Goal: Task Accomplishment & Management: Use online tool/utility

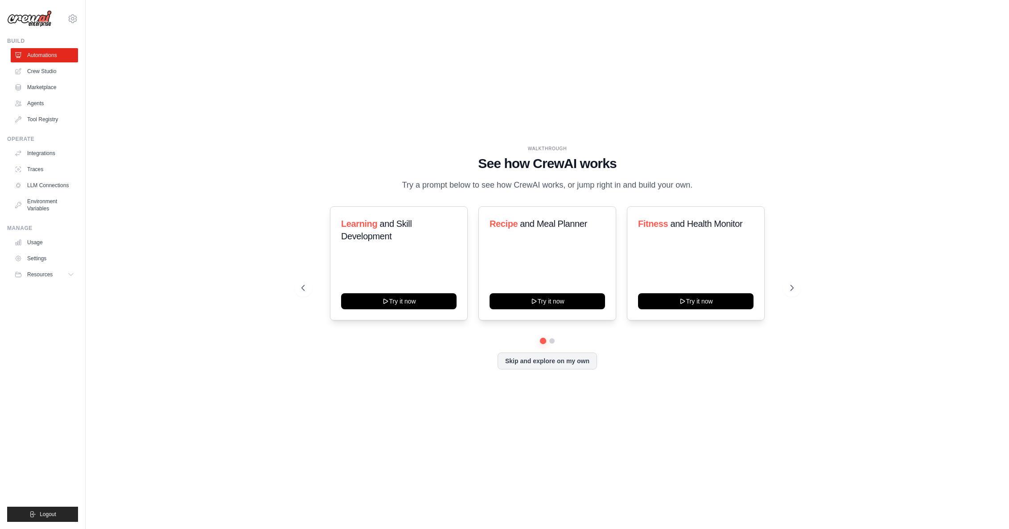
click at [345, 108] on div "WALKTHROUGH See how CrewAI works Try a prompt below to see how CrewAI works, or…" at bounding box center [547, 264] width 895 height 511
click at [55, 73] on link "Crew Studio" at bounding box center [45, 71] width 67 height 14
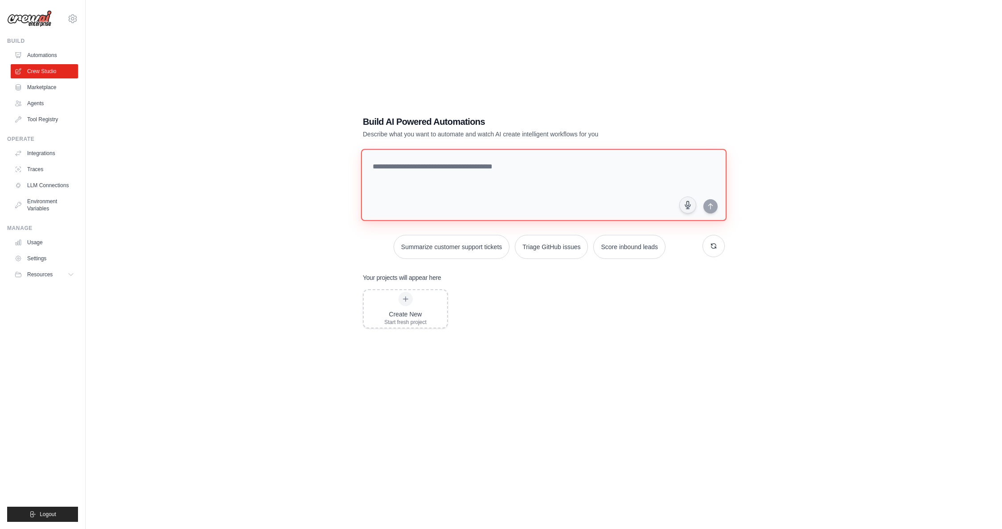
click at [403, 174] on textarea at bounding box center [544, 185] width 366 height 72
type textarea "*"
click at [36, 239] on link "Usage" at bounding box center [45, 242] width 67 height 14
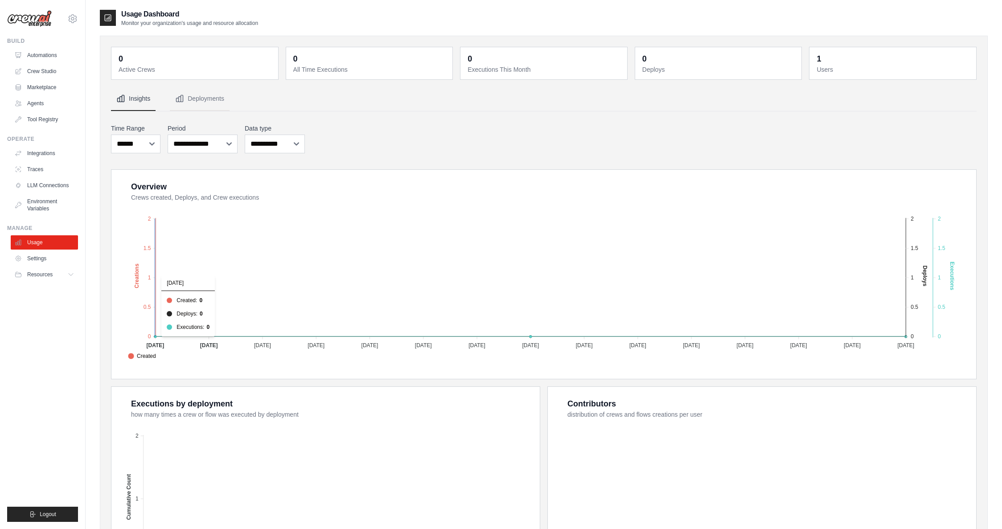
click at [155, 276] on line at bounding box center [155, 277] width 0 height 117
drag, startPoint x: 157, startPoint y: 239, endPoint x: 140, endPoint y: 236, distance: 17.3
click at [156, 239] on icon "Created Deploys Executions 2 2 1.5 1.5 1 1 0.5 0.5 0 0 Creations 01 Aug 2025 01…" at bounding box center [545, 284] width 842 height 156
click at [29, 207] on link "Environment Variables" at bounding box center [45, 204] width 67 height 21
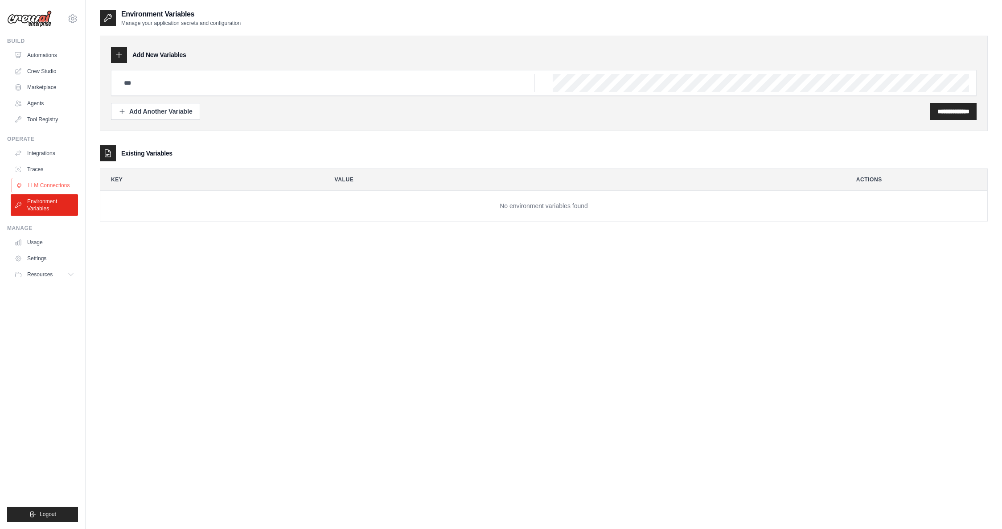
click at [49, 183] on link "LLM Connections" at bounding box center [45, 185] width 67 height 14
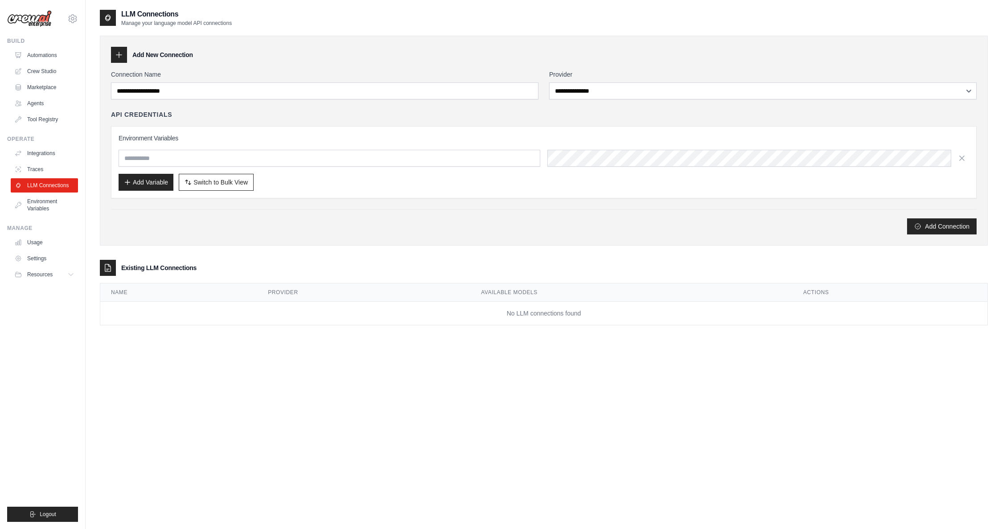
click at [562, 102] on div "**********" at bounding box center [544, 152] width 866 height 165
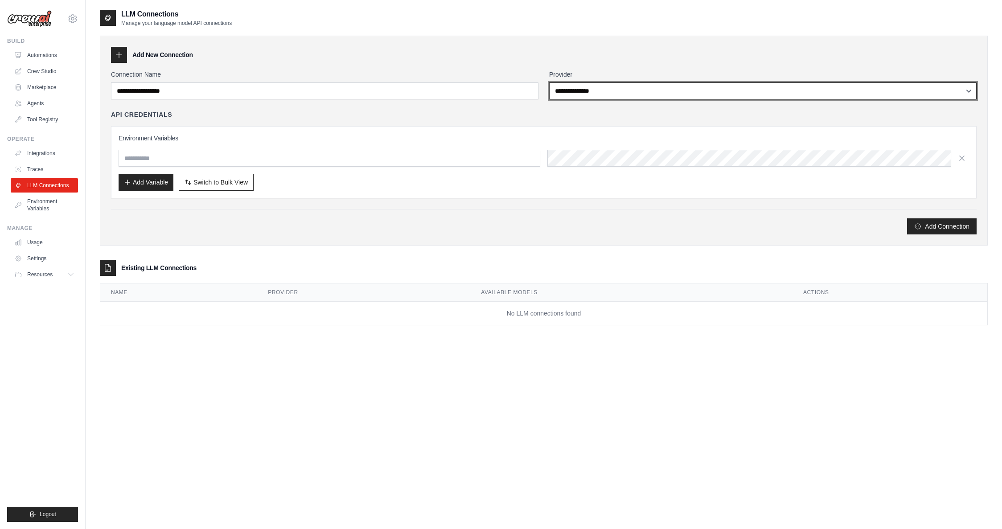
click at [568, 93] on select "**********" at bounding box center [763, 90] width 428 height 17
select select "**********"
click at [549, 82] on select "**********" at bounding box center [763, 90] width 428 height 17
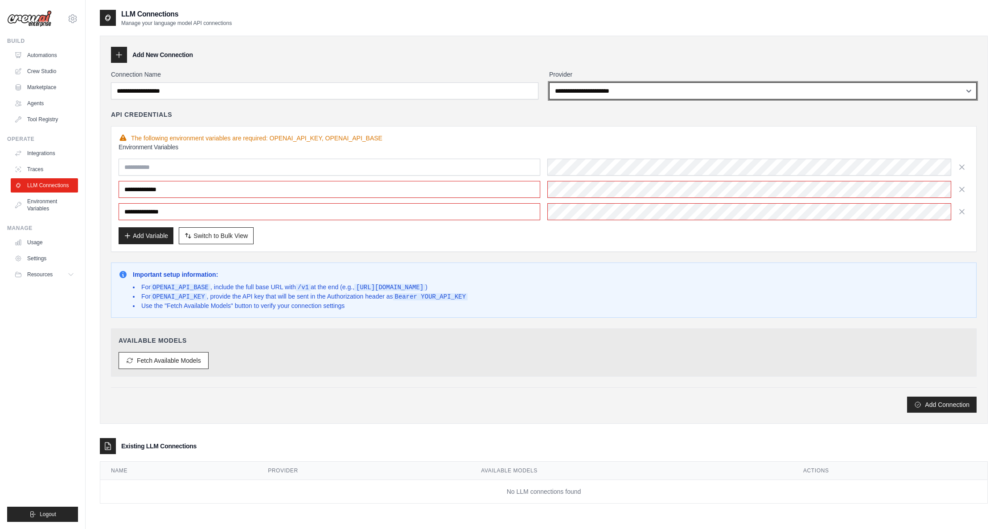
click at [583, 91] on select "**********" at bounding box center [763, 90] width 428 height 17
click at [549, 82] on select "**********" at bounding box center [763, 90] width 428 height 17
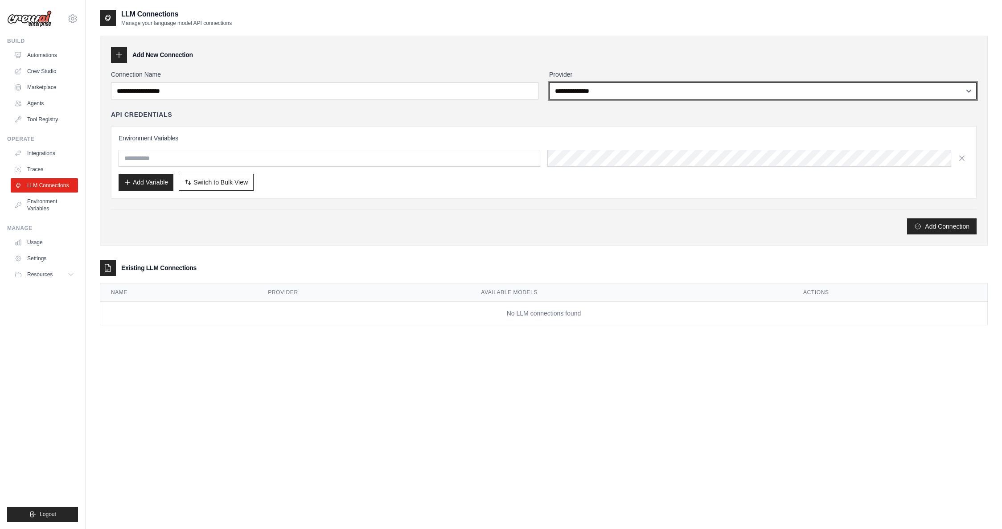
click at [578, 92] on select "**********" at bounding box center [763, 90] width 428 height 17
select select "**********"
click at [549, 82] on select "**********" at bounding box center [763, 90] width 428 height 17
click at [573, 90] on select "**********" at bounding box center [763, 90] width 428 height 17
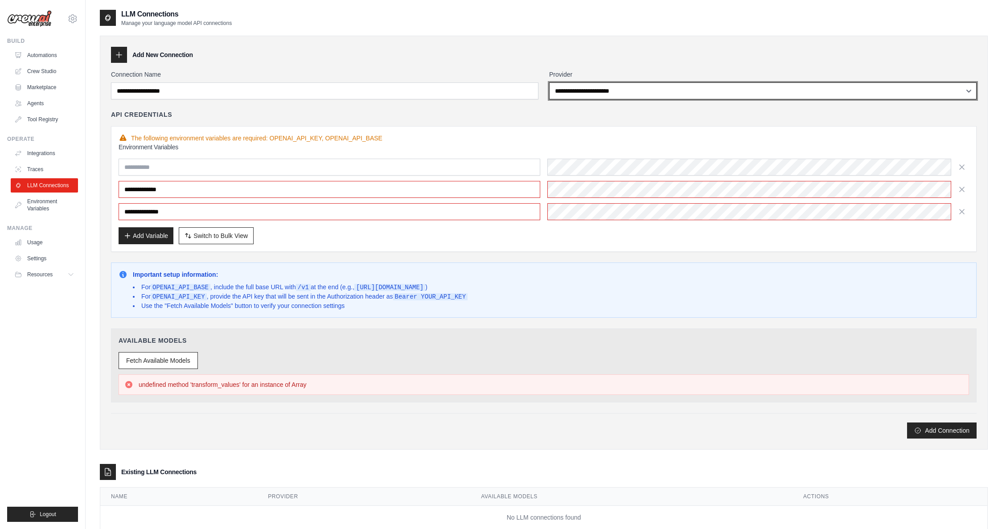
click at [549, 82] on select "**********" at bounding box center [763, 90] width 428 height 17
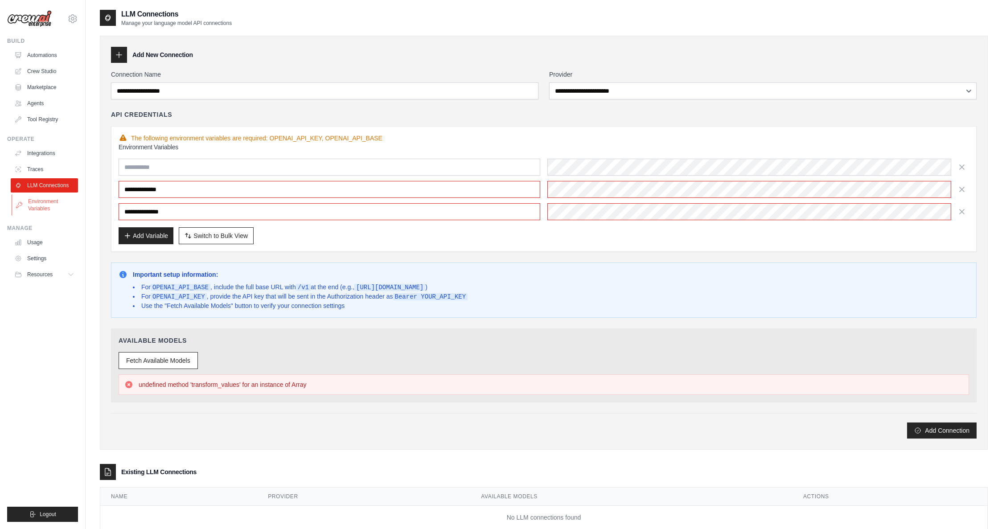
click at [40, 200] on link "Environment Variables" at bounding box center [45, 204] width 67 height 21
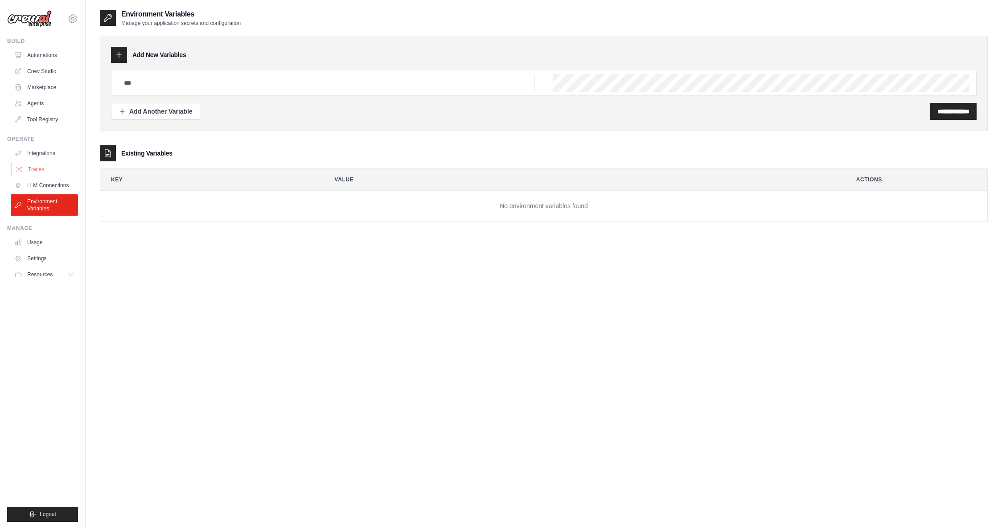
click at [40, 172] on link "Traces" at bounding box center [45, 169] width 67 height 14
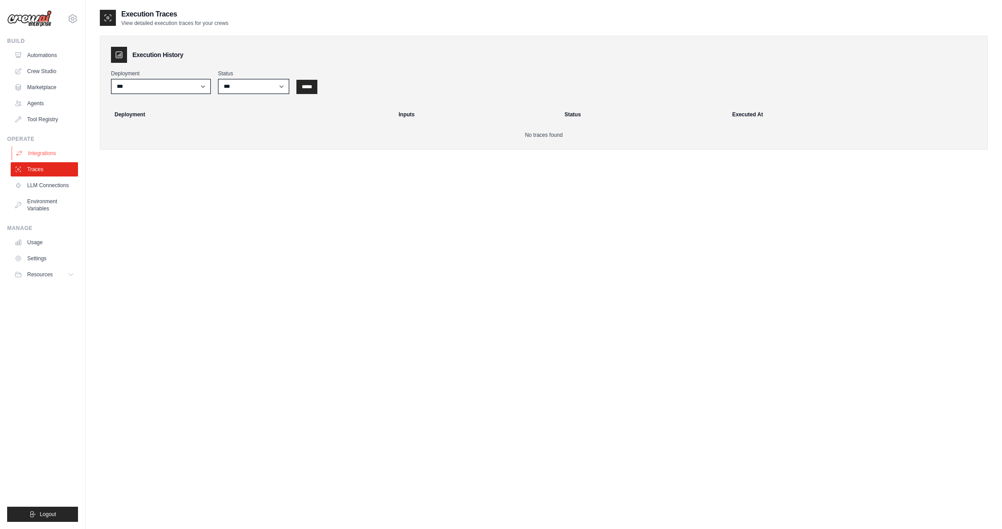
click at [35, 154] on link "Integrations" at bounding box center [45, 153] width 67 height 14
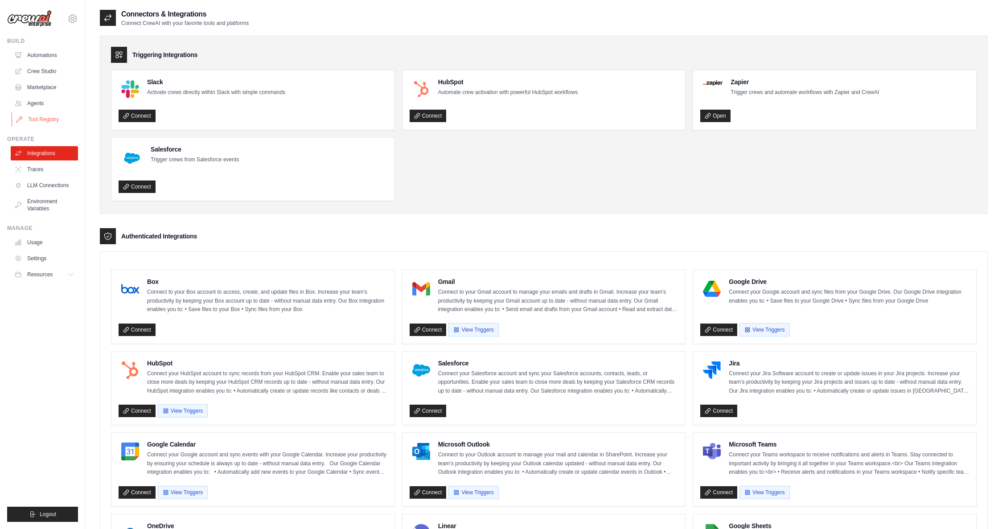
click at [42, 118] on link "Tool Registry" at bounding box center [45, 119] width 67 height 14
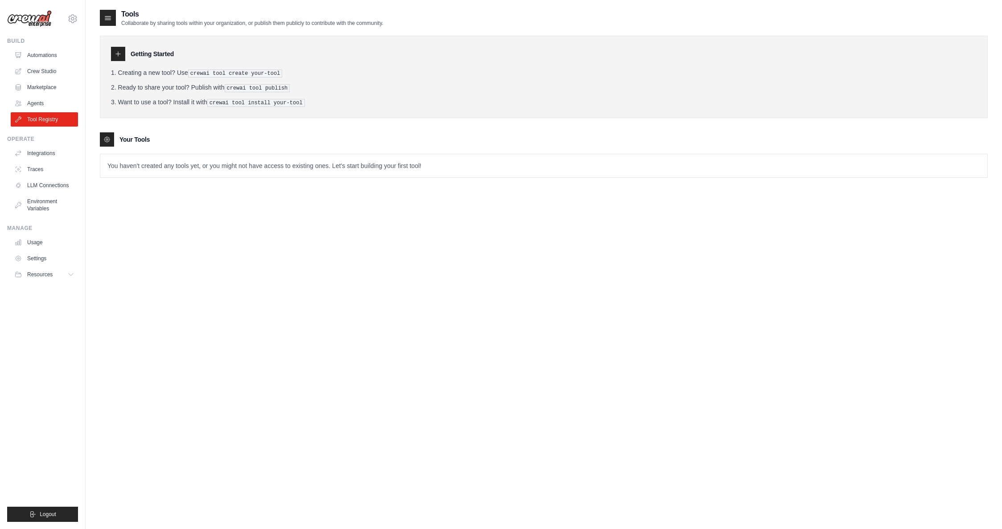
click at [214, 166] on p "You haven't created any tools yet, or you might not have access to existing one…" at bounding box center [543, 165] width 887 height 23
click at [123, 57] on div at bounding box center [118, 54] width 14 height 14
click at [119, 57] on icon at bounding box center [118, 53] width 7 height 7
click at [111, 20] on icon at bounding box center [107, 17] width 9 height 9
click at [49, 84] on link "Marketplace" at bounding box center [45, 87] width 67 height 14
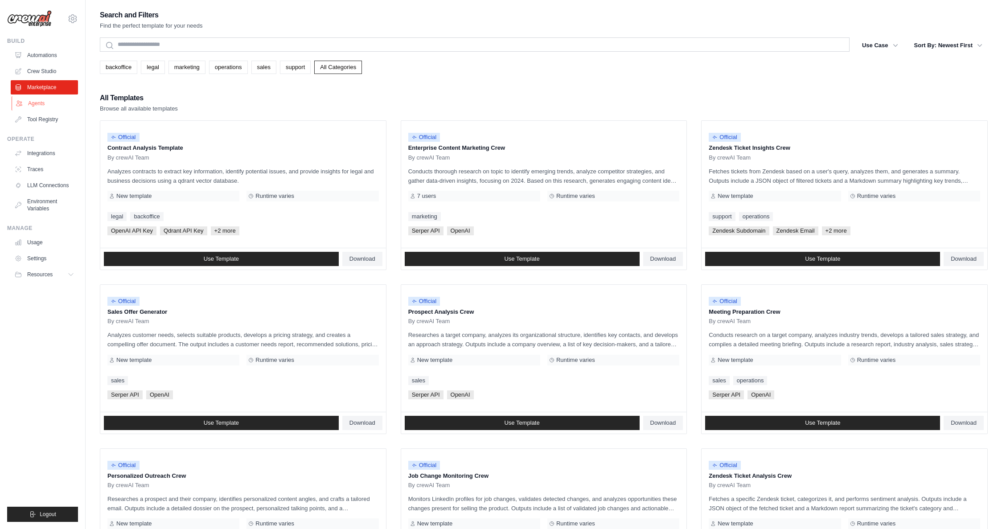
click at [40, 103] on link "Agents" at bounding box center [45, 103] width 67 height 14
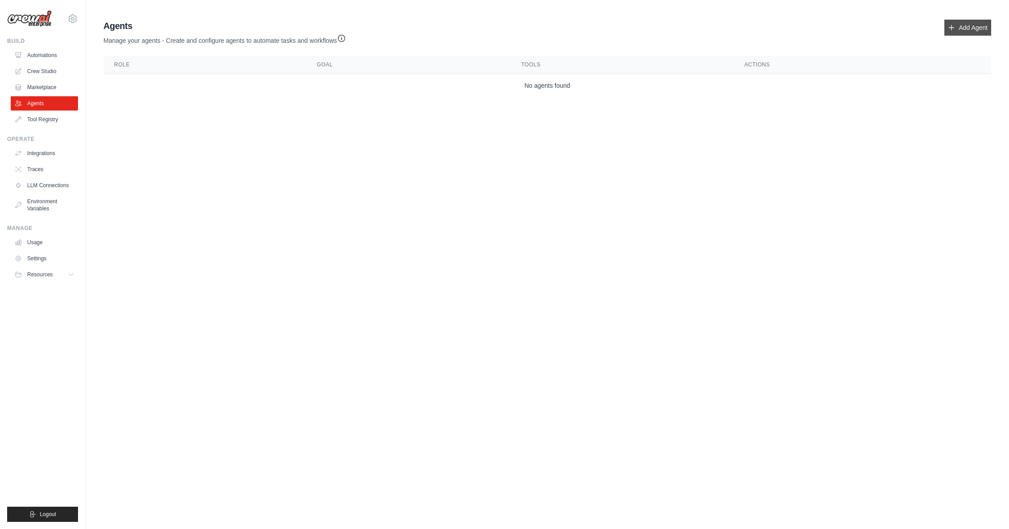
click at [959, 25] on link "Add Agent" at bounding box center [967, 28] width 47 height 16
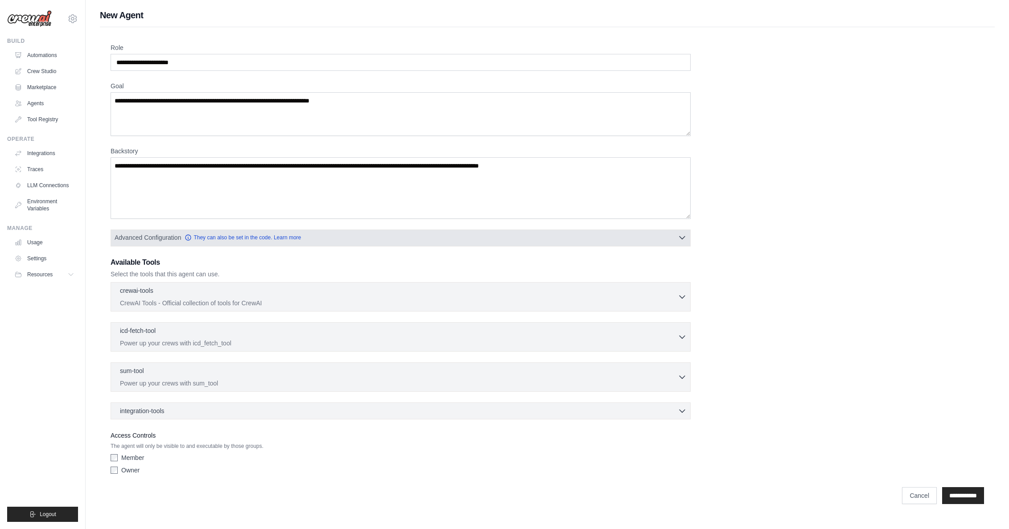
click at [169, 236] on span "Advanced Configuration" at bounding box center [148, 237] width 66 height 9
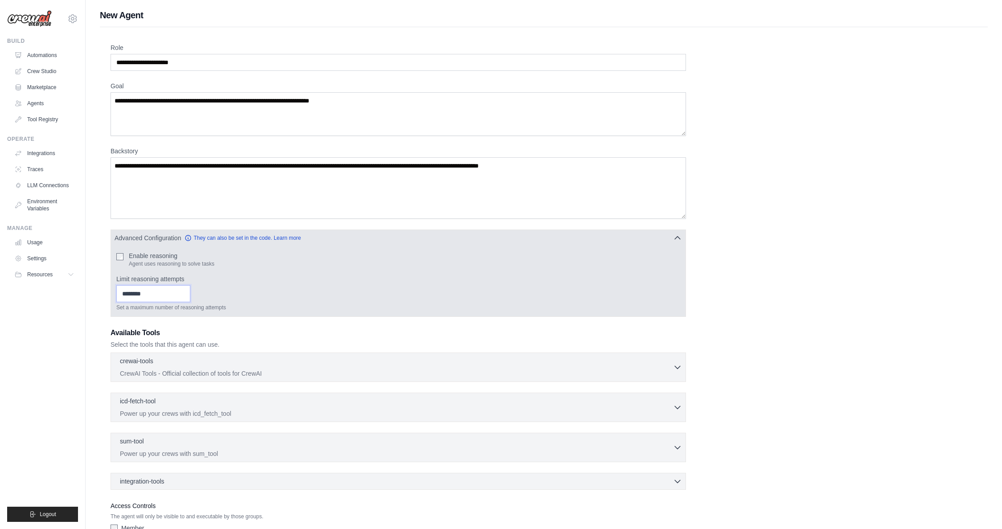
click at [154, 293] on input "Limit reasoning attempts" at bounding box center [153, 293] width 74 height 17
click at [187, 298] on input "Limit reasoning attempts" at bounding box center [153, 293] width 74 height 17
click at [186, 298] on input "*" at bounding box center [153, 293] width 74 height 17
type input "*"
click at [185, 293] on input "*" at bounding box center [153, 293] width 74 height 17
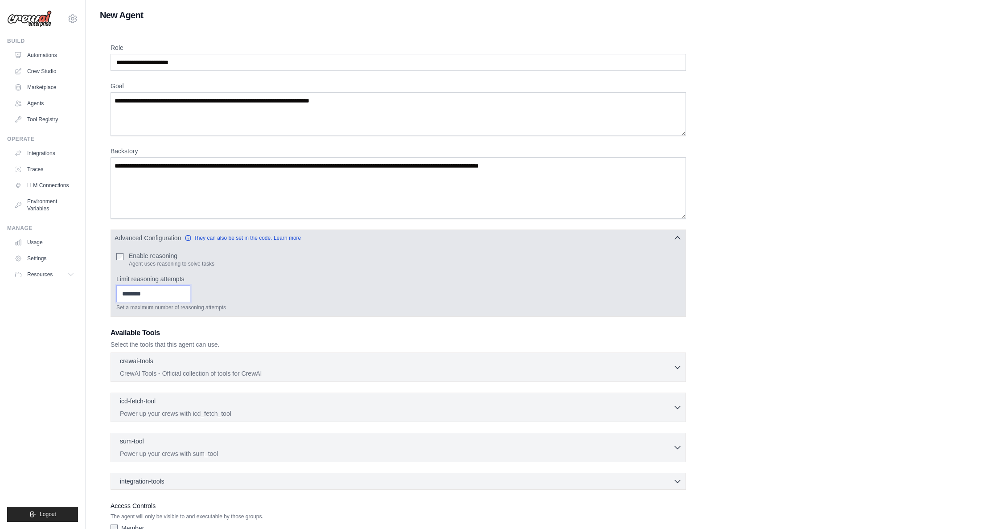
click at [111, 293] on div "Enable reasoning Agent uses reasoning to solve tasks Limit reasoning attempts *…" at bounding box center [398, 281] width 575 height 70
drag, startPoint x: 403, startPoint y: 312, endPoint x: 387, endPoint y: 311, distance: 16.1
click at [402, 312] on div "Enable reasoning Agent uses reasoning to solve tasks Limit reasoning attempts S…" at bounding box center [398, 281] width 575 height 70
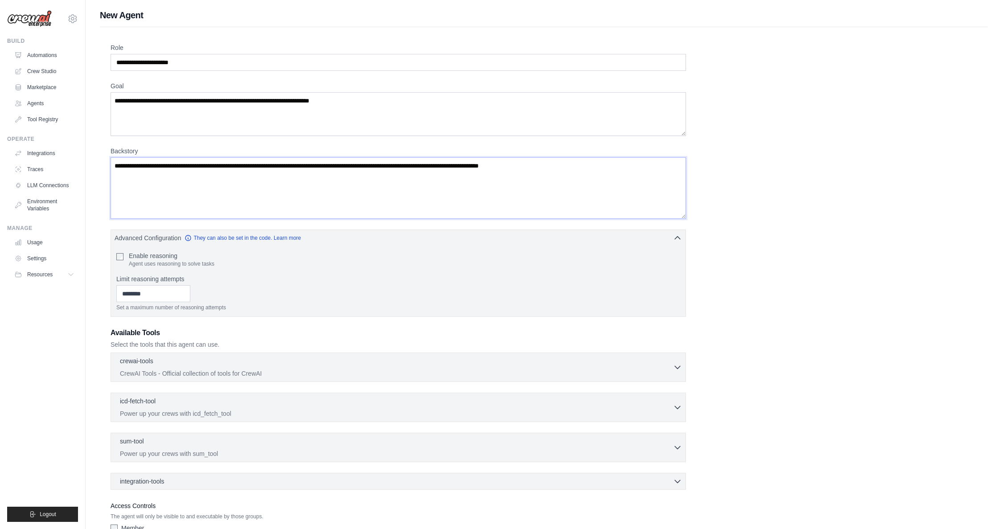
click at [177, 174] on textarea "Backstory" at bounding box center [399, 188] width 576 height 62
drag, startPoint x: 144, startPoint y: 184, endPoint x: 99, endPoint y: 230, distance: 64.6
click at [139, 190] on textarea "Backstory" at bounding box center [399, 188] width 576 height 62
click at [351, 361] on div "crewai-tools 0 selected" at bounding box center [396, 361] width 553 height 11
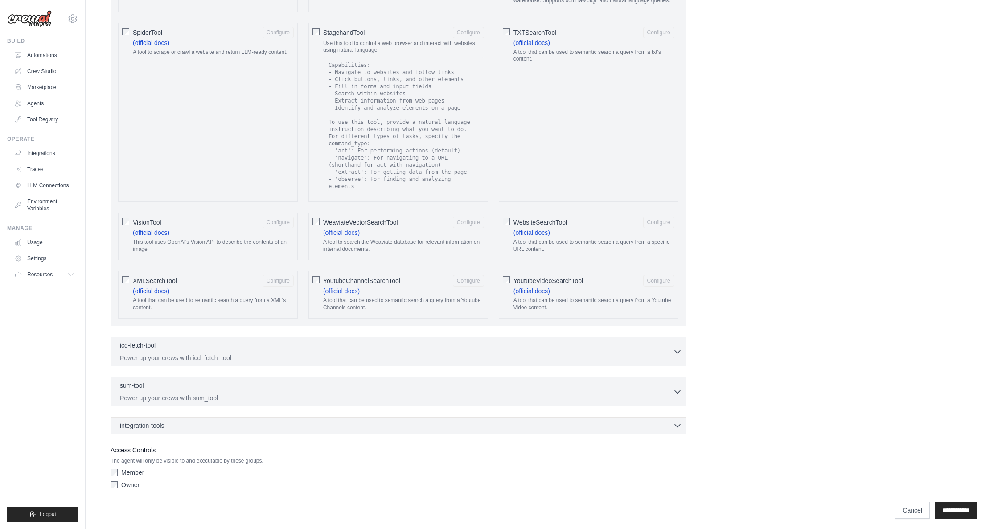
scroll to position [1469, 0]
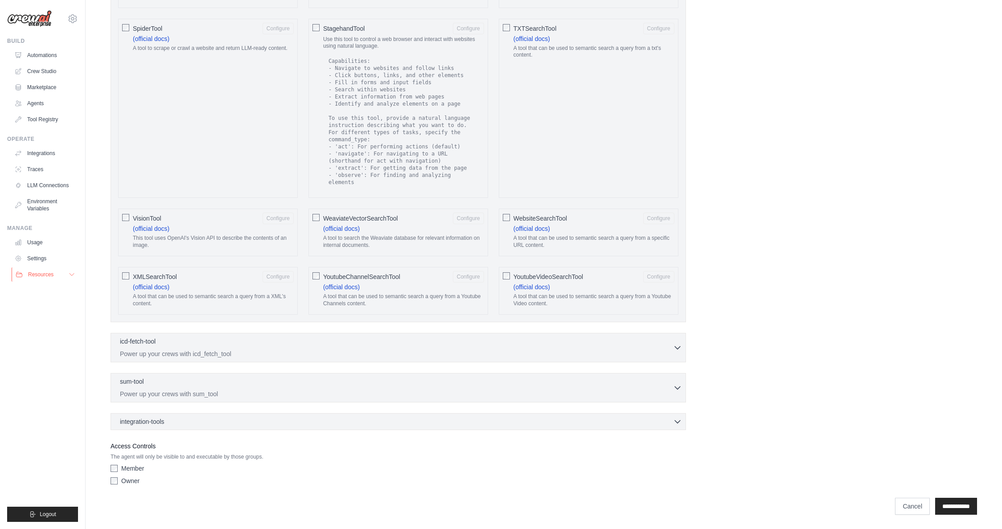
click at [73, 275] on icon at bounding box center [71, 274] width 7 height 7
click at [45, 56] on link "Automations" at bounding box center [45, 55] width 67 height 14
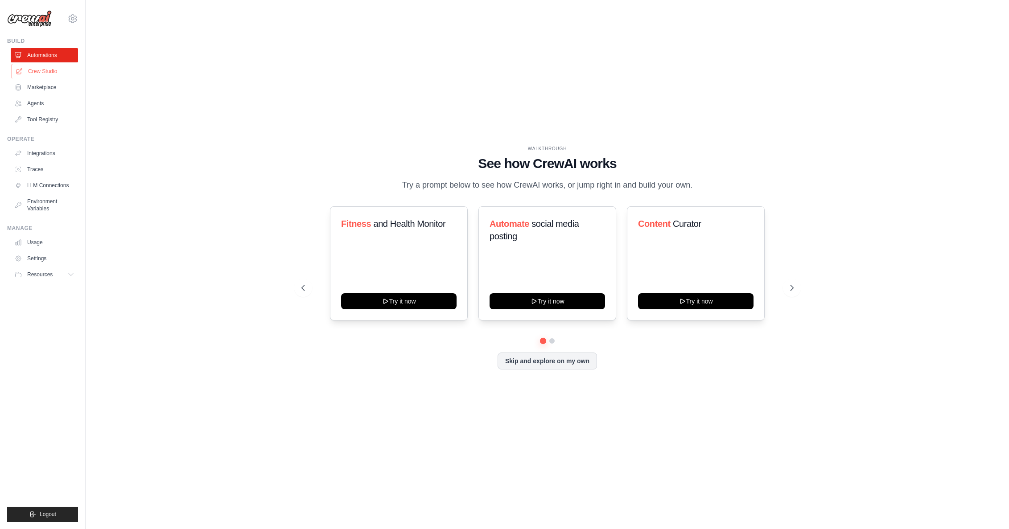
click at [41, 76] on link "Crew Studio" at bounding box center [45, 71] width 67 height 14
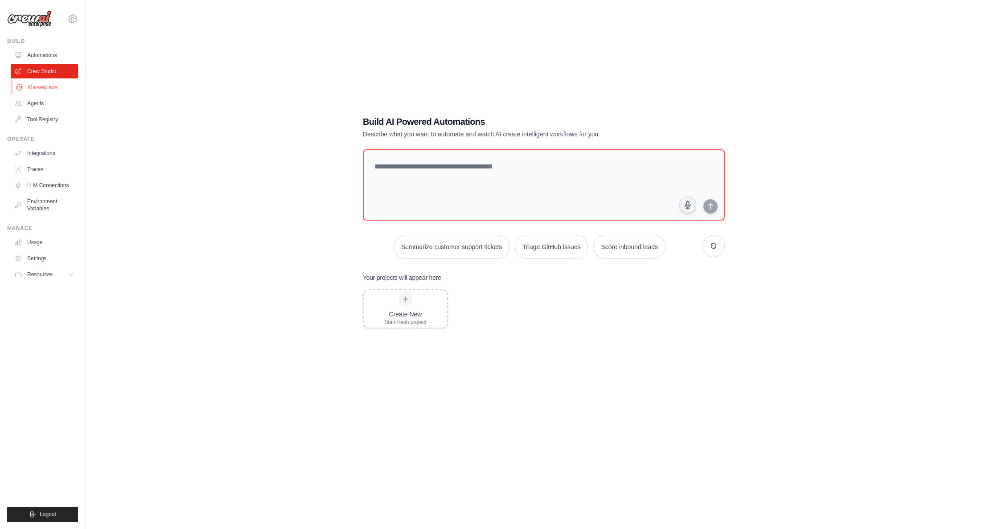
click at [32, 82] on link "Marketplace" at bounding box center [45, 87] width 67 height 14
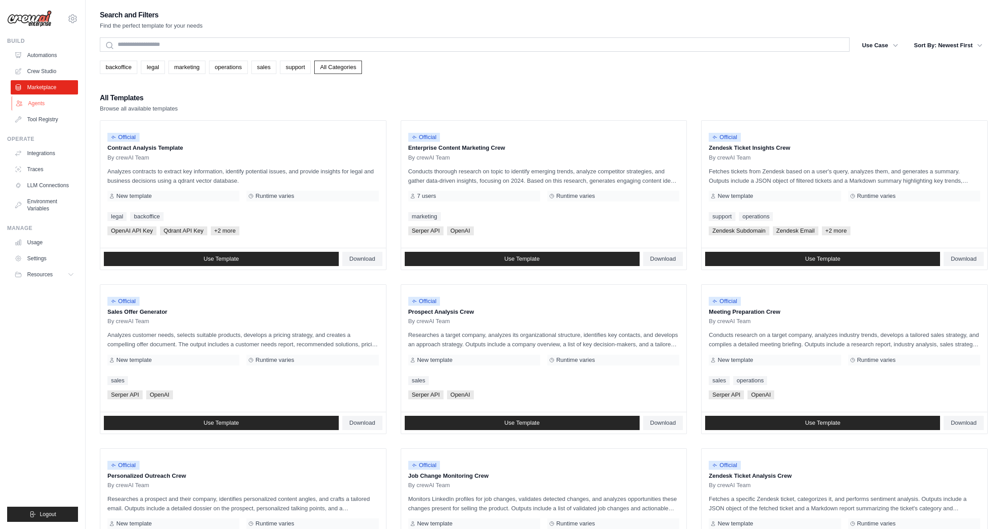
click at [33, 104] on link "Agents" at bounding box center [45, 103] width 67 height 14
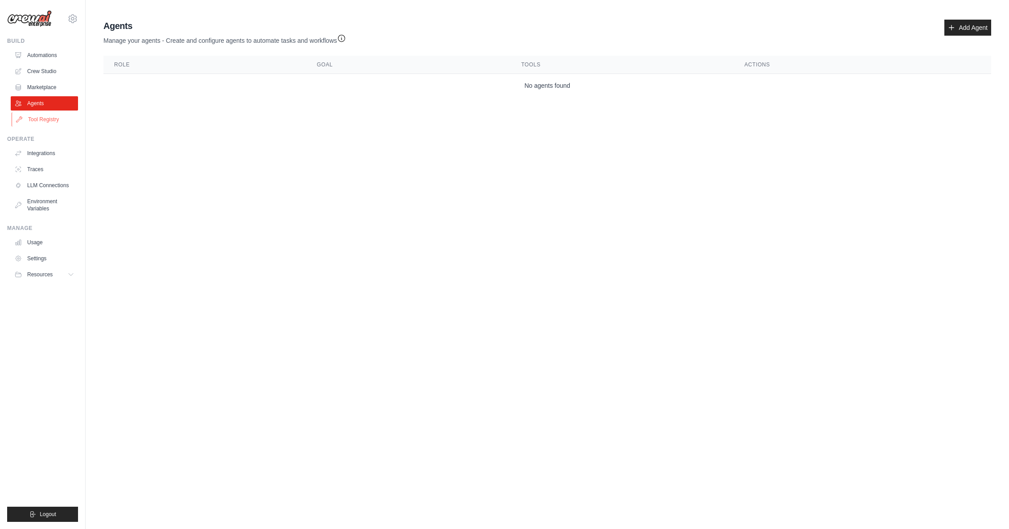
click at [39, 117] on link "Tool Registry" at bounding box center [45, 119] width 67 height 14
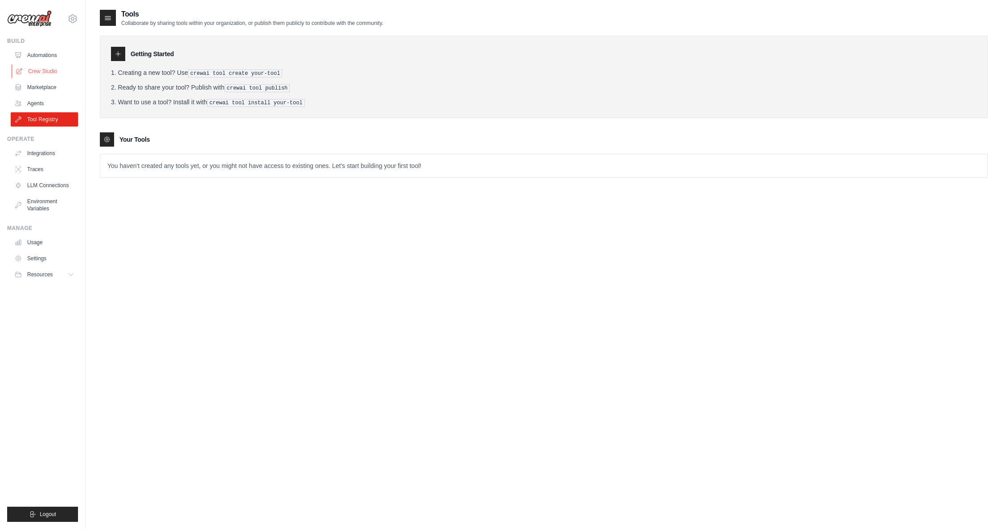
click at [36, 65] on link "Crew Studio" at bounding box center [45, 71] width 67 height 14
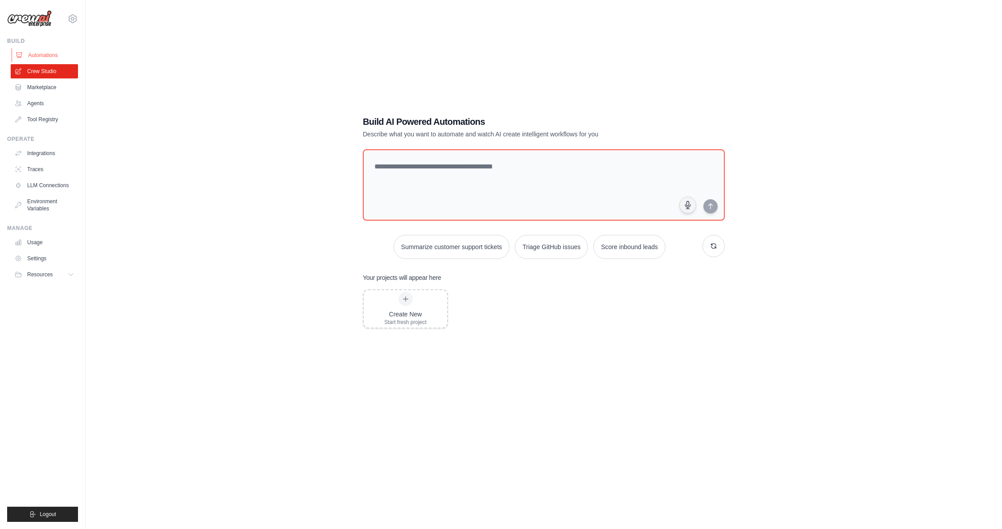
click at [41, 57] on link "Automations" at bounding box center [45, 55] width 67 height 14
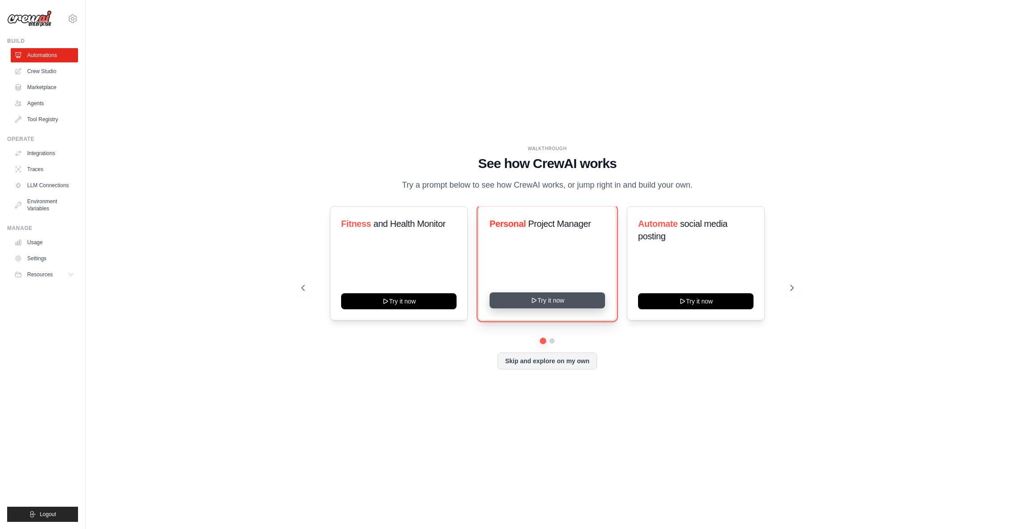
click at [571, 296] on button "Try it now" at bounding box center [547, 300] width 115 height 16
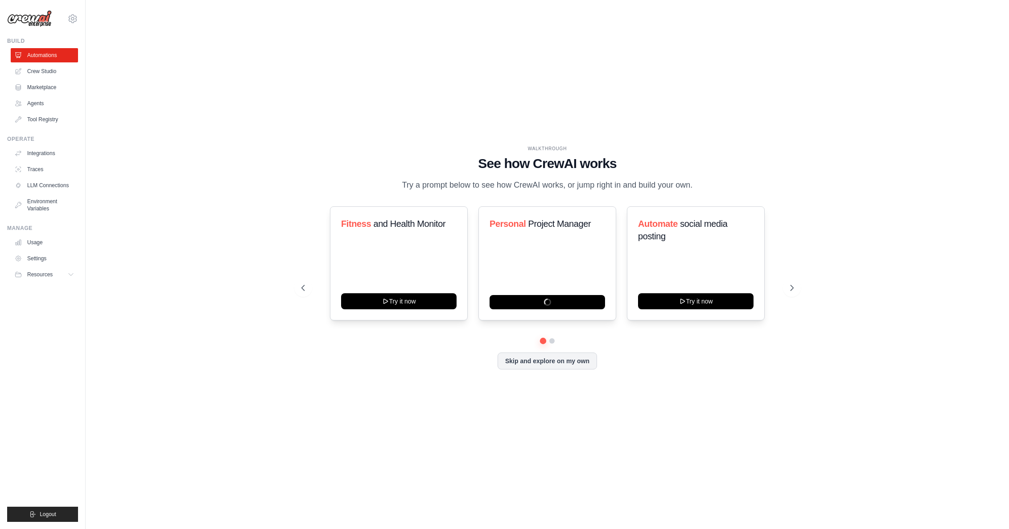
click at [258, 214] on div "WALKTHROUGH See how CrewAI works Try a prompt below to see how CrewAI works, or…" at bounding box center [547, 264] width 895 height 511
click at [41, 70] on link "Crew Studio" at bounding box center [45, 71] width 67 height 14
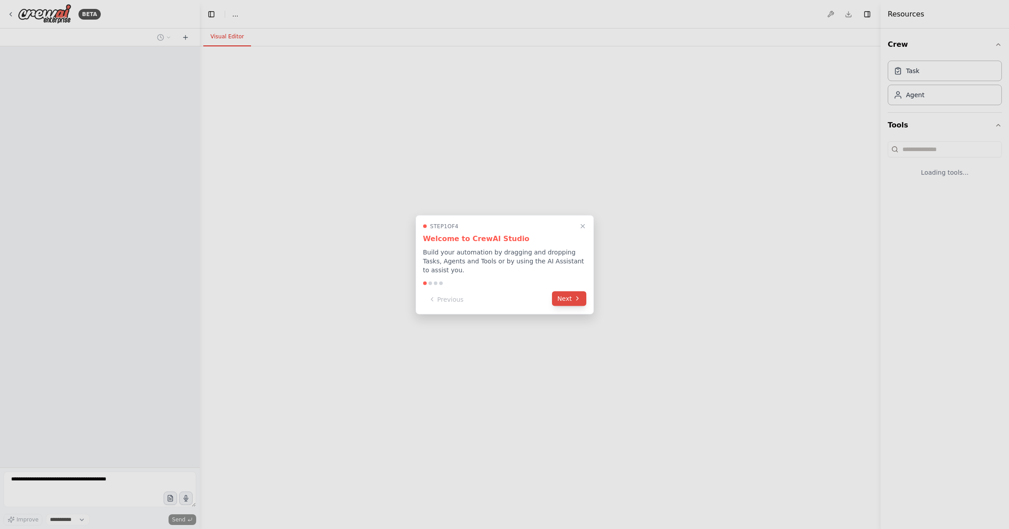
select select "****"
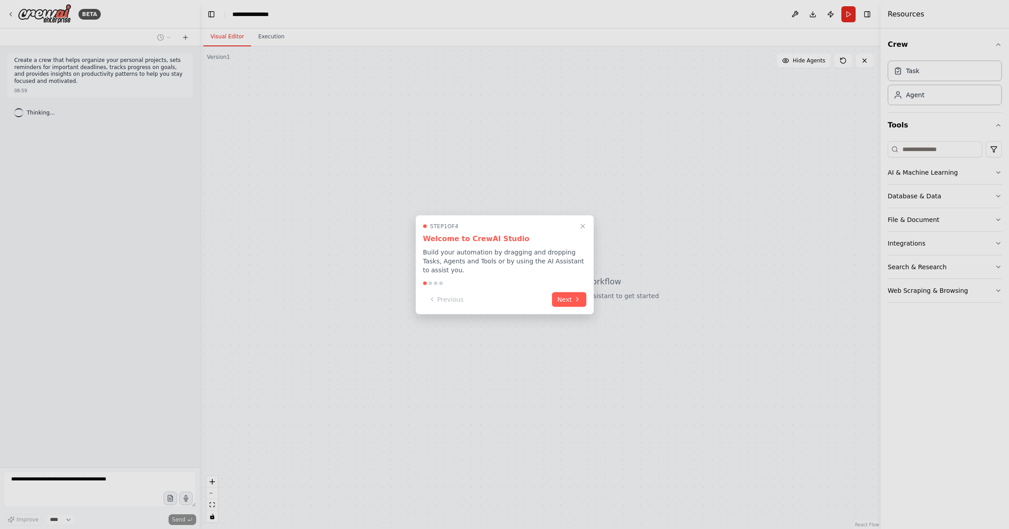
click at [571, 292] on button "Next" at bounding box center [569, 299] width 34 height 15
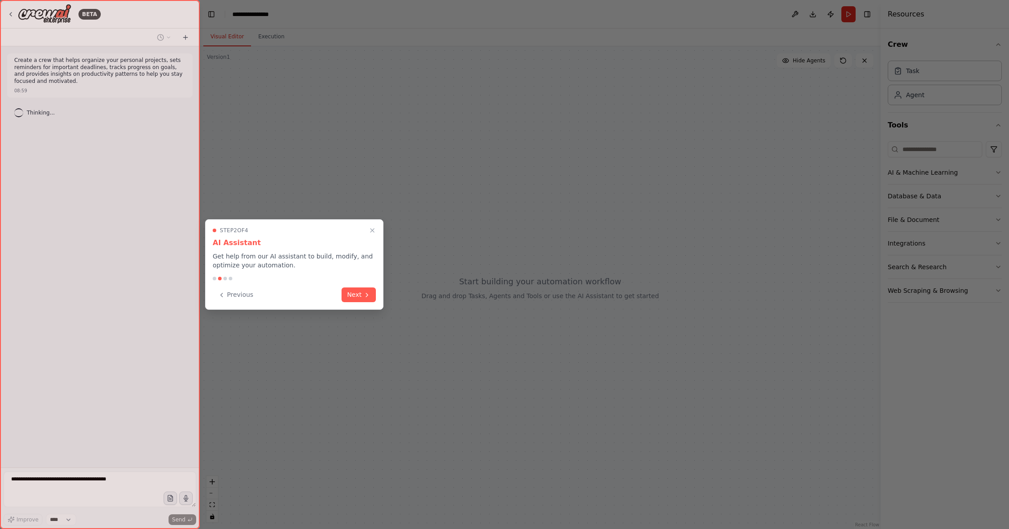
click at [364, 295] on icon at bounding box center [366, 295] width 7 height 7
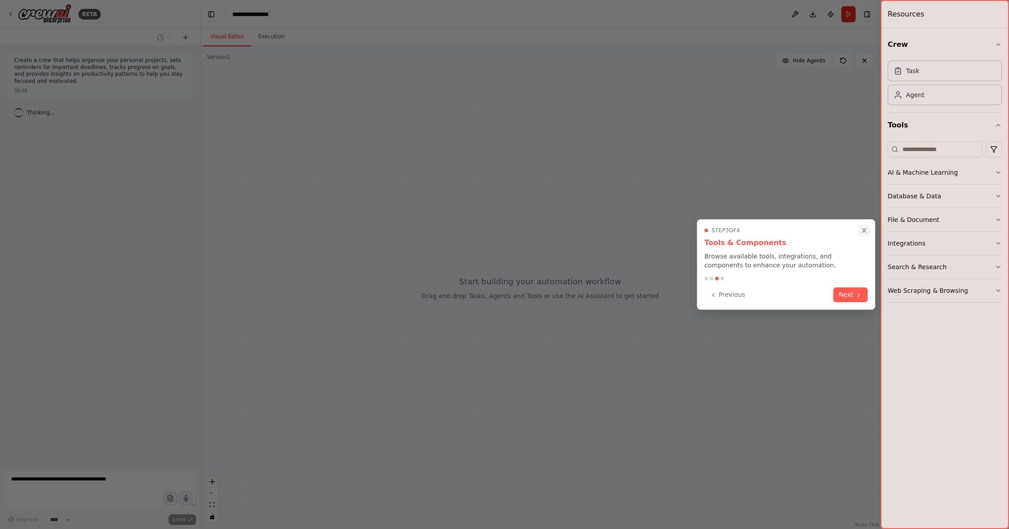
click at [867, 231] on icon "Close walkthrough" at bounding box center [864, 230] width 8 height 8
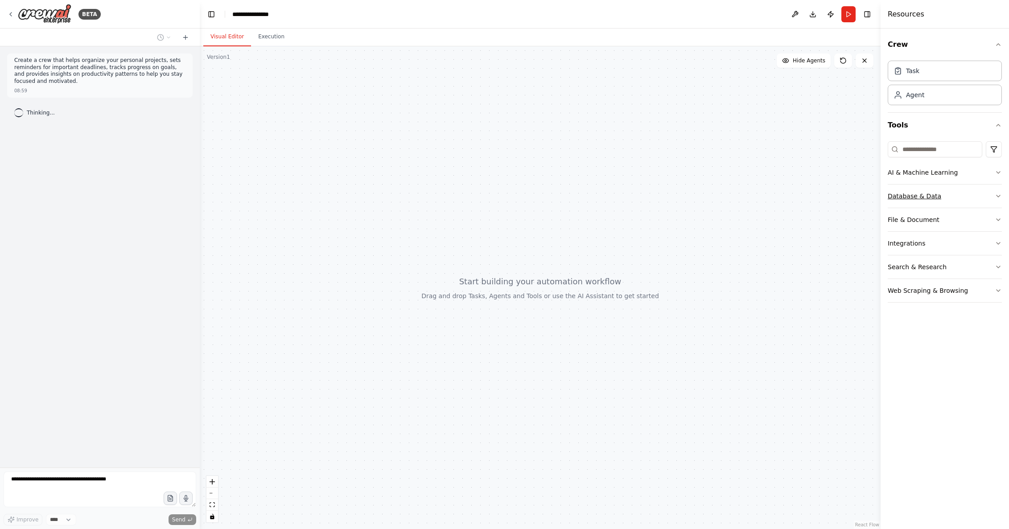
click at [993, 195] on button "Database & Data" at bounding box center [945, 196] width 114 height 23
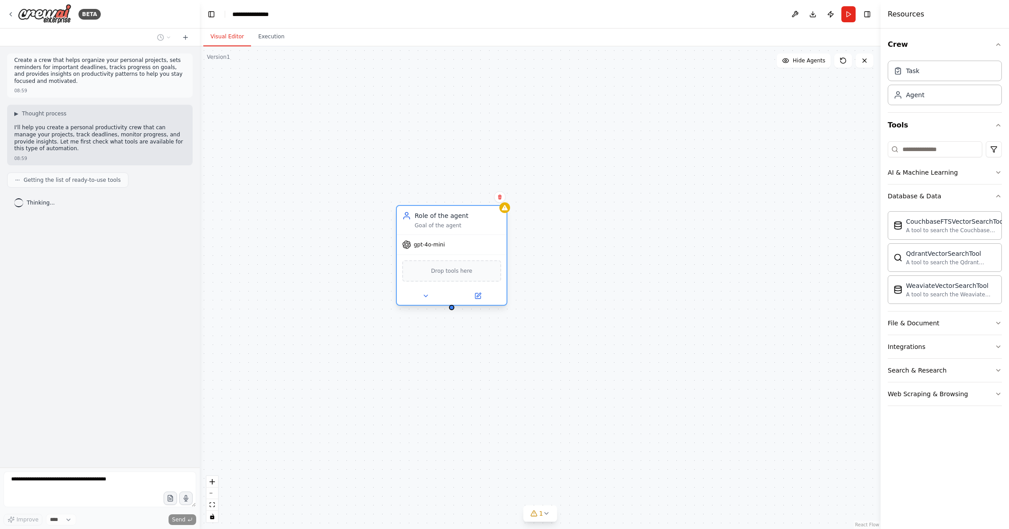
drag, startPoint x: 448, startPoint y: 226, endPoint x: 413, endPoint y: 219, distance: 35.9
click at [415, 222] on div "Goal of the agent" at bounding box center [458, 225] width 86 height 7
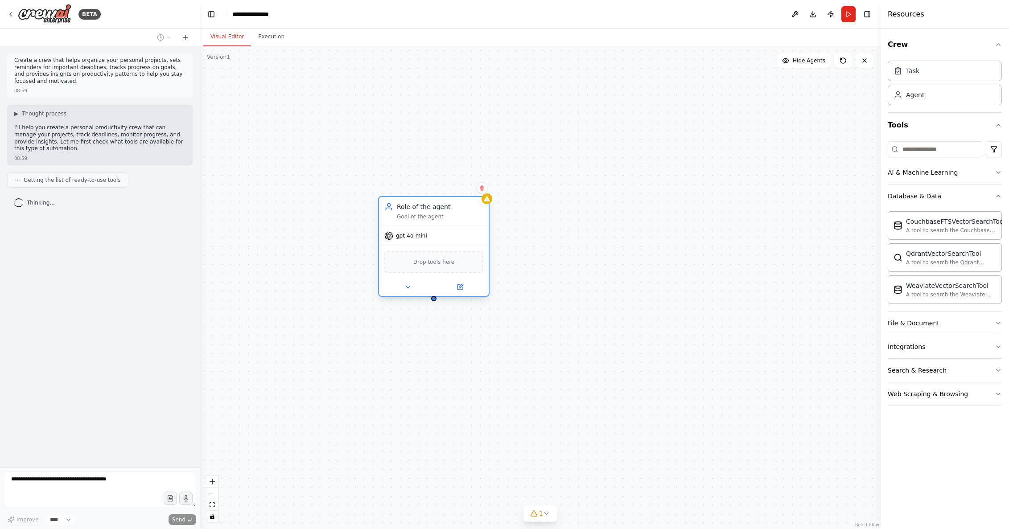
click at [431, 218] on div "Goal of the agent" at bounding box center [440, 216] width 86 height 7
click at [421, 261] on span "Drop tools here" at bounding box center [433, 262] width 41 height 9
click at [424, 256] on div "Drop tools here" at bounding box center [433, 261] width 99 height 21
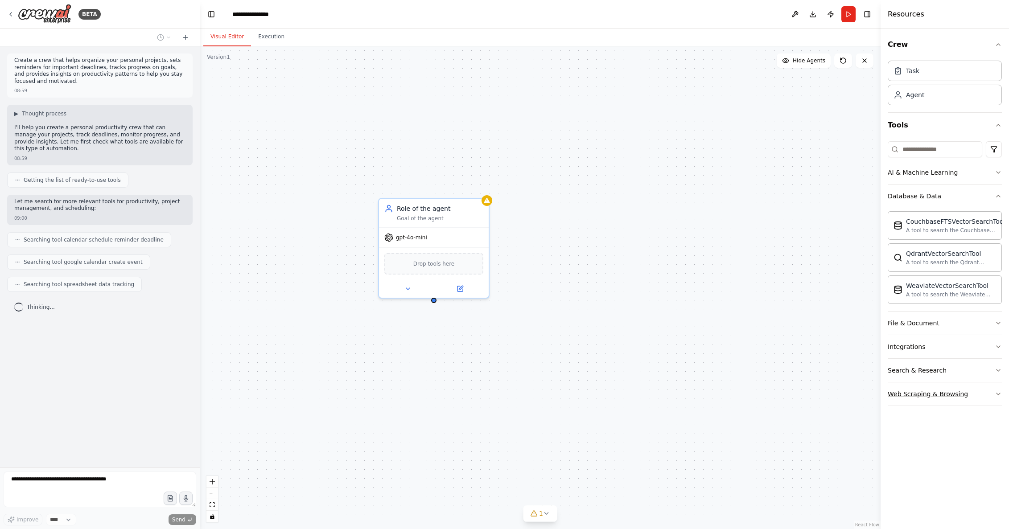
click at [986, 388] on button "Web Scraping & Browsing" at bounding box center [945, 394] width 114 height 23
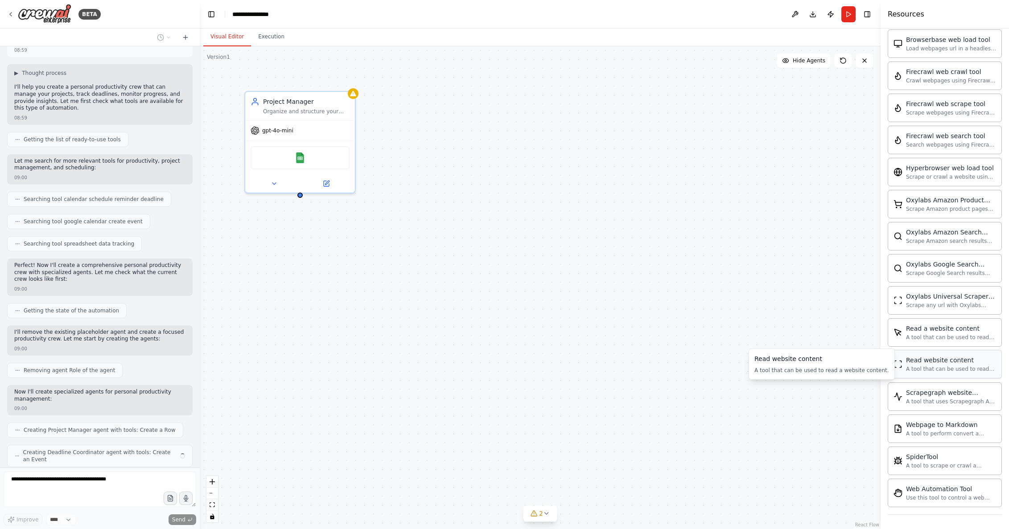
scroll to position [70, 0]
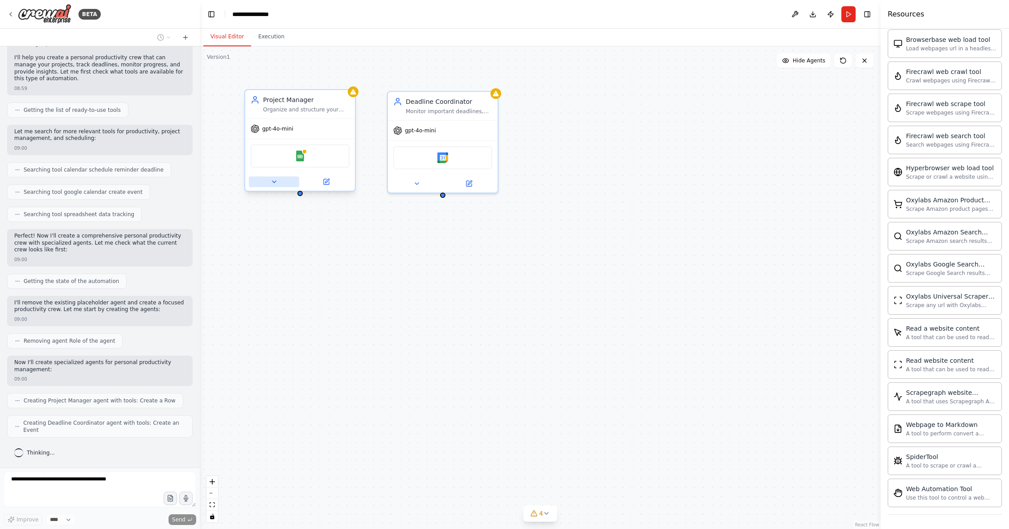
click at [276, 185] on icon at bounding box center [274, 181] width 7 height 7
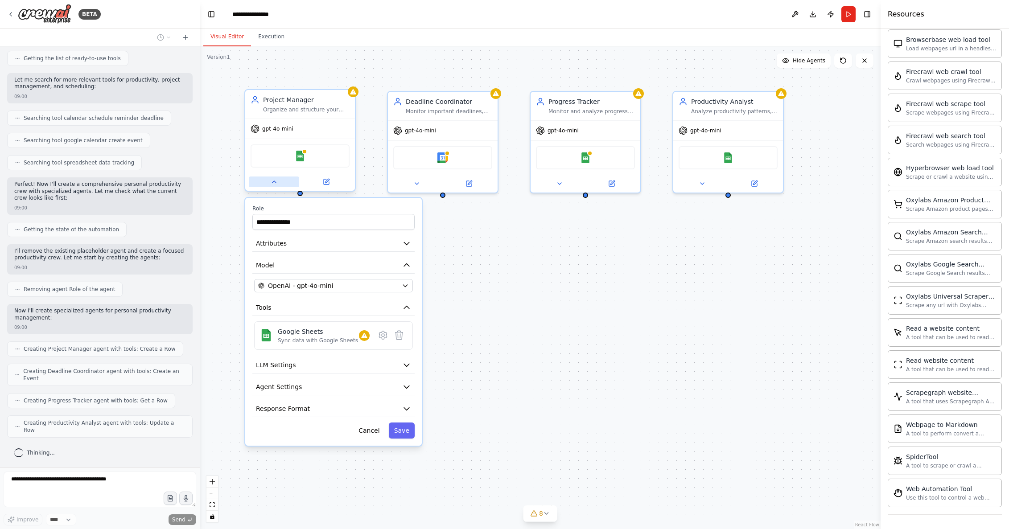
scroll to position [115, 0]
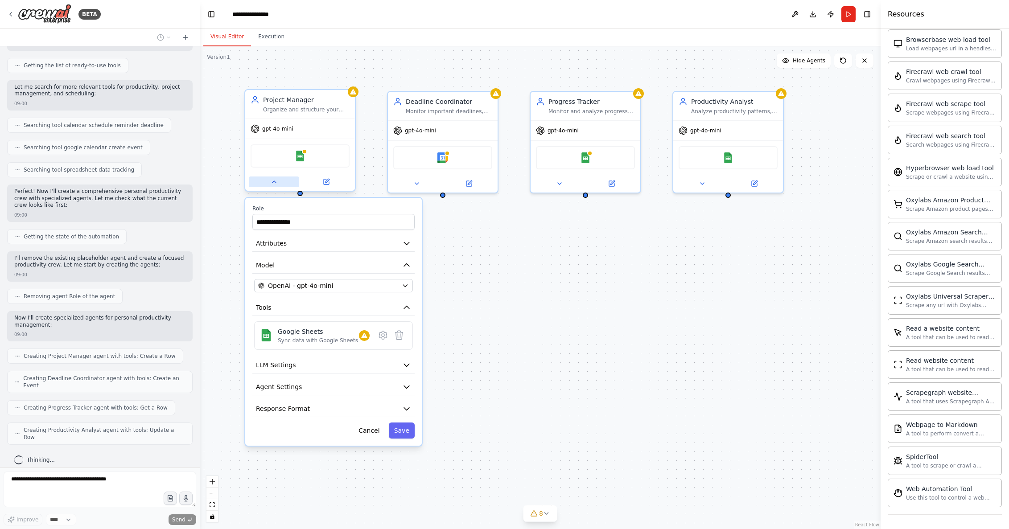
click at [276, 185] on icon at bounding box center [274, 181] width 7 height 7
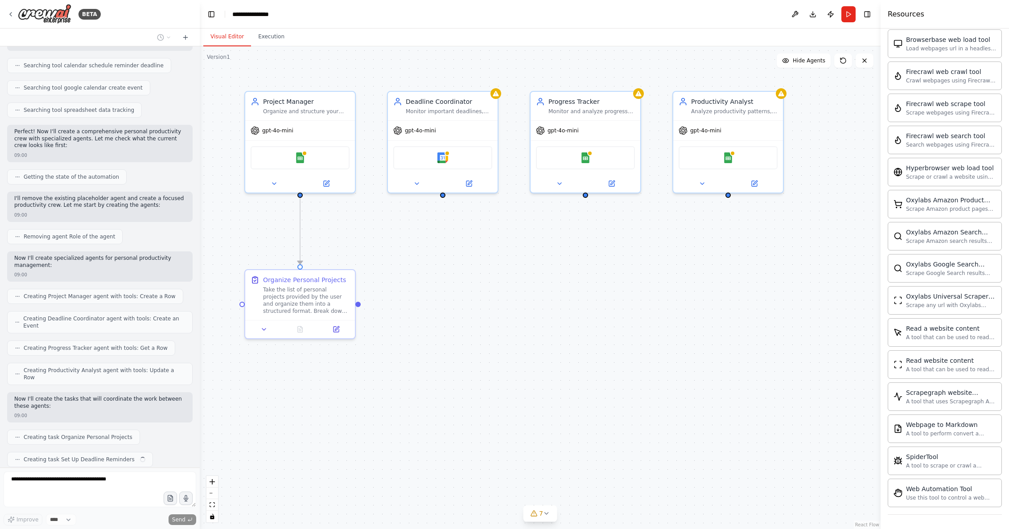
scroll to position [197, 0]
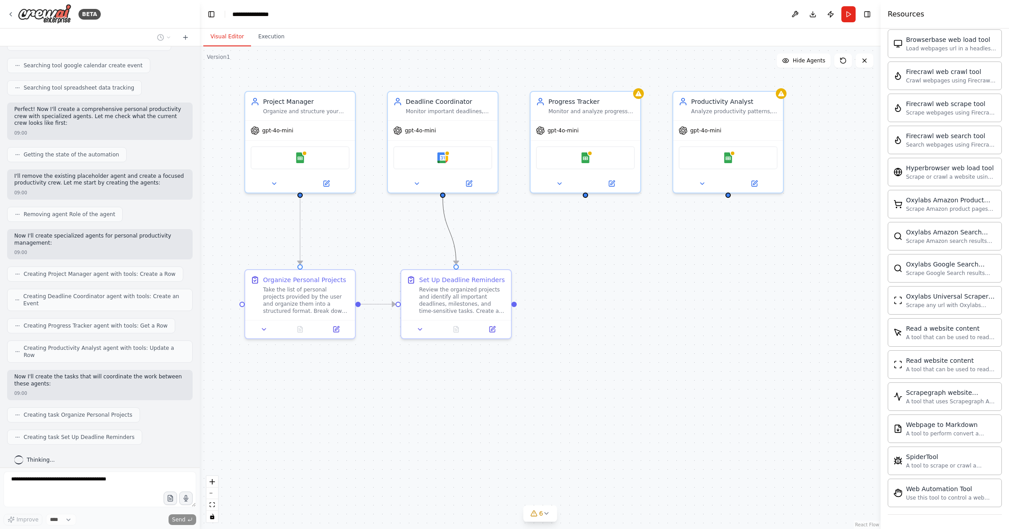
drag, startPoint x: 446, startPoint y: 222, endPoint x: 434, endPoint y: 215, distance: 13.6
click at [432, 220] on div ".deletable-edge-delete-btn { width: 20px; height: 20px; border: 0px solid #ffff…" at bounding box center [540, 287] width 681 height 483
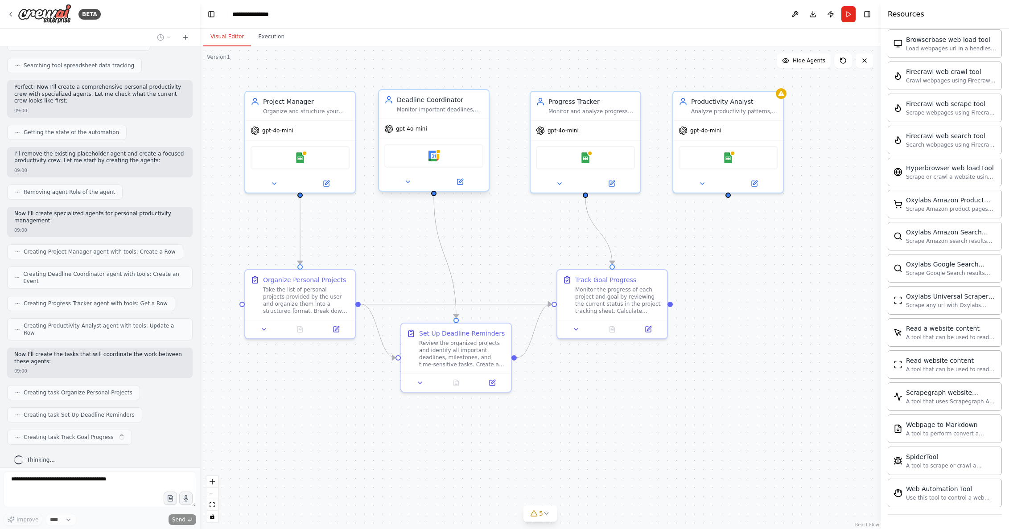
drag, startPoint x: 431, startPoint y: 107, endPoint x: 427, endPoint y: 108, distance: 4.5
click at [427, 108] on div "Monitor important deadlines, set up strategic reminders, and create calendar ev…" at bounding box center [440, 109] width 86 height 7
click at [555, 109] on div "Progress Tracker Monitor and analyze progress on personal goals and projects, t…" at bounding box center [594, 104] width 99 height 18
drag, startPoint x: 409, startPoint y: 104, endPoint x: 416, endPoint y: 104, distance: 7.1
click at [416, 104] on div "Deadline Coordinator Monitor important deadlines, set up strategic reminders, a…" at bounding box center [458, 104] width 86 height 18
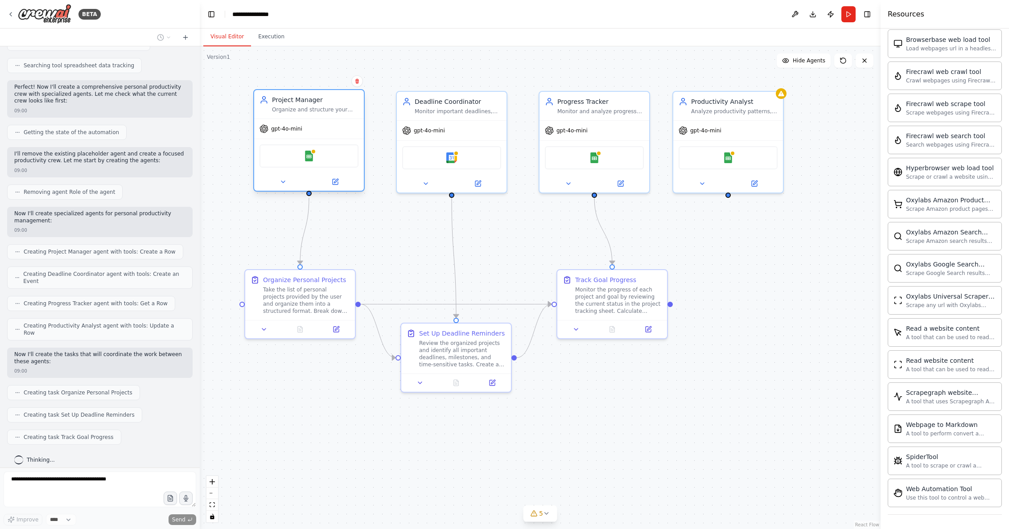
drag, startPoint x: 317, startPoint y: 106, endPoint x: 300, endPoint y: 106, distance: 16.0
click at [300, 106] on div "Organize and structure your personal projects by breaking them down into manage…" at bounding box center [315, 109] width 86 height 7
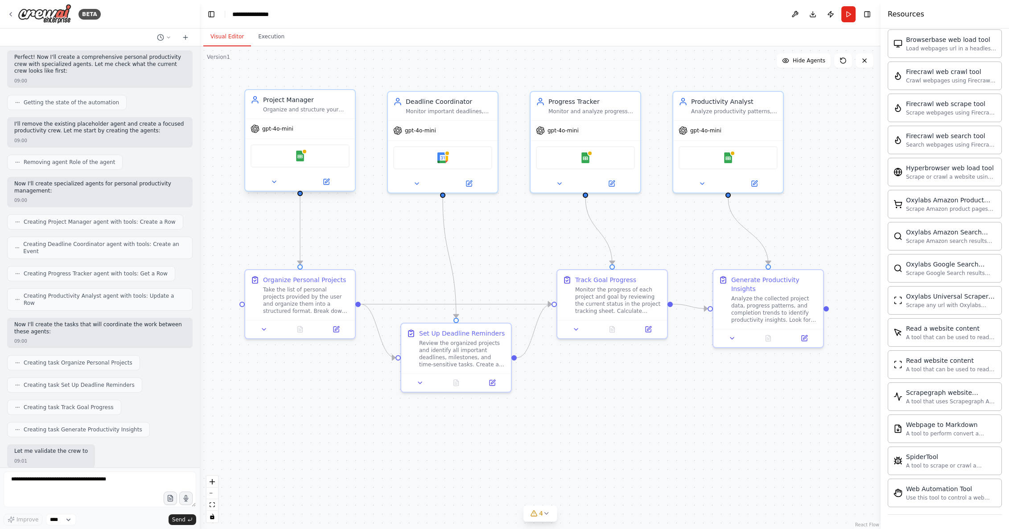
scroll to position [301, 0]
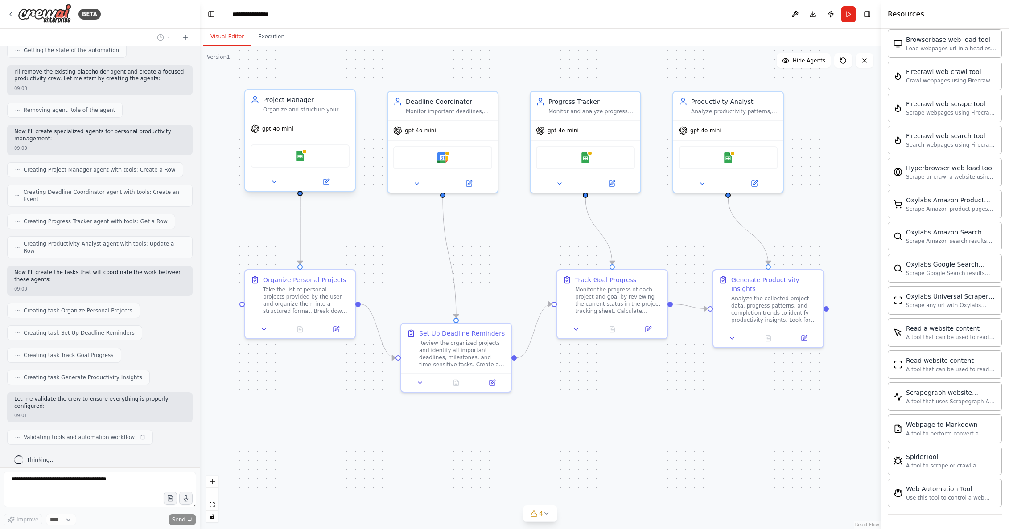
click at [280, 134] on div "gpt-4o-mini" at bounding box center [300, 129] width 110 height 20
click at [318, 121] on div "gpt-4o-mini" at bounding box center [300, 129] width 110 height 20
click at [319, 121] on div "gpt-4o-mini" at bounding box center [300, 129] width 110 height 20
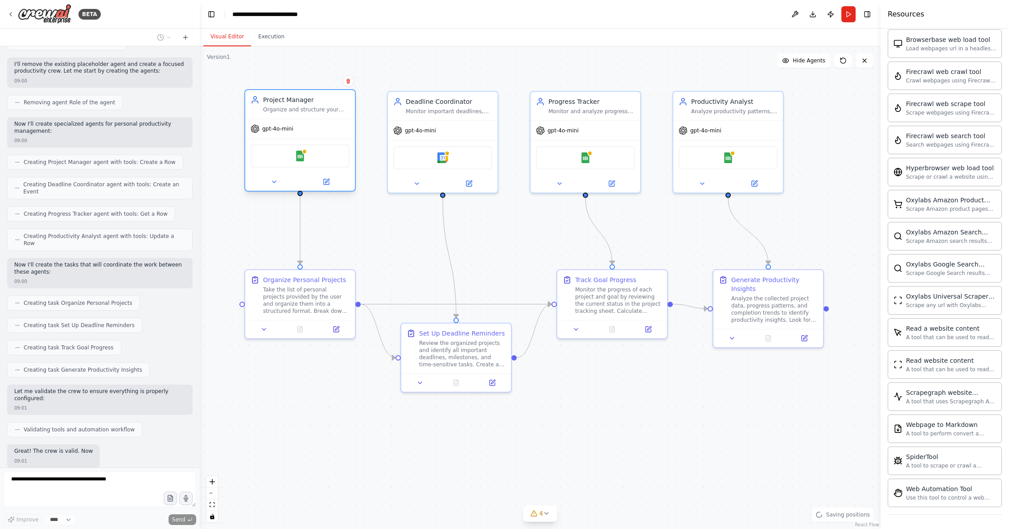
scroll to position [354, 0]
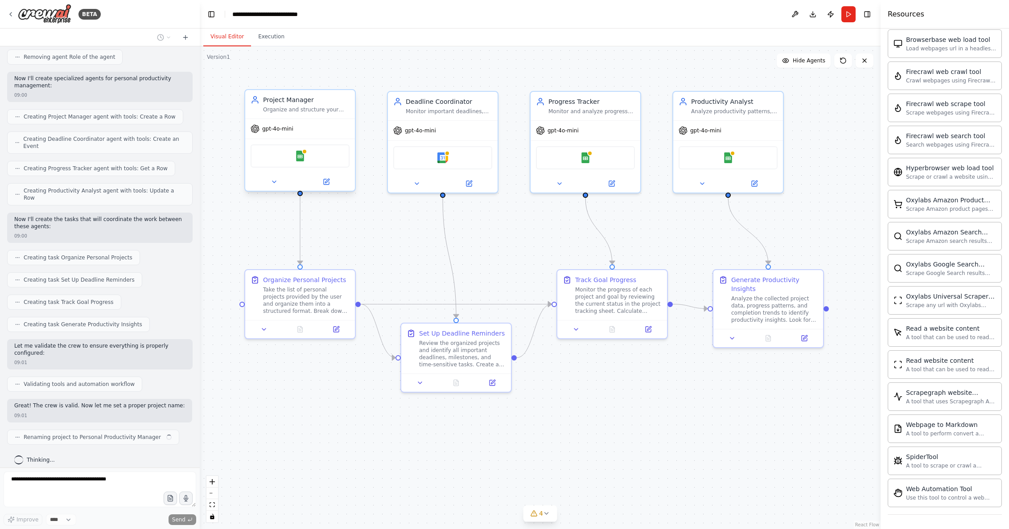
click at [333, 125] on div "gpt-4o-mini" at bounding box center [300, 129] width 110 height 20
click at [333, 124] on div "gpt-4o-mini" at bounding box center [300, 129] width 110 height 20
click at [326, 180] on icon at bounding box center [326, 181] width 5 height 5
drag, startPoint x: 483, startPoint y: 102, endPoint x: 548, endPoint y: 113, distance: 65.6
click at [487, 105] on div "Deadline Coordinator Monitor important deadlines, set up strategic reminders, a…" at bounding box center [458, 106] width 86 height 18
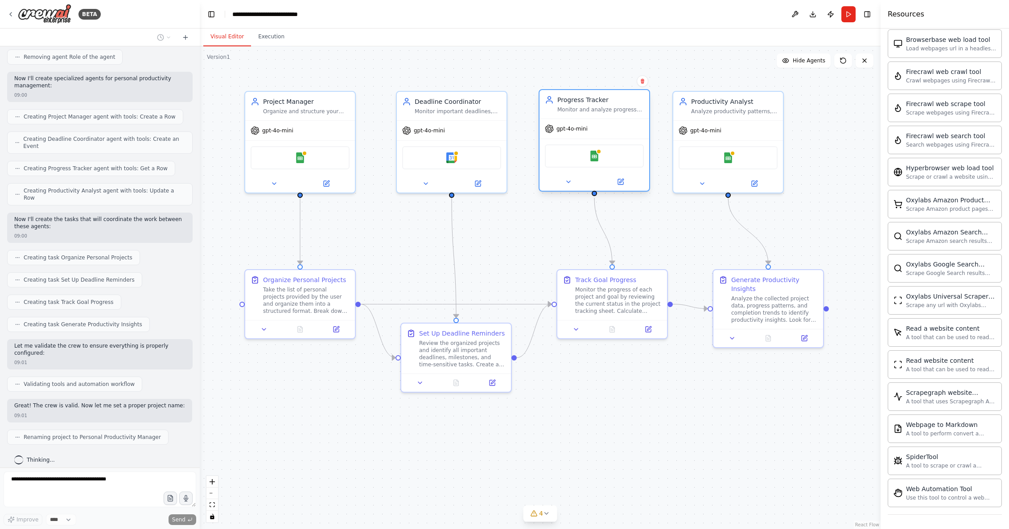
click at [611, 113] on div "Progress Tracker Monitor and analyze progress on personal goals and projects, t…" at bounding box center [594, 104] width 110 height 29
drag, startPoint x: 748, startPoint y: 122, endPoint x: 782, endPoint y: 122, distance: 34.8
click at [782, 122] on div "gpt-4o-mini" at bounding box center [728, 129] width 110 height 20
drag, startPoint x: 609, startPoint y: 119, endPoint x: 663, endPoint y: 122, distance: 53.6
click at [617, 119] on div "gpt-4o-mini" at bounding box center [594, 129] width 110 height 20
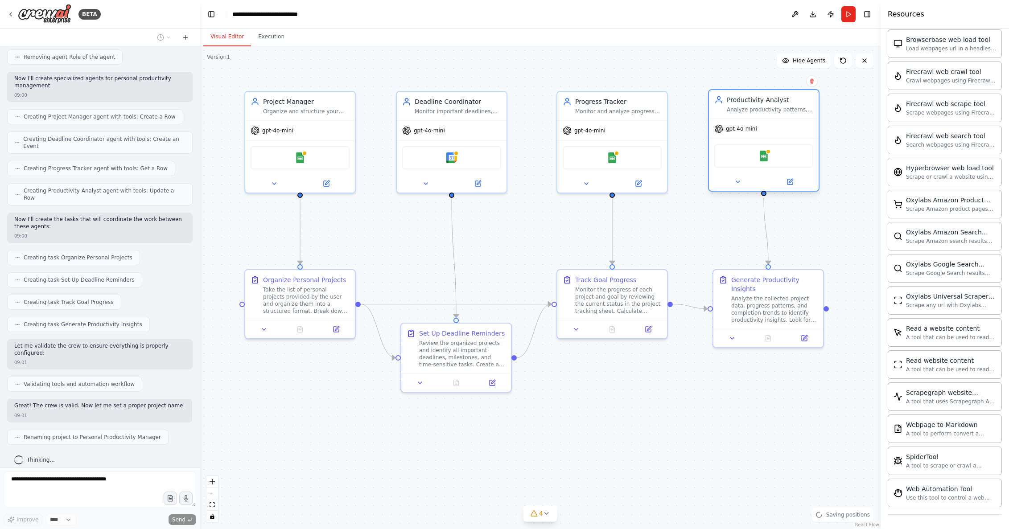
drag, startPoint x: 769, startPoint y: 115, endPoint x: 707, endPoint y: 121, distance: 62.7
click at [749, 115] on div "Productivity Analyst Analyze productivity patterns, identify peak performance t…" at bounding box center [764, 104] width 110 height 29
drag, startPoint x: 481, startPoint y: 115, endPoint x: 487, endPoint y: 115, distance: 5.8
click at [487, 115] on div "Deadline Coordinator Monitor important deadlines, set up strategic reminders, a…" at bounding box center [452, 104] width 110 height 29
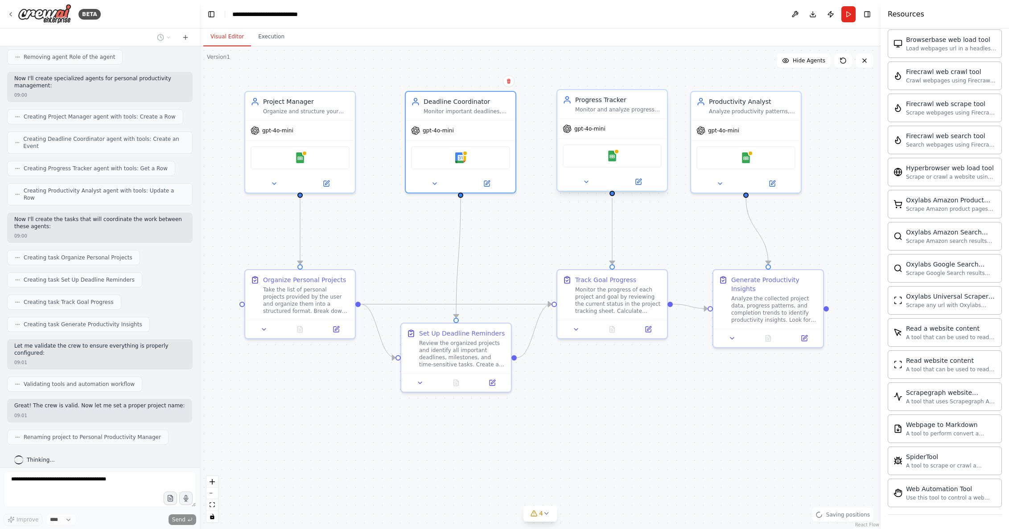
click at [598, 115] on div "Progress Tracker Monitor and analyze progress on personal goals and projects, t…" at bounding box center [612, 104] width 110 height 29
drag, startPoint x: 445, startPoint y: 114, endPoint x: 439, endPoint y: 114, distance: 6.7
click at [442, 113] on div "Deadline Coordinator Monitor important deadlines, set up strategic reminders, a…" at bounding box center [461, 104] width 110 height 29
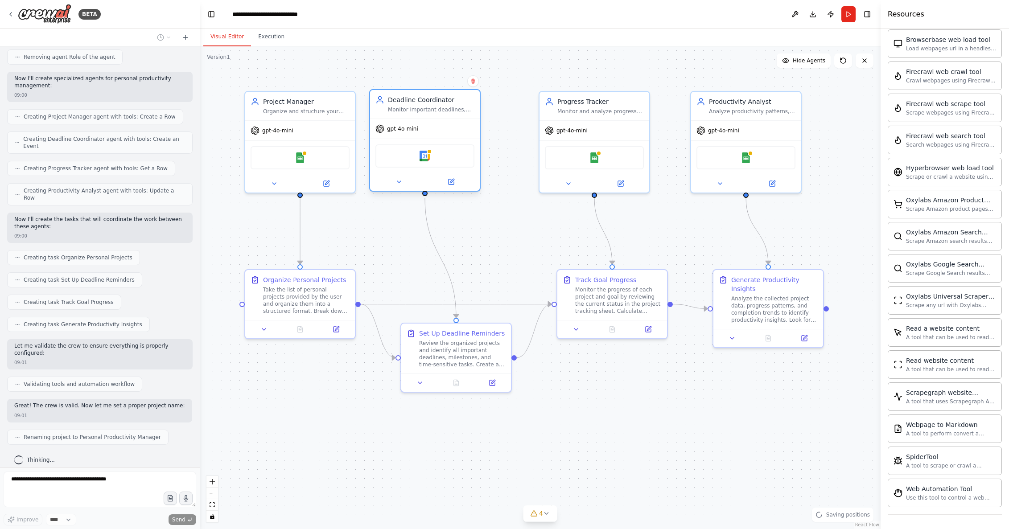
click at [433, 111] on div "Monitor important deadlines, set up strategic reminders, and create calendar ev…" at bounding box center [431, 109] width 86 height 7
drag, startPoint x: 579, startPoint y: 110, endPoint x: 522, endPoint y: 110, distance: 57.1
click at [557, 110] on div "Monitor and analyze progress on personal goals and projects, tracking milestone…" at bounding box center [600, 109] width 86 height 7
drag, startPoint x: 531, startPoint y: 110, endPoint x: 554, endPoint y: 109, distance: 23.7
click at [556, 109] on div "Monitor and analyze progress on personal goals and projects, tracking milestone…" at bounding box center [538, 109] width 86 height 7
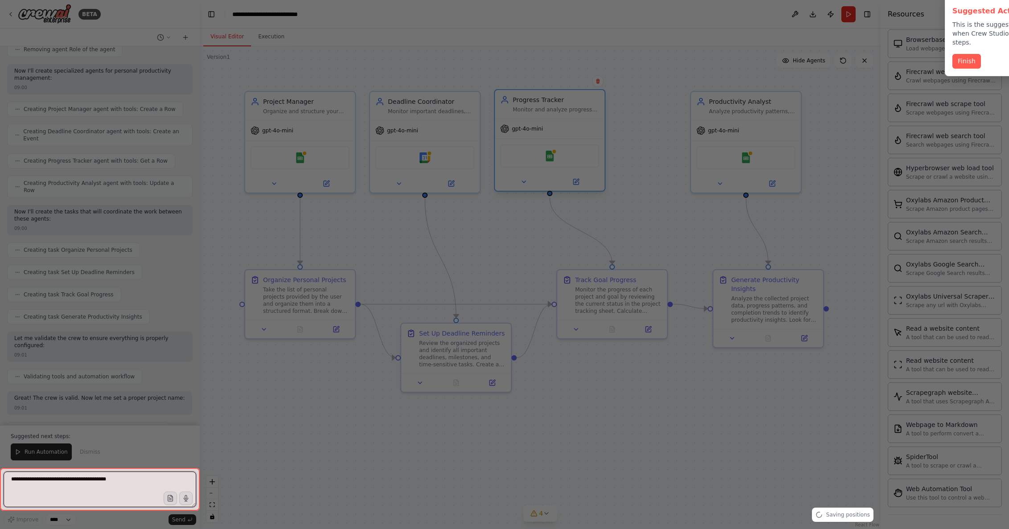
click at [544, 111] on div "BETA Create a crew that helps organize your personal projects, sets reminders f…" at bounding box center [504, 264] width 1009 height 529
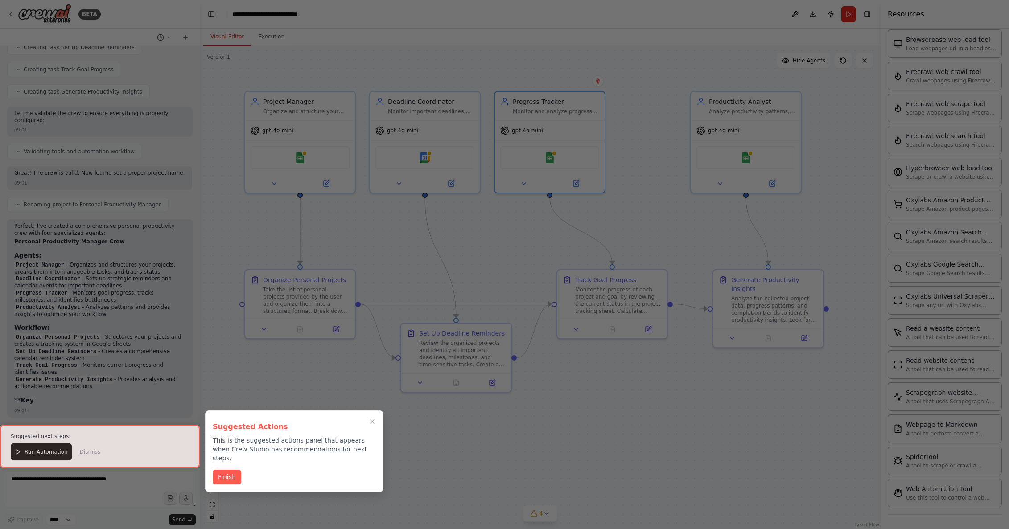
click at [376, 422] on button "Close walkthrough" at bounding box center [372, 421] width 11 height 11
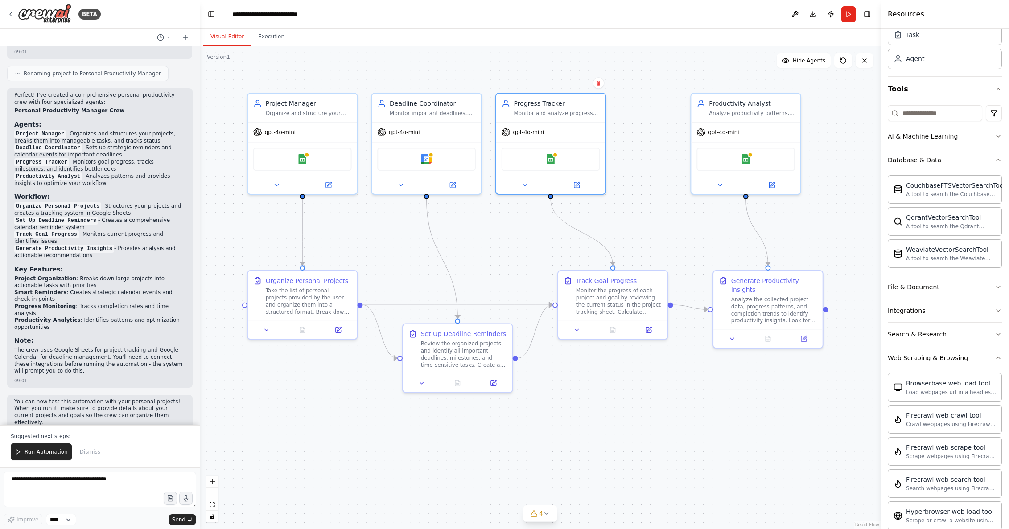
scroll to position [11, 0]
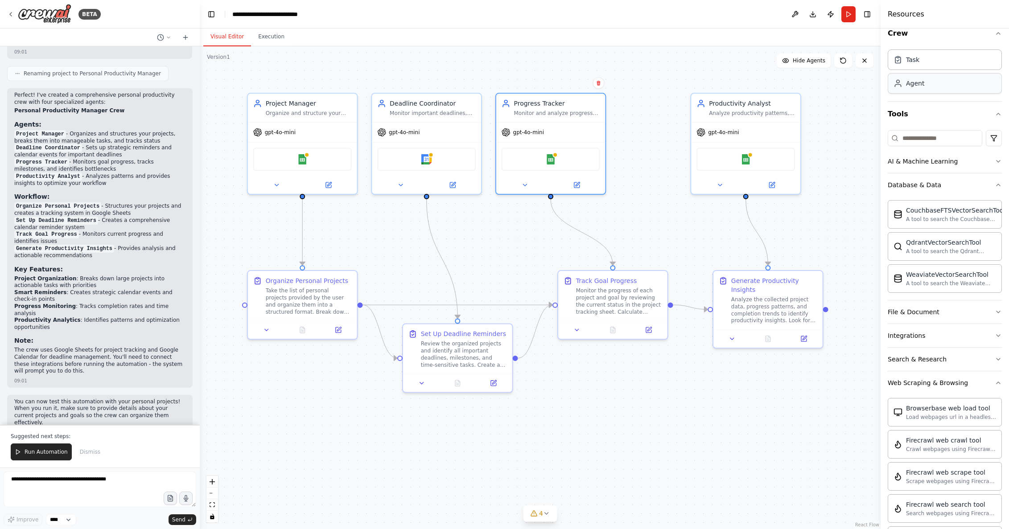
click at [924, 88] on div "Agent" at bounding box center [945, 83] width 114 height 21
click at [682, 85] on div "Goal of the agent" at bounding box center [672, 84] width 86 height 7
click at [683, 85] on div "Goal of the agent" at bounding box center [672, 84] width 86 height 7
click at [62, 522] on select "****" at bounding box center [61, 520] width 30 height 12
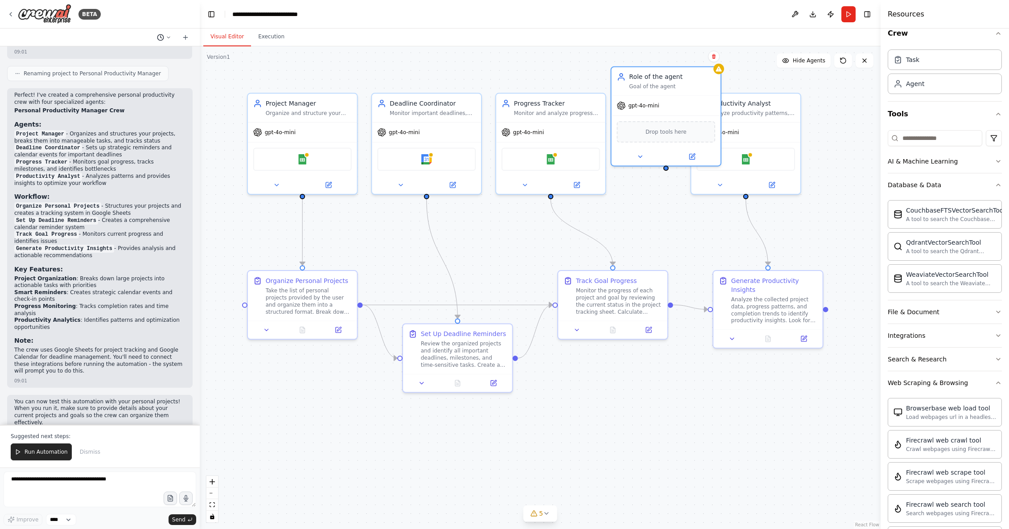
click at [172, 41] on button at bounding box center [163, 37] width 21 height 11
click at [189, 36] on div at bounding box center [100, 264] width 200 height 529
click at [185, 38] on icon at bounding box center [185, 37] width 7 height 7
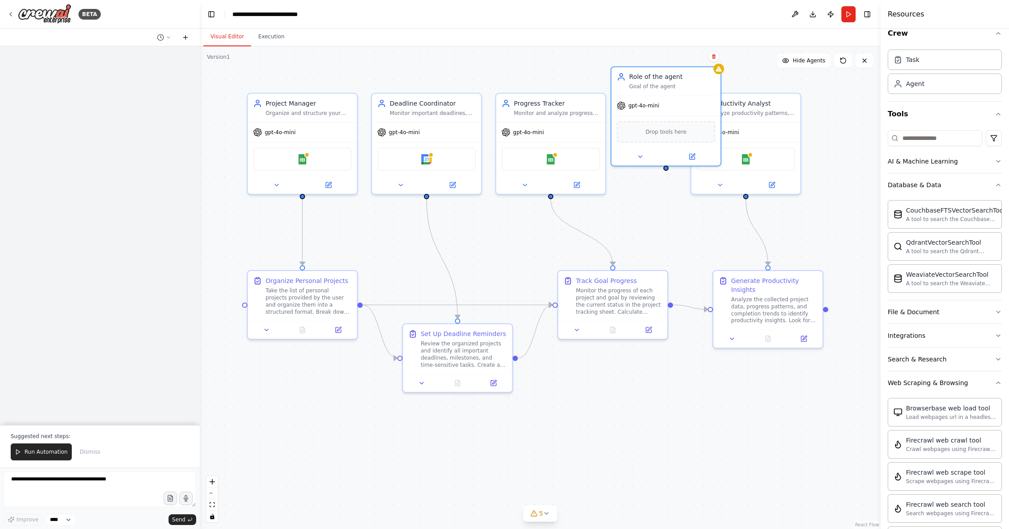
scroll to position [0, 0]
click at [161, 38] on icon at bounding box center [160, 37] width 7 height 7
click at [162, 58] on span "Untitled" at bounding box center [130, 55] width 66 height 7
click at [169, 39] on icon at bounding box center [168, 37] width 5 height 5
click at [156, 73] on span "Create a crew that helps organize your personal projects, sets reminders for im…" at bounding box center [130, 69] width 66 height 7
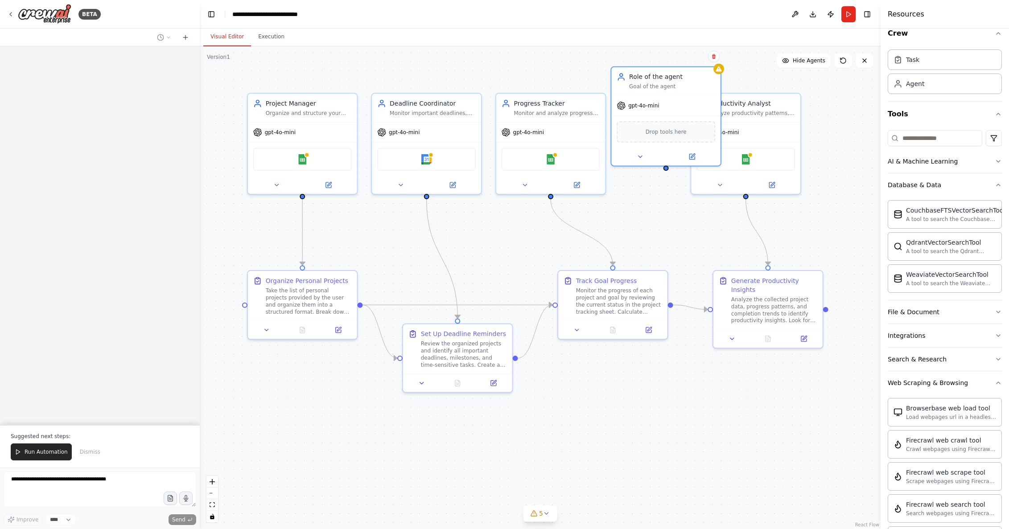
click at [168, 37] on icon at bounding box center [168, 37] width 3 height 1
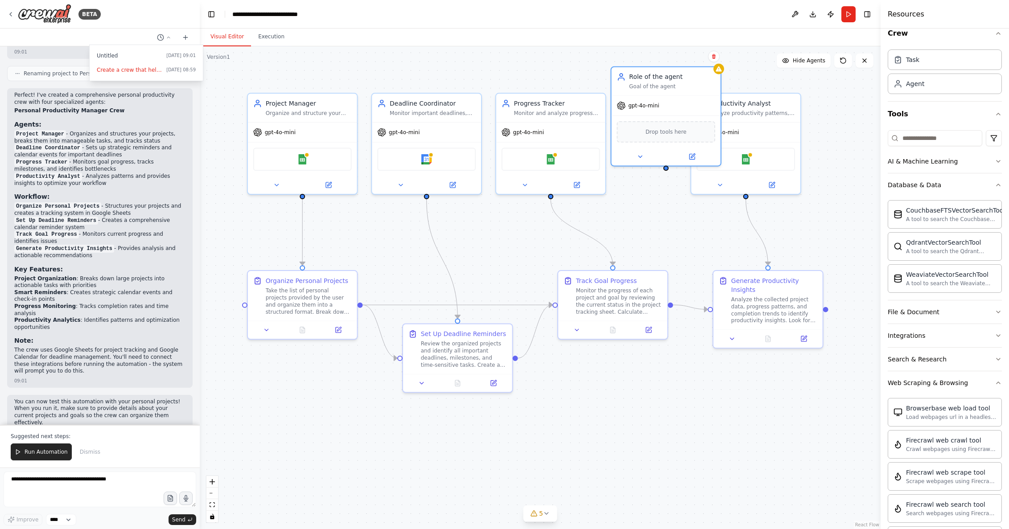
click at [136, 156] on div at bounding box center [100, 264] width 200 height 529
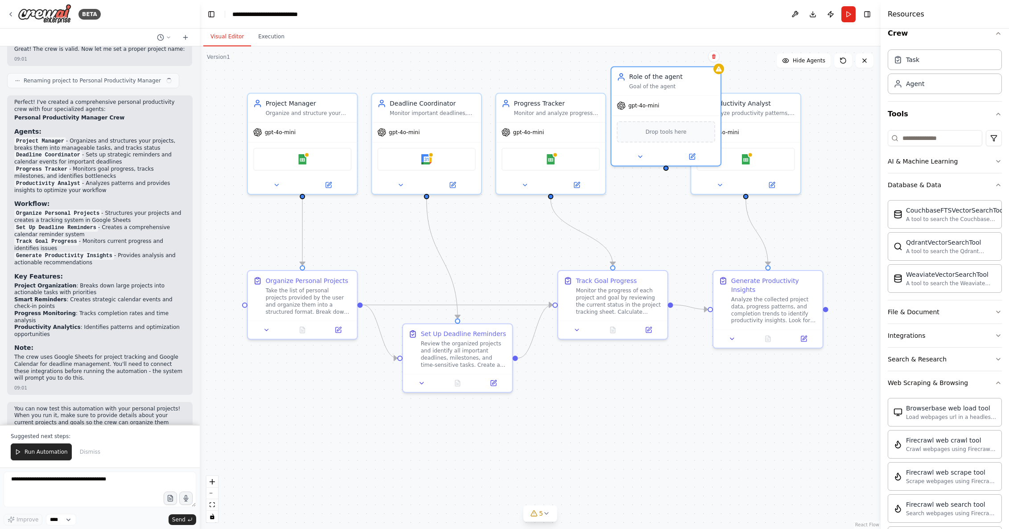
drag, startPoint x: 273, startPoint y: 323, endPoint x: 271, endPoint y: 346, distance: 22.9
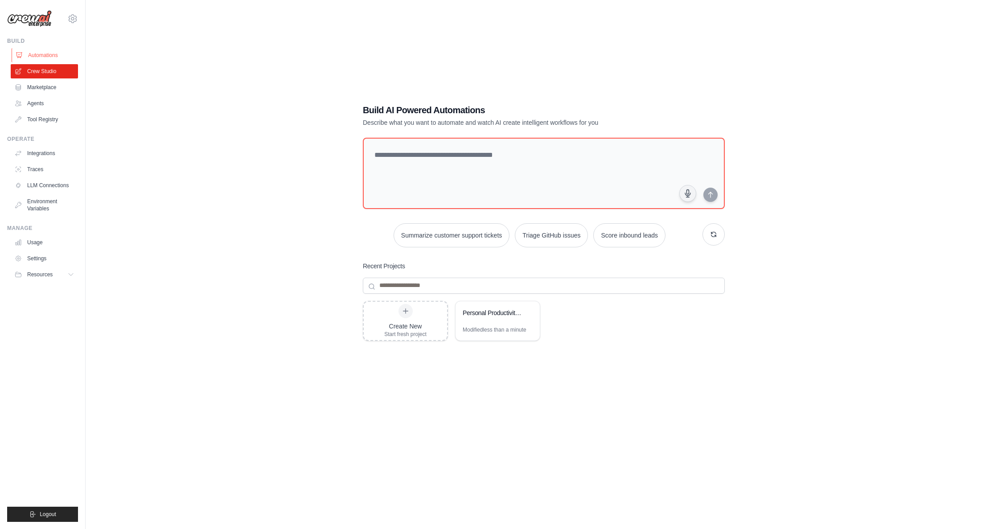
click at [37, 54] on link "Automations" at bounding box center [45, 55] width 67 height 14
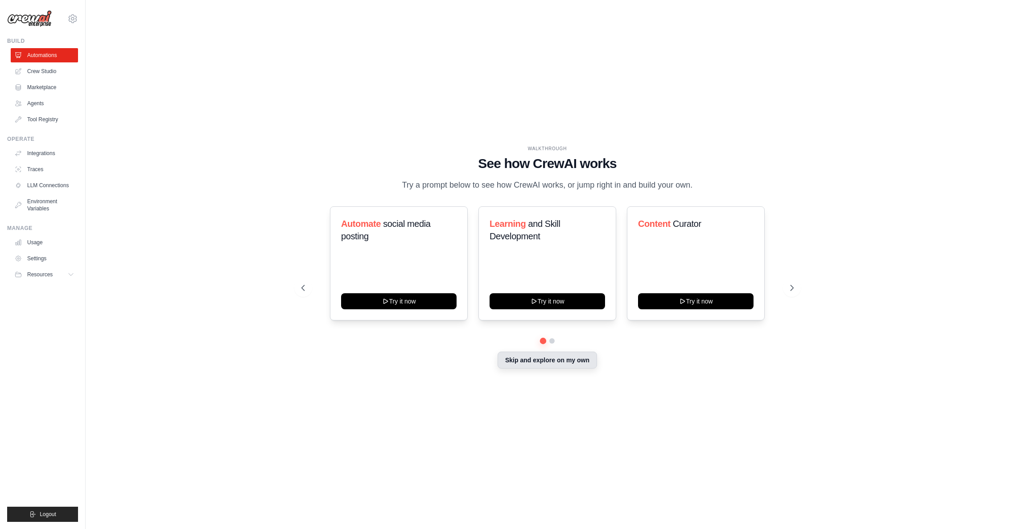
click at [560, 362] on button "Skip and explore on my own" at bounding box center [547, 360] width 99 height 17
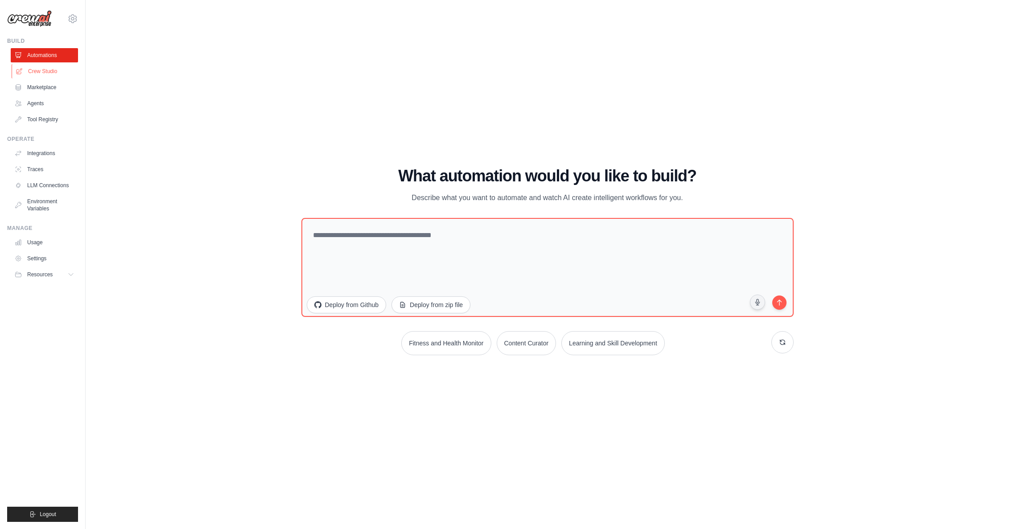
click at [50, 70] on link "Crew Studio" at bounding box center [45, 71] width 67 height 14
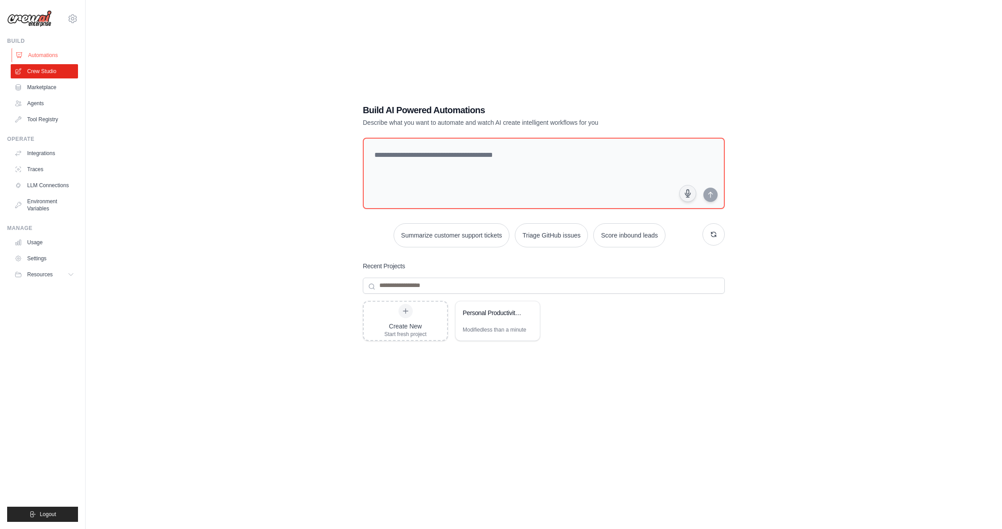
click at [45, 58] on link "Automations" at bounding box center [45, 55] width 67 height 14
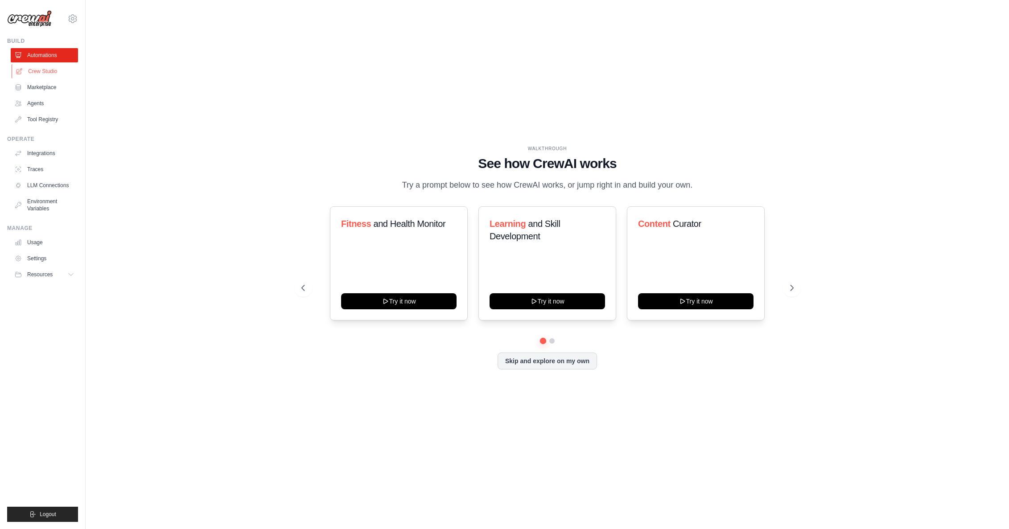
click at [38, 76] on link "Crew Studio" at bounding box center [45, 71] width 67 height 14
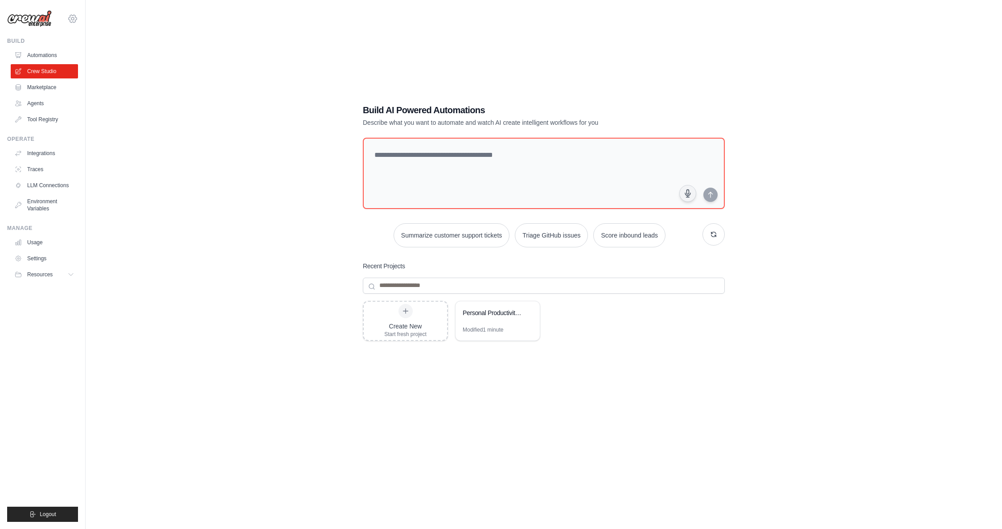
drag, startPoint x: 0, startPoint y: 0, endPoint x: 73, endPoint y: 18, distance: 75.4
click at [73, 18] on icon at bounding box center [72, 18] width 11 height 11
click at [76, 62] on link "Settings" at bounding box center [72, 60] width 78 height 16
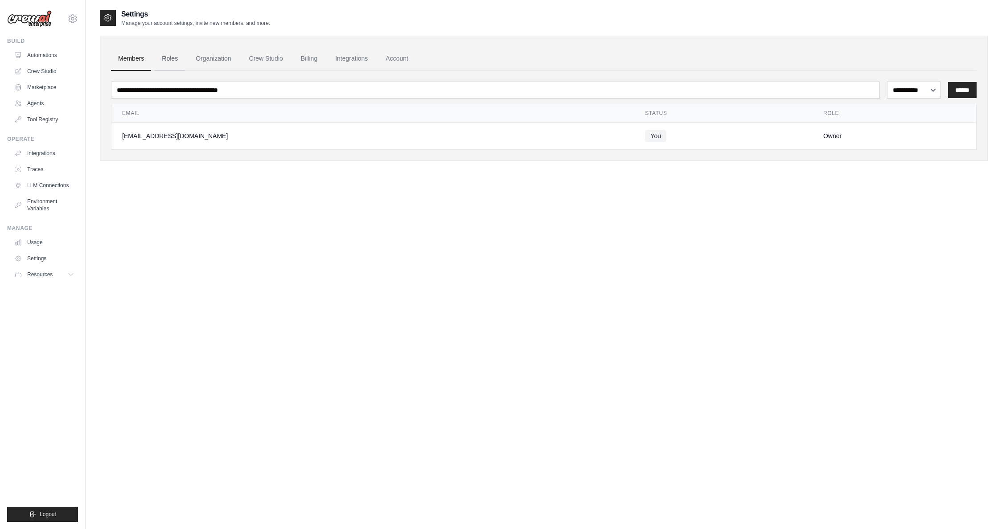
click at [178, 60] on link "Roles" at bounding box center [170, 59] width 30 height 24
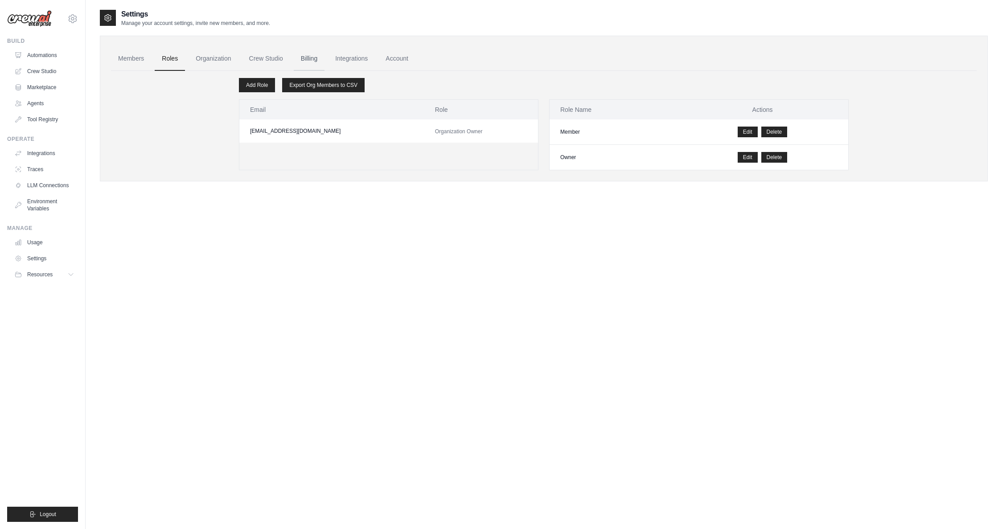
click at [318, 58] on link "Billing" at bounding box center [309, 59] width 31 height 24
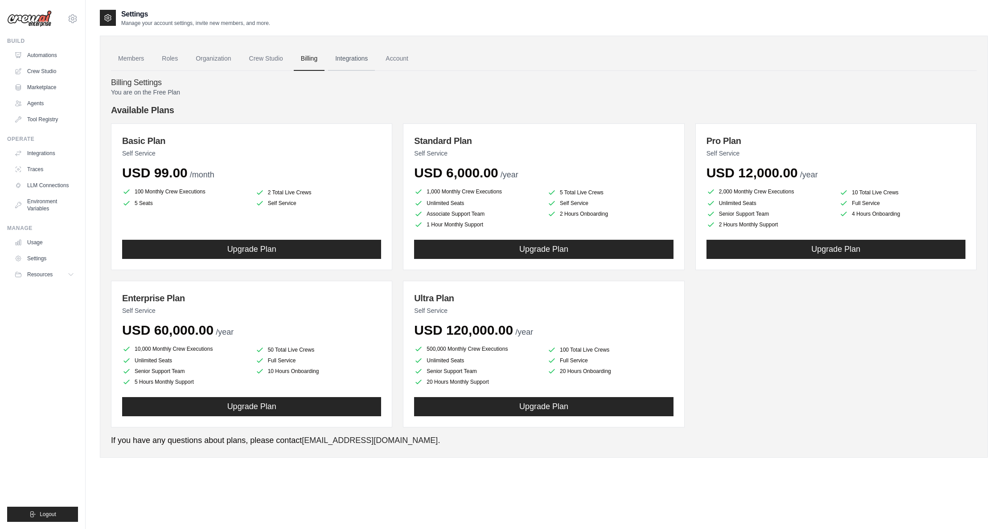
click at [342, 63] on link "Integrations" at bounding box center [351, 59] width 47 height 24
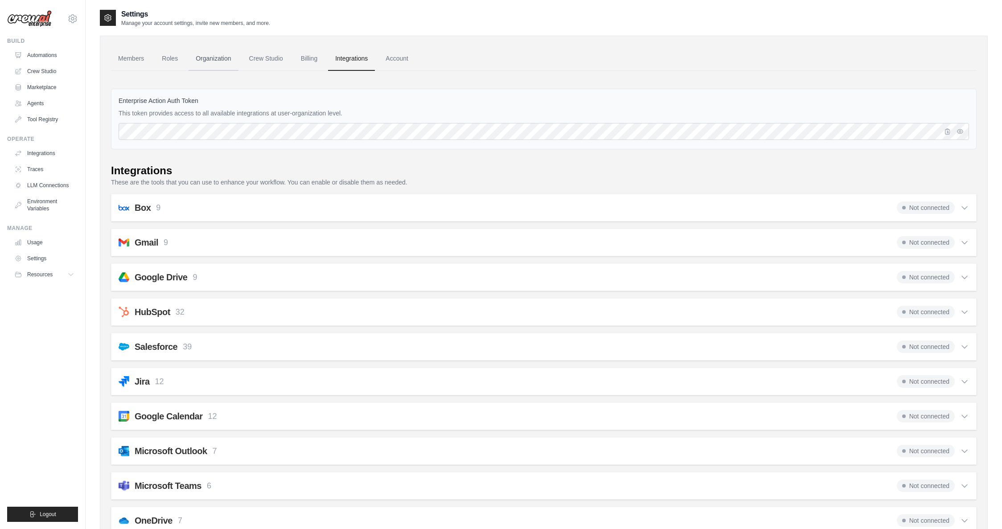
click at [225, 62] on link "Organization" at bounding box center [213, 59] width 49 height 24
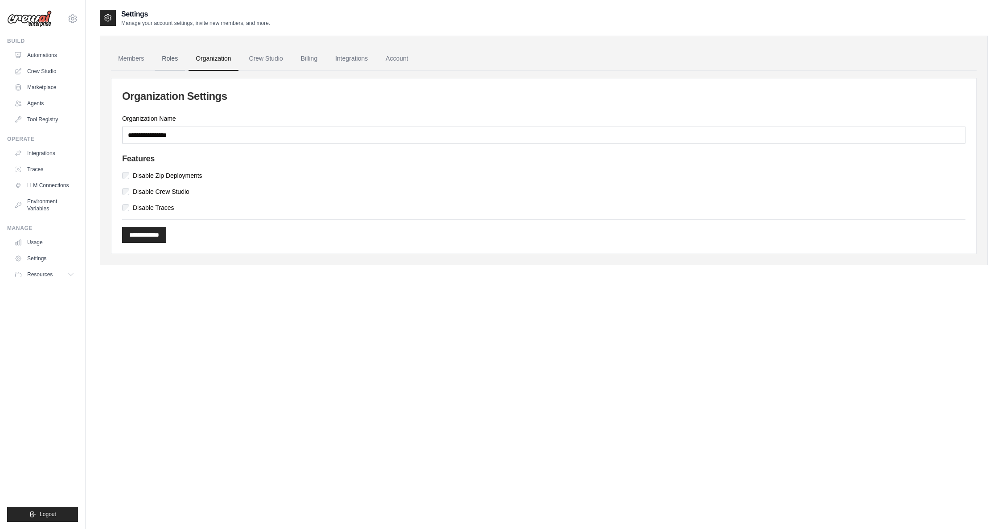
click at [160, 57] on link "Roles" at bounding box center [170, 59] width 30 height 24
click at [45, 103] on link "Agents" at bounding box center [45, 103] width 67 height 14
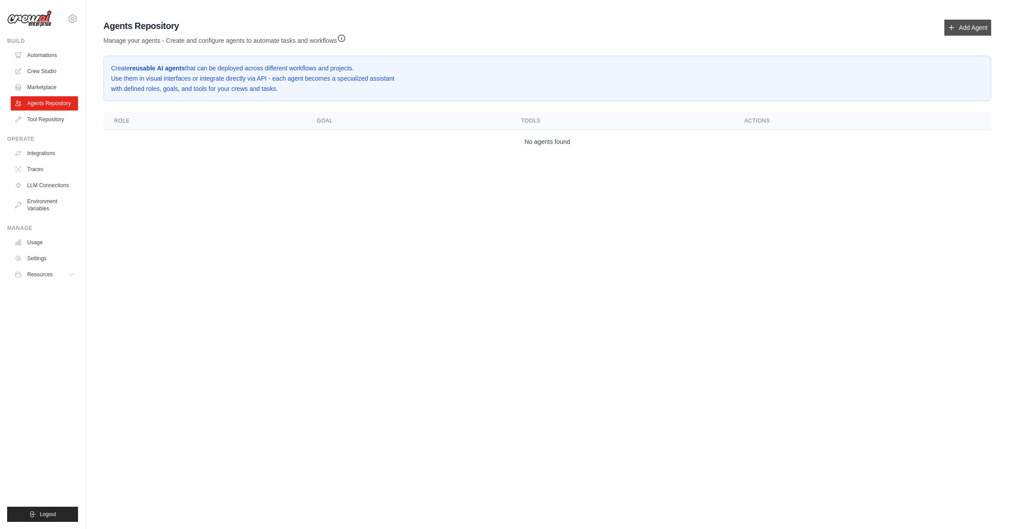
click at [962, 26] on link "Add Agent" at bounding box center [967, 28] width 47 height 16
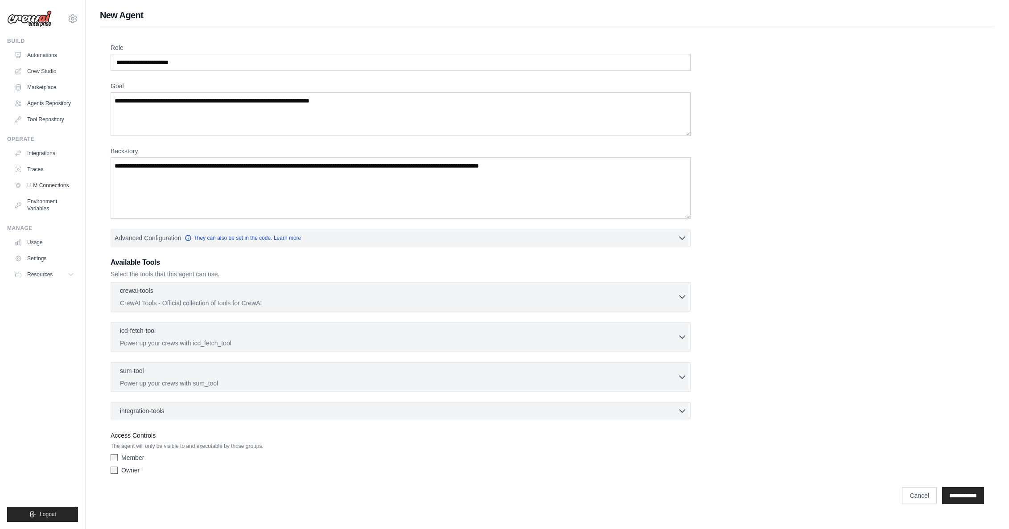
click at [972, 30] on div "Role Goal Backstory Advanced Configuration They can also be set in the code. Le…" at bounding box center [547, 268] width 895 height 482
click at [214, 63] on input "Role" at bounding box center [401, 62] width 580 height 17
click at [214, 62] on input "Role" at bounding box center [401, 62] width 580 height 17
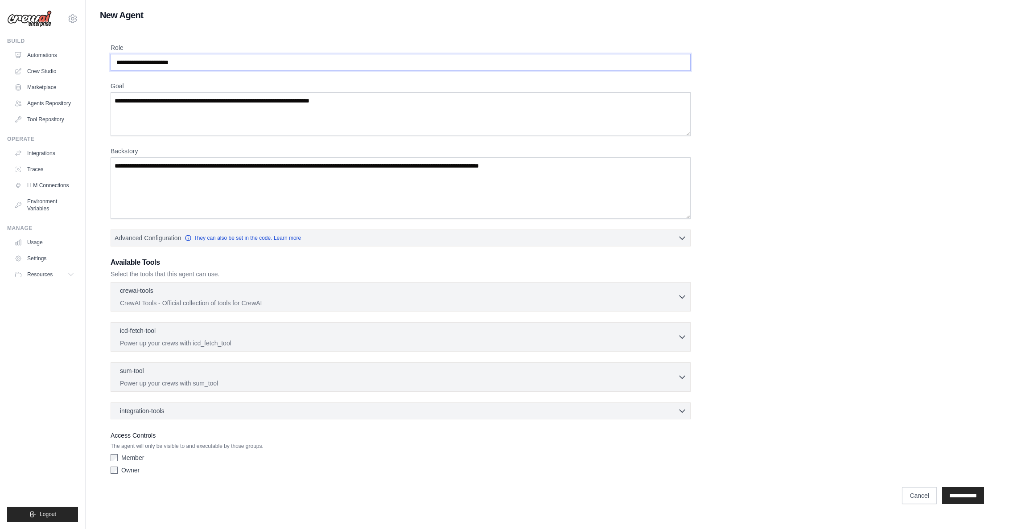
drag, startPoint x: 214, startPoint y: 62, endPoint x: 203, endPoint y: 65, distance: 11.4
click at [203, 65] on input "Role" at bounding box center [401, 62] width 580 height 17
type input "*"
type input "**********"
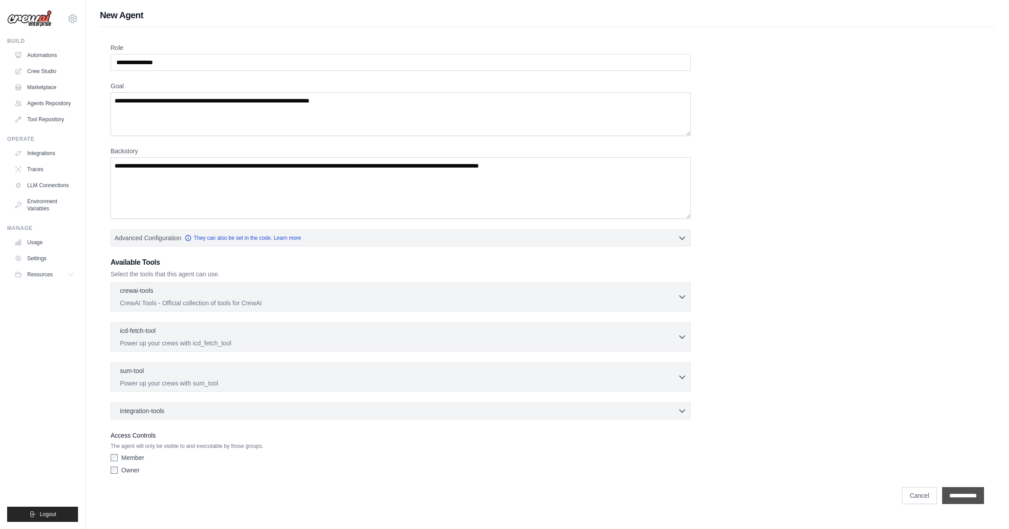
click at [973, 499] on input "**********" at bounding box center [963, 495] width 42 height 17
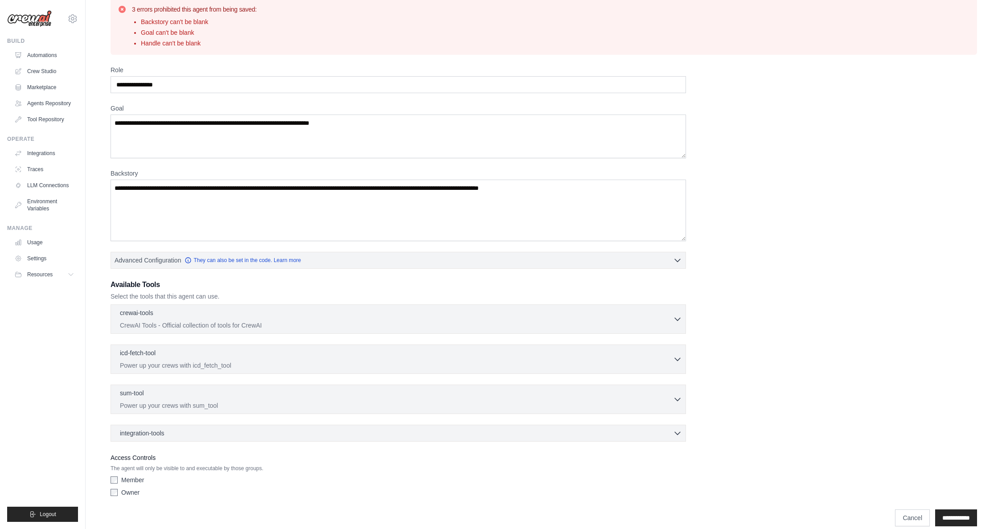
scroll to position [46, 0]
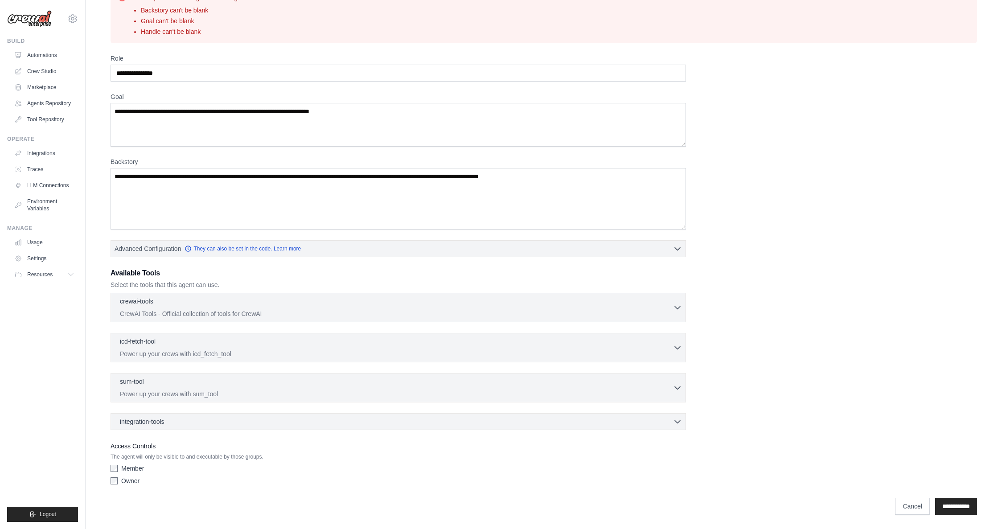
click at [684, 422] on div "integration-tools 0 selected Box Save files to Box Gmail" at bounding box center [399, 421] width 576 height 17
click at [676, 423] on icon "button" at bounding box center [677, 421] width 9 height 9
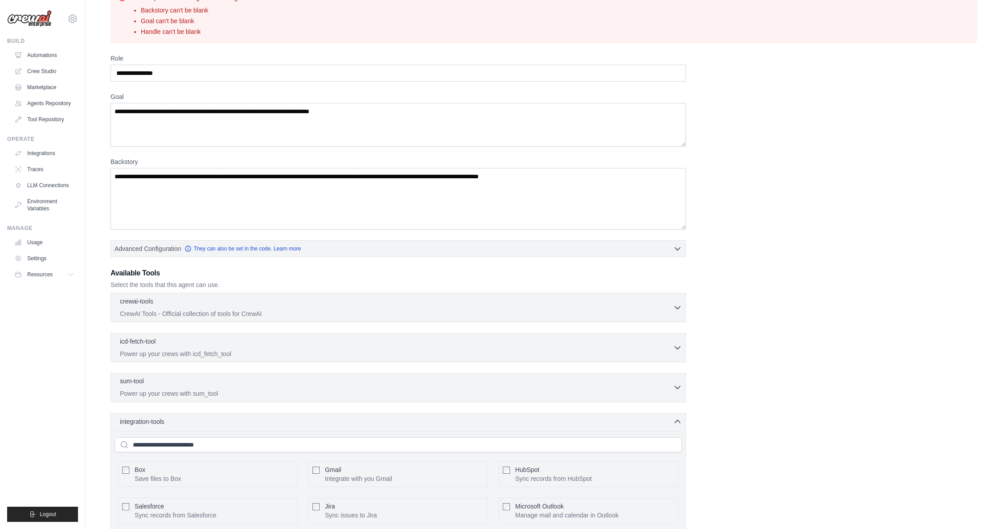
click at [681, 388] on icon "button" at bounding box center [677, 387] width 9 height 9
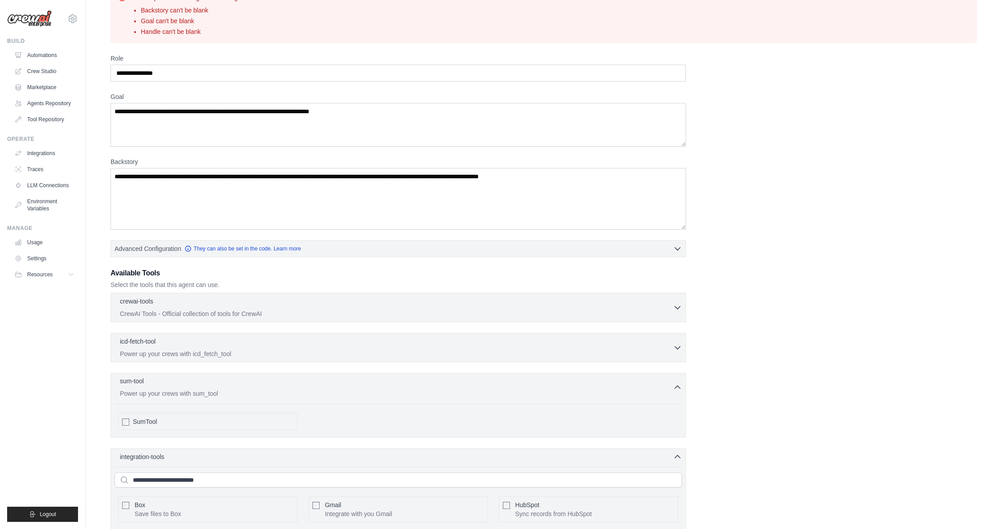
click at [680, 389] on icon "button" at bounding box center [677, 387] width 9 height 9
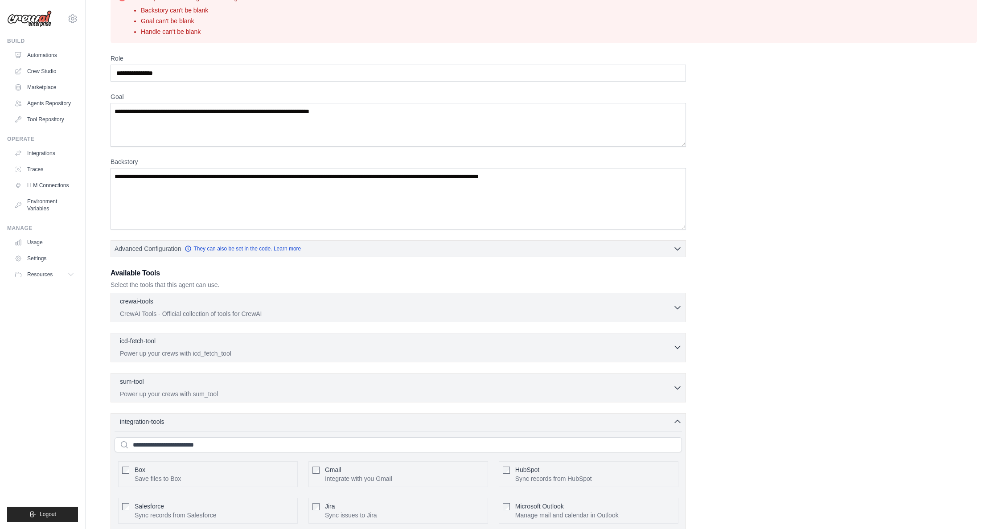
click at [663, 348] on div "icd-fetch-tool 0 selected Power up your crews with icd_fetch_tool" at bounding box center [396, 347] width 553 height 21
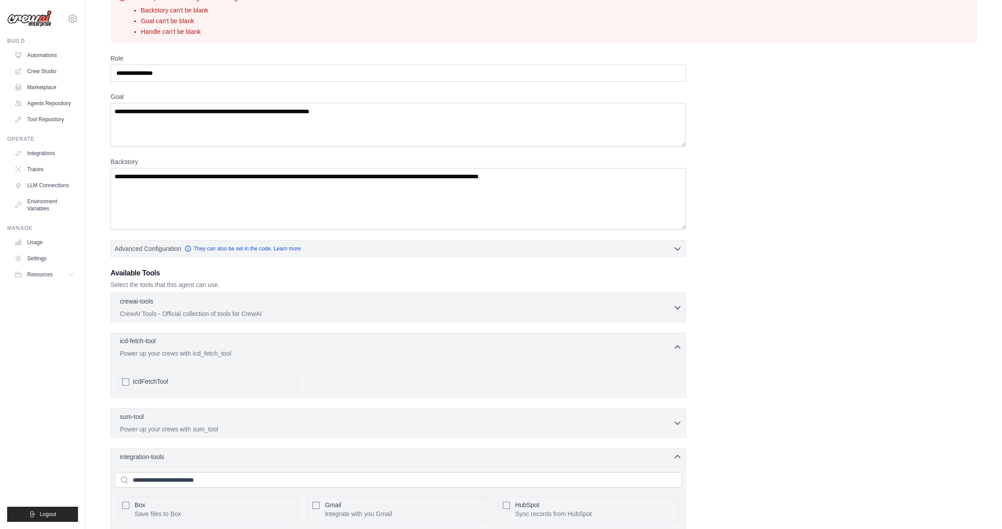
click at [663, 348] on div "icd-fetch-tool 0 selected Power up your crews with icd_fetch_tool" at bounding box center [396, 347] width 553 height 21
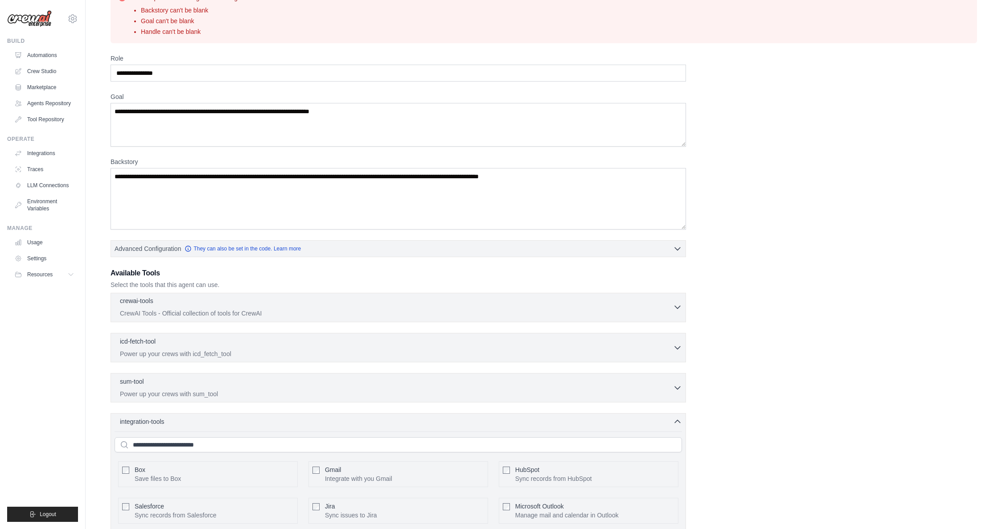
click at [623, 317] on p "CrewAI Tools - Official collection of tools for CrewAI" at bounding box center [396, 313] width 553 height 9
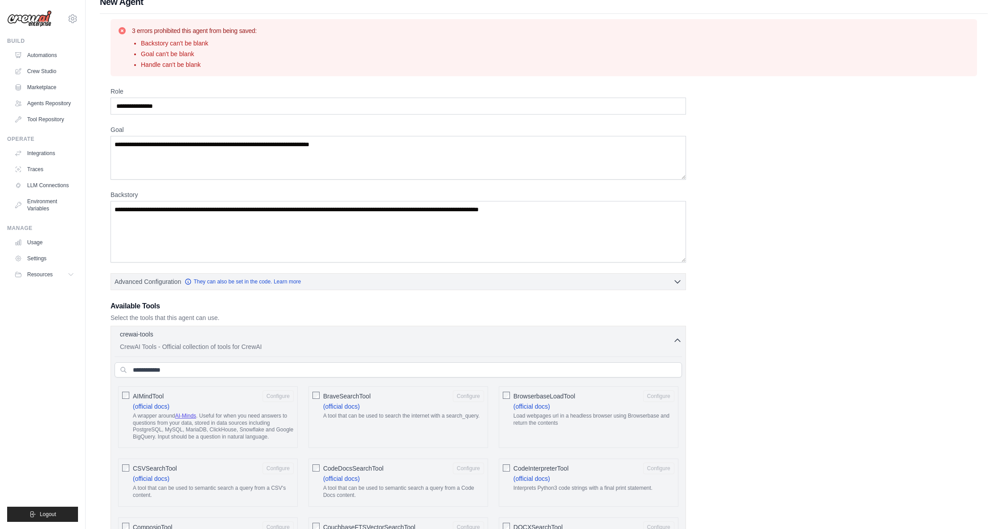
scroll to position [0, 0]
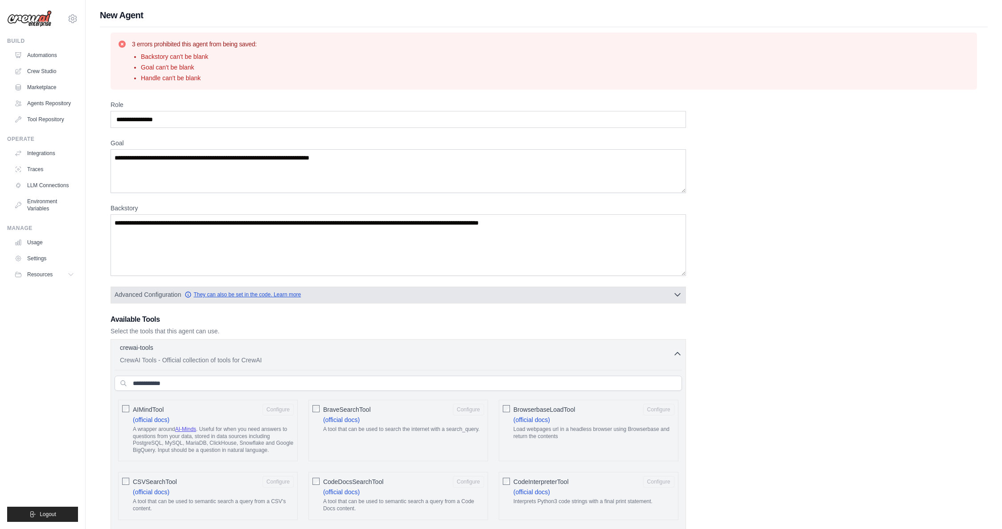
click at [246, 292] on link "They can also be set in the code. Learn more" at bounding box center [243, 294] width 116 height 7
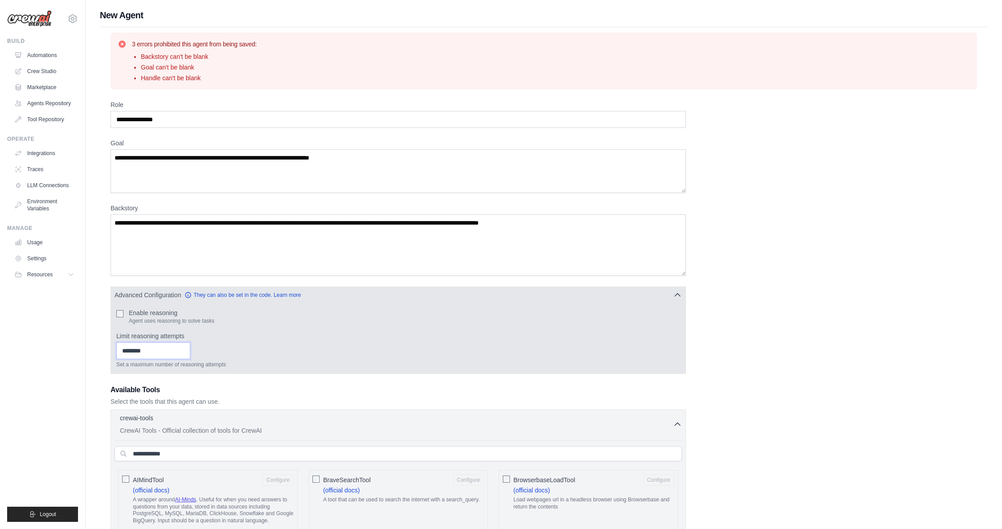
click at [152, 348] on input "Limit reasoning attempts" at bounding box center [153, 350] width 74 height 17
click at [153, 349] on input "Limit reasoning attempts" at bounding box center [153, 350] width 74 height 17
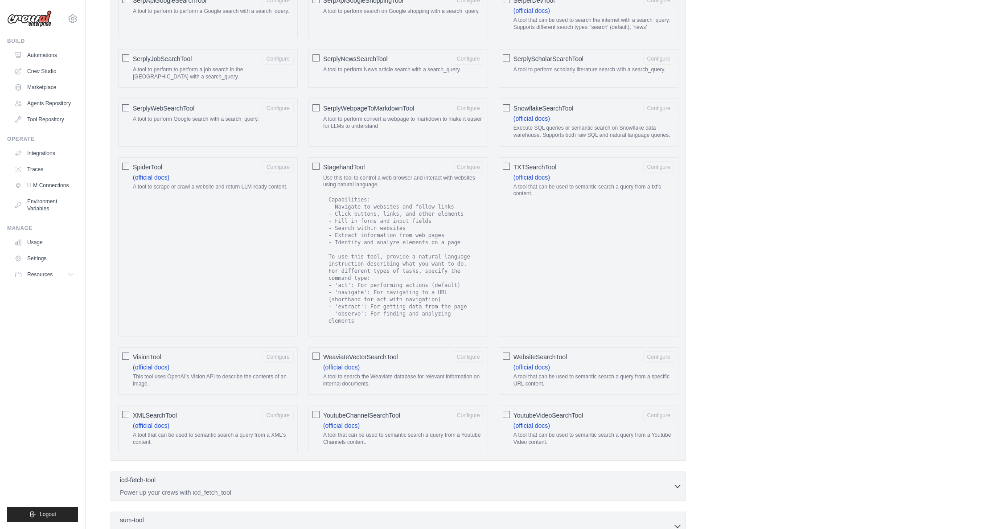
scroll to position [1703, 0]
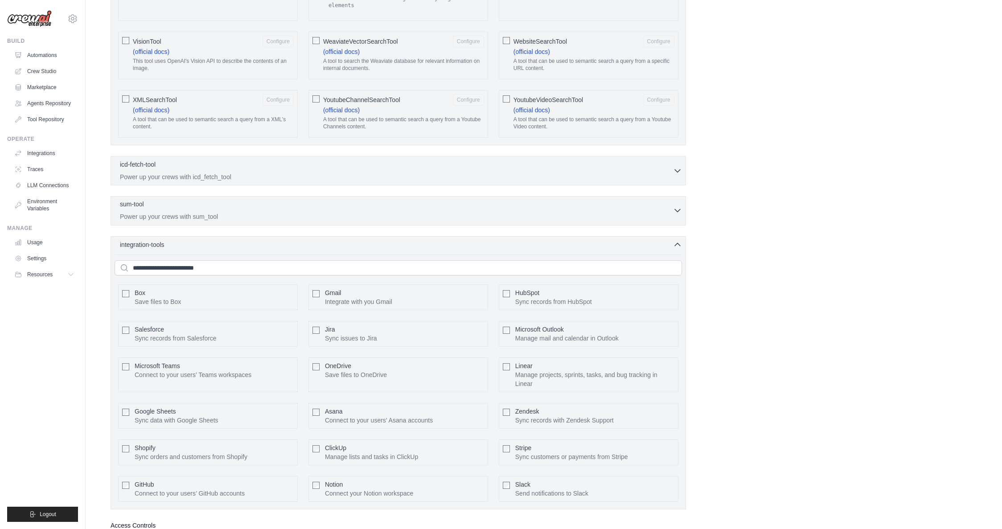
click at [677, 212] on icon "button" at bounding box center [677, 211] width 5 height 3
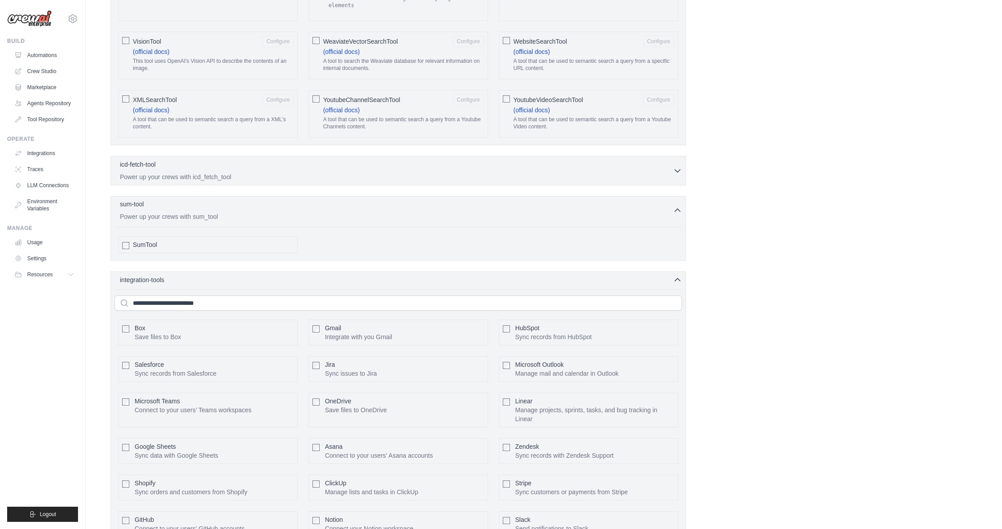
click at [676, 213] on icon "button" at bounding box center [677, 210] width 9 height 9
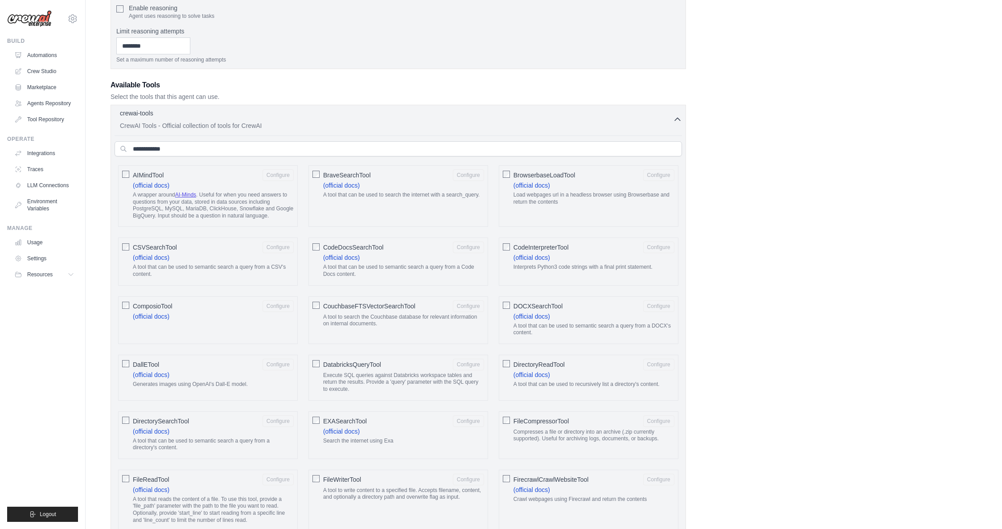
scroll to position [301, 0]
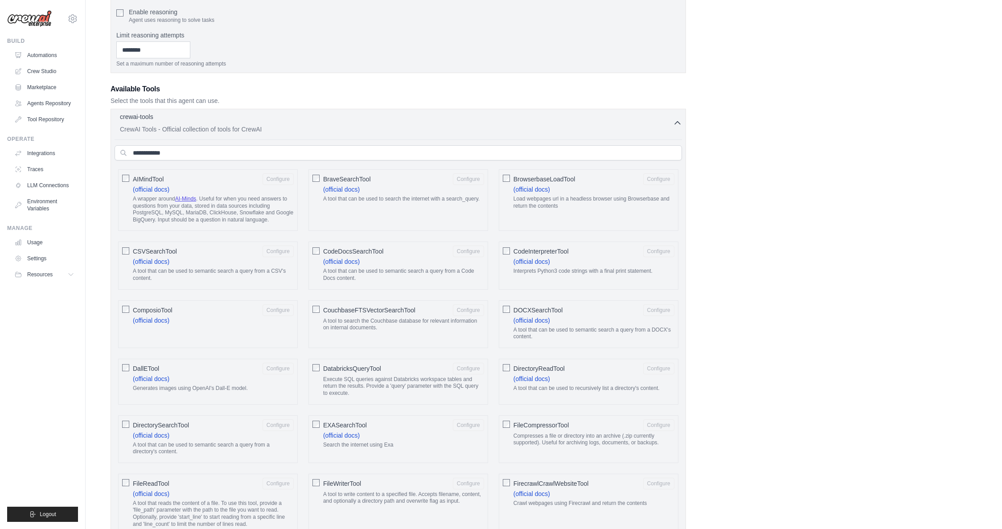
click at [675, 122] on icon "button" at bounding box center [677, 123] width 9 height 9
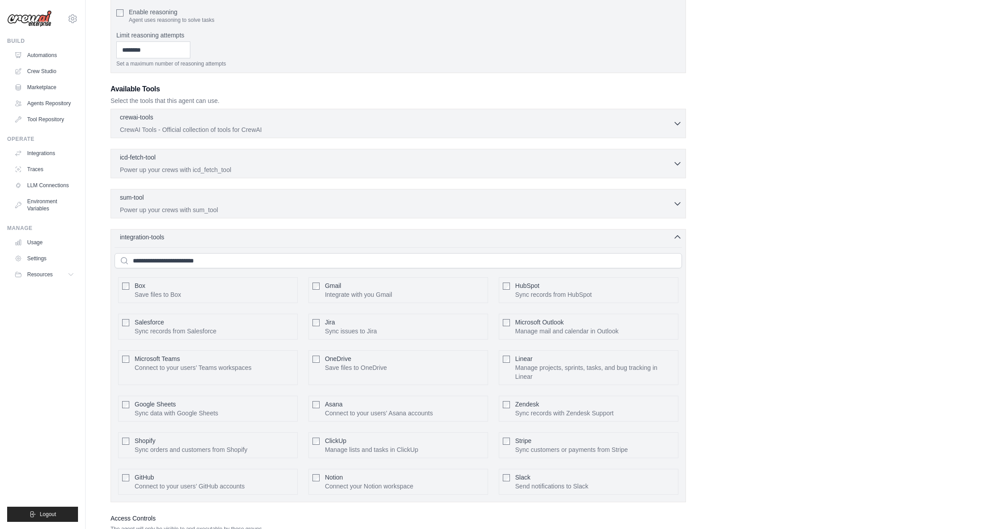
click at [263, 234] on div "integration-tools 0 selected" at bounding box center [401, 237] width 562 height 9
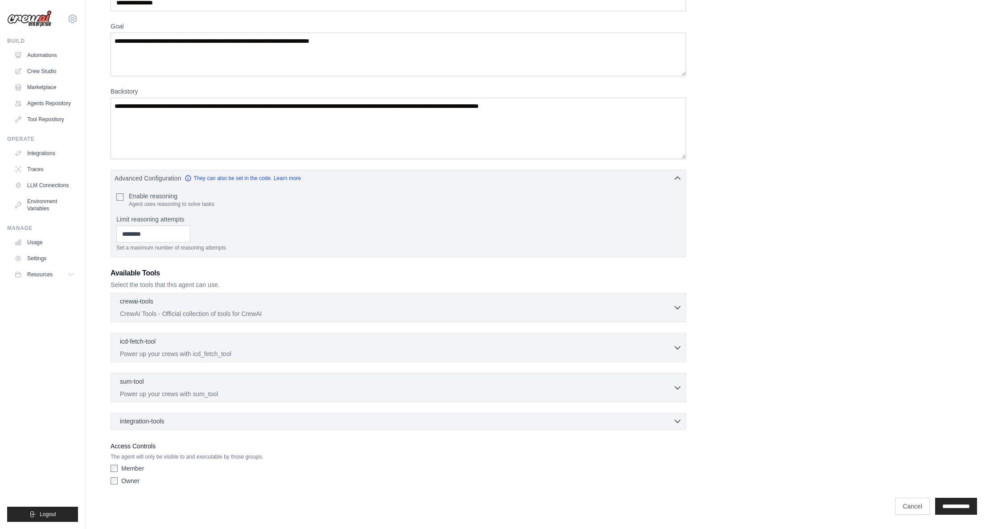
scroll to position [117, 0]
drag, startPoint x: 115, startPoint y: 477, endPoint x: 159, endPoint y: 304, distance: 177.5
click at [115, 477] on div "Owner" at bounding box center [399, 481] width 576 height 9
click at [69, 277] on icon at bounding box center [71, 274] width 7 height 7
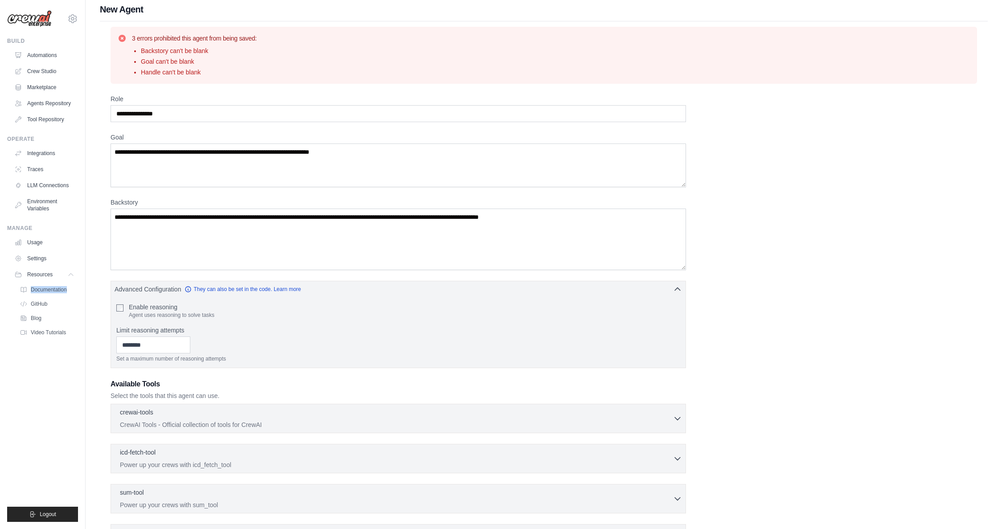
scroll to position [0, 0]
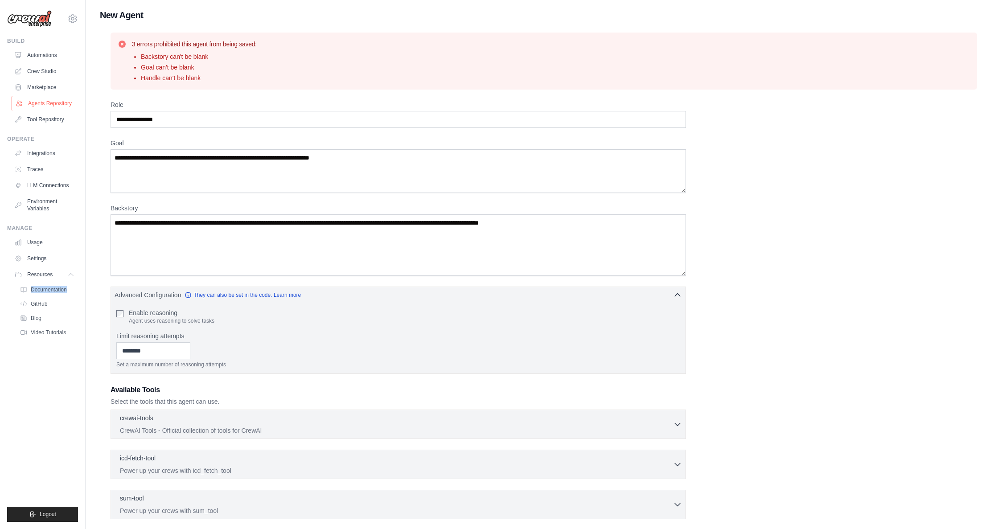
click at [40, 107] on link "Agents Repository" at bounding box center [45, 103] width 67 height 14
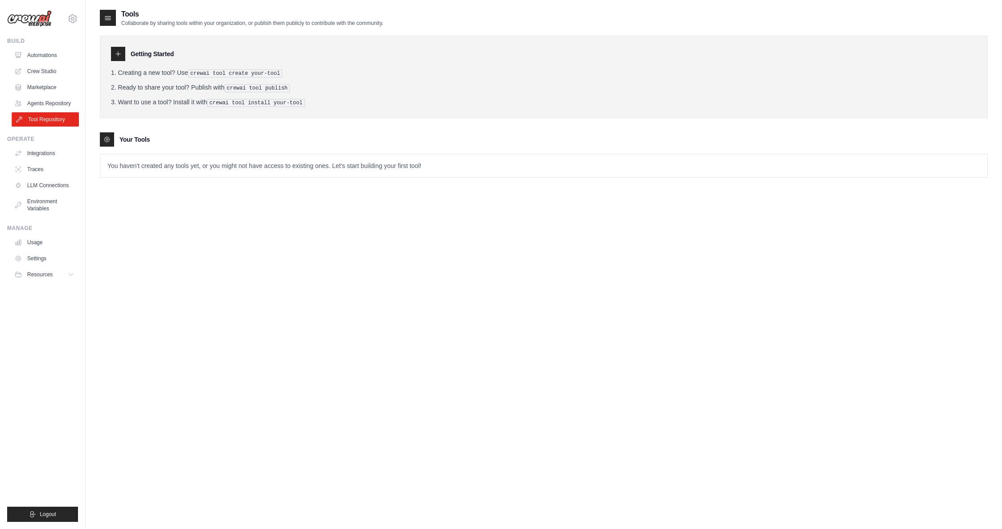
click at [55, 118] on link "Tool Repository" at bounding box center [45, 119] width 67 height 14
drag, startPoint x: 92, startPoint y: 125, endPoint x: 110, endPoint y: 136, distance: 20.8
click at [110, 136] on icon at bounding box center [106, 139] width 7 height 7
click at [108, 141] on icon at bounding box center [106, 139] width 7 height 7
click at [109, 140] on icon at bounding box center [106, 139] width 7 height 7
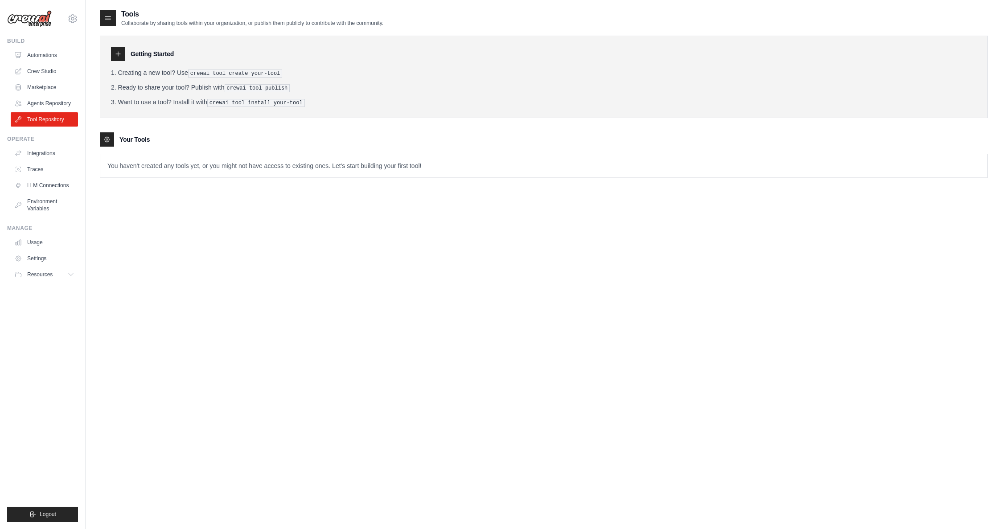
click at [109, 140] on icon at bounding box center [106, 139] width 5 height 5
click at [339, 166] on p "You haven't created any tools yet, or you might not have access to existing one…" at bounding box center [543, 165] width 887 height 23
drag, startPoint x: 339, startPoint y: 166, endPoint x: 262, endPoint y: 170, distance: 77.7
click at [337, 166] on p "You haven't created any tools yet, or you might not have access to existing one…" at bounding box center [543, 165] width 887 height 23
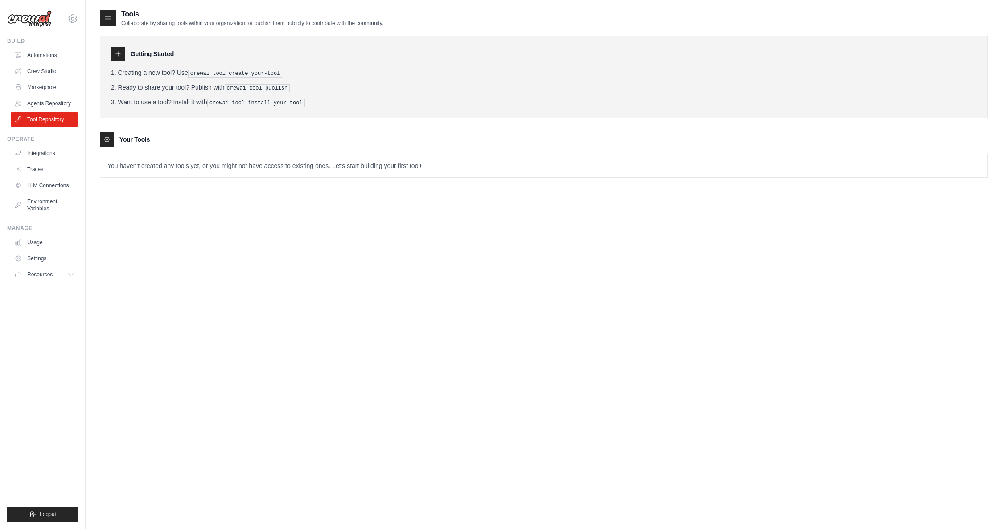
click at [186, 164] on p "You haven't created any tools yet, or you might not have access to existing one…" at bounding box center [543, 165] width 887 height 23
click at [205, 163] on p "You haven't created any tools yet, or you might not have access to existing one…" at bounding box center [543, 165] width 887 height 23
click at [204, 166] on p "You haven't created any tools yet, or you might not have access to existing one…" at bounding box center [543, 165] width 887 height 23
drag, startPoint x: 401, startPoint y: 169, endPoint x: 105, endPoint y: 162, distance: 296.6
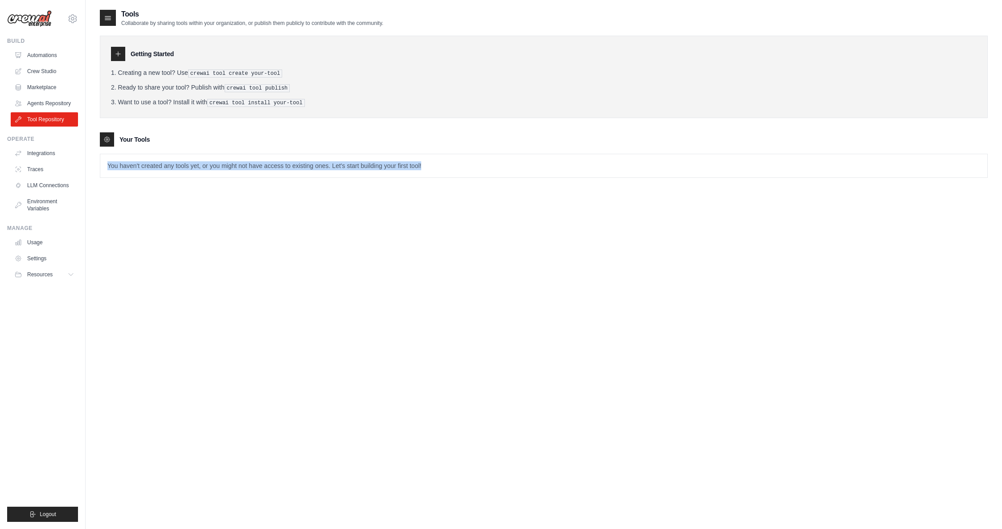
click at [105, 162] on p "You haven't created any tools yet, or you might not have access to existing one…" at bounding box center [543, 165] width 887 height 23
click at [140, 70] on li "Creating a new tool? Use crewai tool create your-tool" at bounding box center [544, 72] width 866 height 9
click at [118, 54] on icon at bounding box center [118, 53] width 7 height 7
click at [116, 53] on icon at bounding box center [118, 53] width 7 height 7
click at [109, 21] on icon at bounding box center [107, 17] width 9 height 9
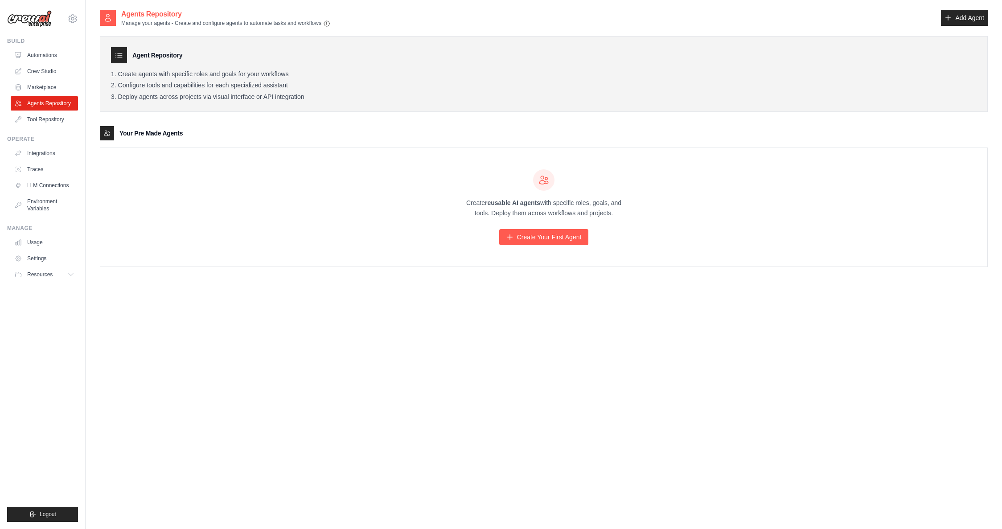
click at [347, 197] on div "Create reusable AI agents with specific roles, goals, and tools. Deploy them ac…" at bounding box center [543, 207] width 887 height 119
click at [560, 239] on link "Create Your First Agent" at bounding box center [544, 237] width 90 height 16
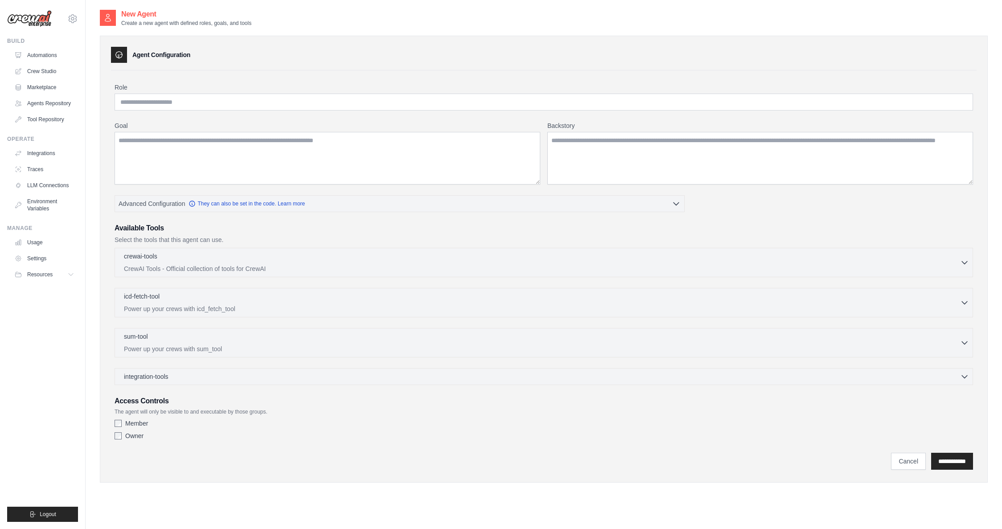
click at [118, 55] on icon at bounding box center [119, 54] width 9 height 9
click at [129, 55] on div "Agent Configuration" at bounding box center [544, 55] width 866 height 16
click at [132, 55] on div "Agent Configuration" at bounding box center [544, 55] width 866 height 16
drag, startPoint x: 205, startPoint y: 106, endPoint x: 198, endPoint y: 111, distance: 8.0
click at [140, 104] on input "Role" at bounding box center [544, 102] width 859 height 17
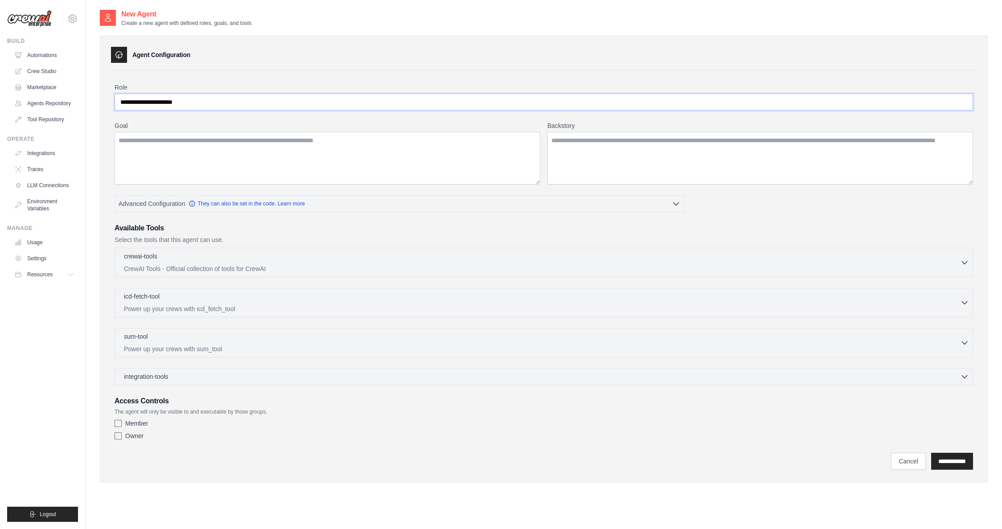
type input "**********"
drag, startPoint x: 389, startPoint y: 148, endPoint x: 165, endPoint y: 139, distance: 224.9
click at [165, 139] on textarea "Goal" at bounding box center [328, 158] width 426 height 53
type textarea "**********"
click at [626, 151] on textarea "Backstory" at bounding box center [760, 158] width 426 height 53
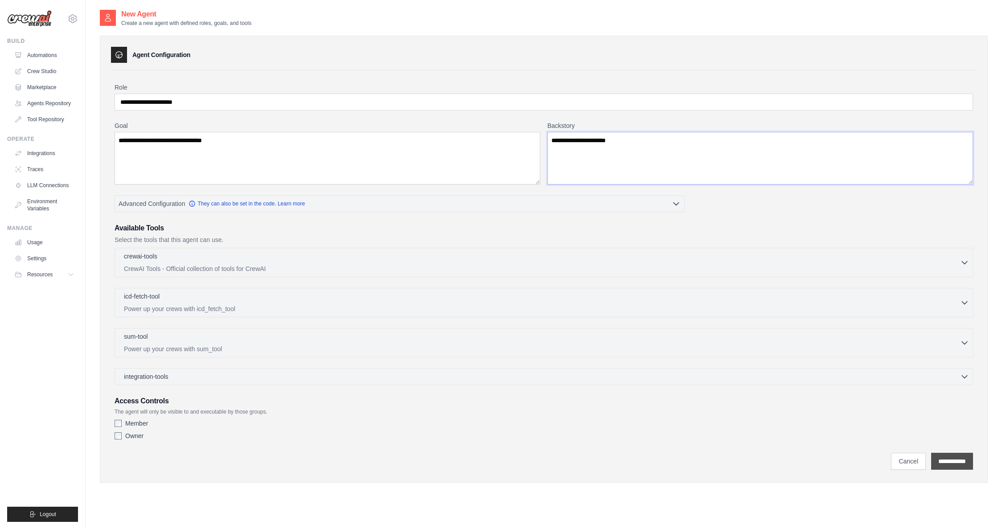
type textarea "**********"
click at [962, 466] on input "**********" at bounding box center [952, 461] width 42 height 17
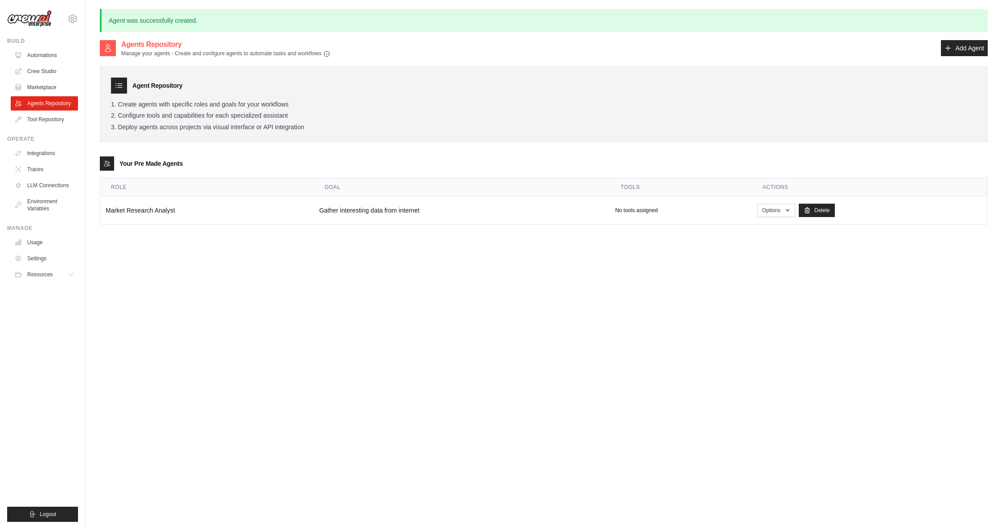
drag, startPoint x: 572, startPoint y: 217, endPoint x: 638, endPoint y: 225, distance: 66.9
click at [572, 217] on td "Gather interesting data from internet" at bounding box center [462, 211] width 296 height 28
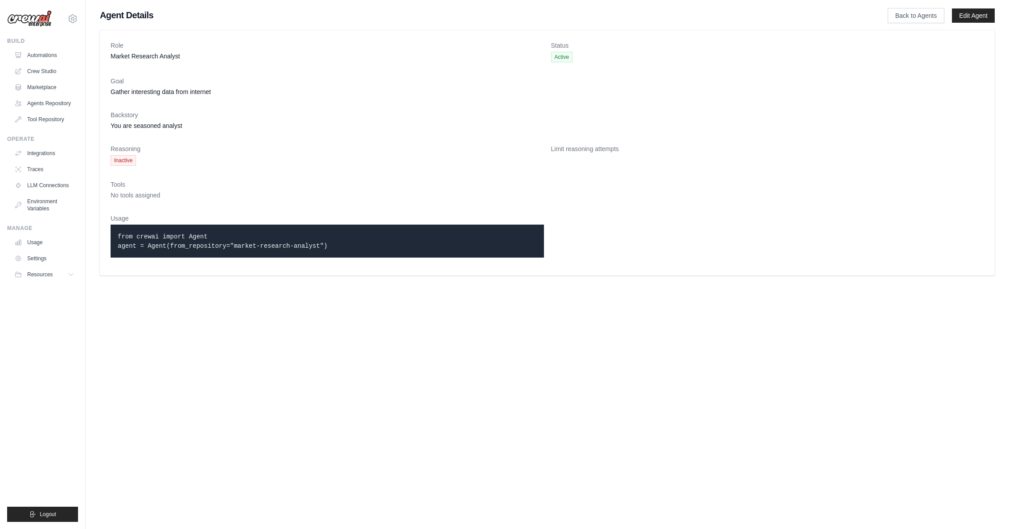
drag, startPoint x: 134, startPoint y: 235, endPoint x: 371, endPoint y: 255, distance: 238.1
click at [255, 248] on div "from crewai import Agent agent = Agent(from_repository="market-research-analyst…" at bounding box center [327, 241] width 433 height 33
click at [374, 256] on div "from crewai import Agent agent = Agent(from_repository="market-research-analyst…" at bounding box center [327, 241] width 433 height 33
click at [967, 16] on link "Edit Agent" at bounding box center [973, 15] width 43 height 14
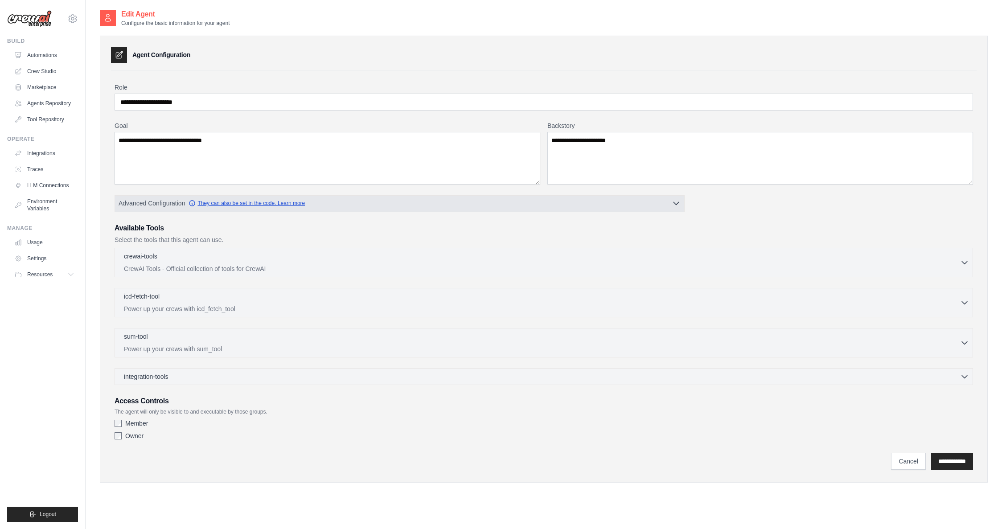
click at [218, 204] on link "They can also be set in the code. Learn more" at bounding box center [247, 203] width 116 height 7
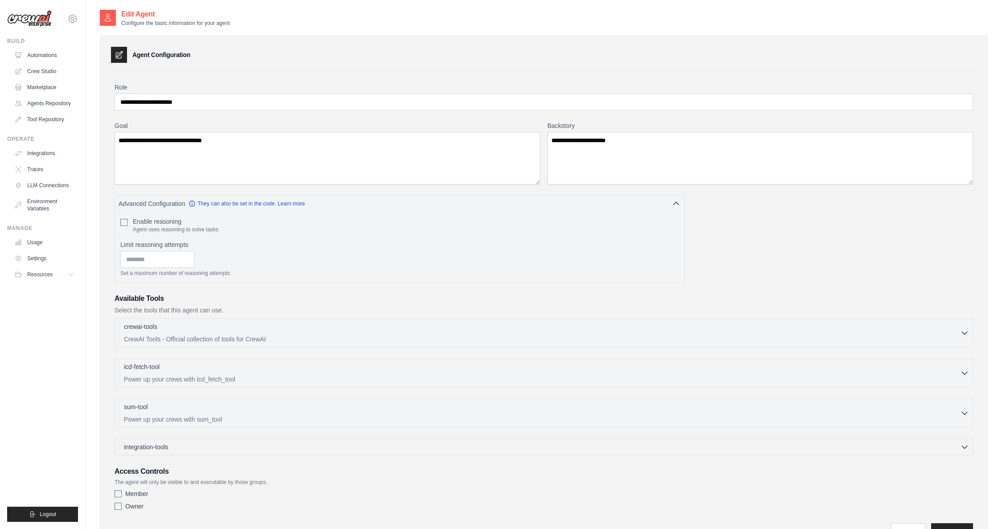
click at [337, 68] on div "**********" at bounding box center [544, 295] width 888 height 518
click at [579, 326] on div "crewai-tools 0 selected" at bounding box center [542, 327] width 836 height 11
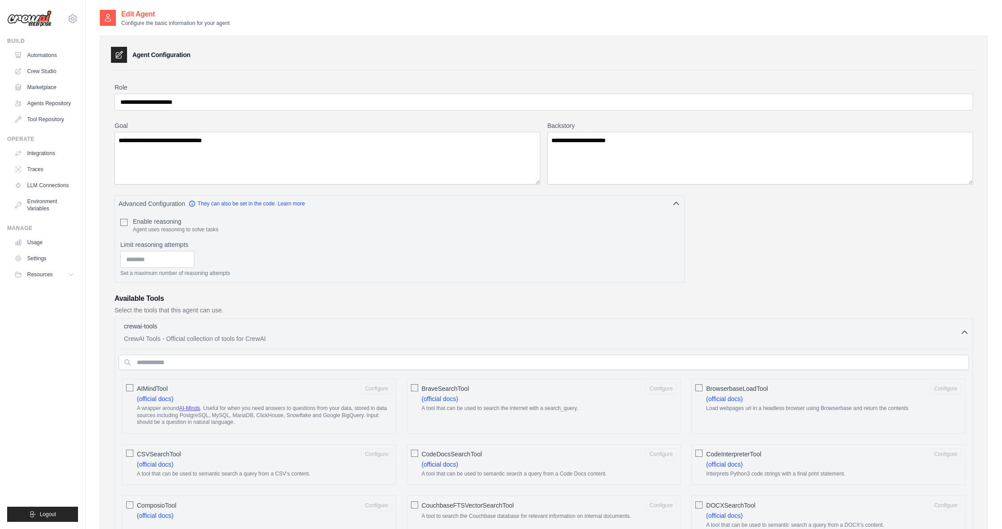
click at [579, 326] on div "crewai-tools 0 selected" at bounding box center [542, 327] width 836 height 11
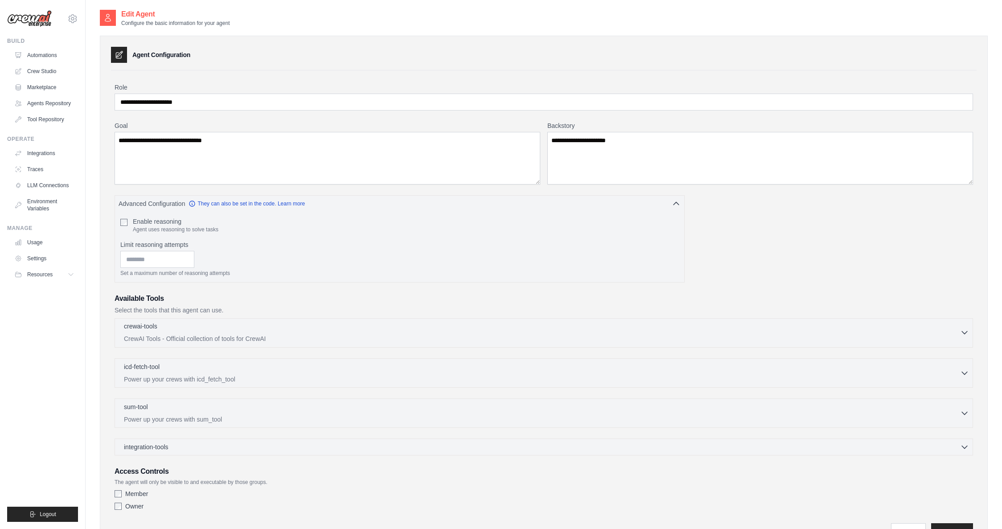
click at [579, 326] on div "crewai-tools 0 selected" at bounding box center [542, 327] width 836 height 11
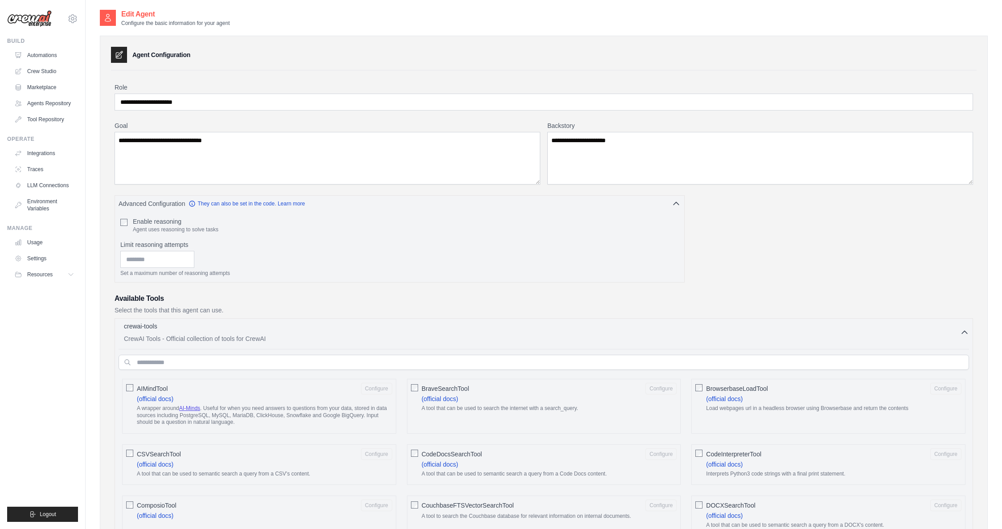
click at [579, 326] on div "crewai-tools 0 selected" at bounding box center [542, 327] width 836 height 11
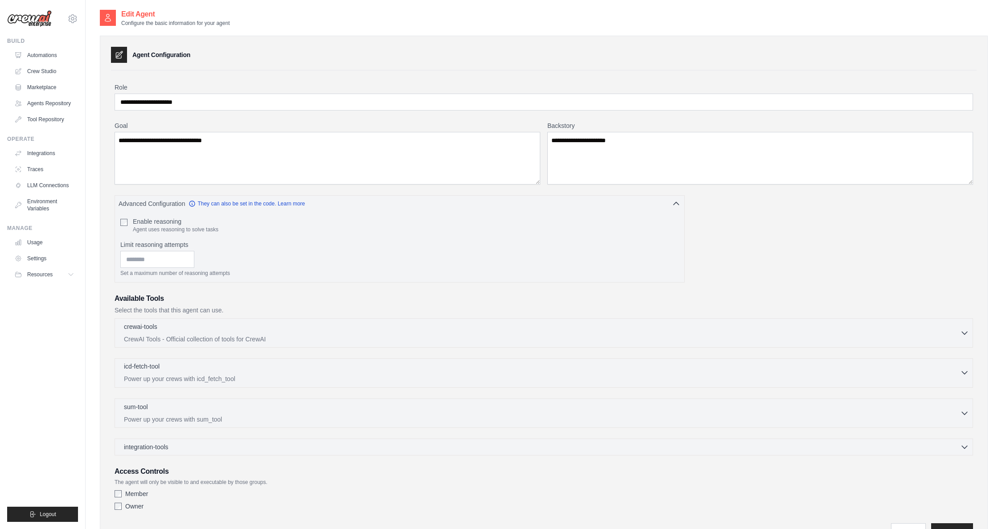
click at [640, 374] on div "icd-fetch-tool 0 selected Power up your crews with icd_fetch_tool" at bounding box center [542, 372] width 836 height 21
click at [695, 330] on div "crewai-tools 0 selected" at bounding box center [542, 327] width 836 height 11
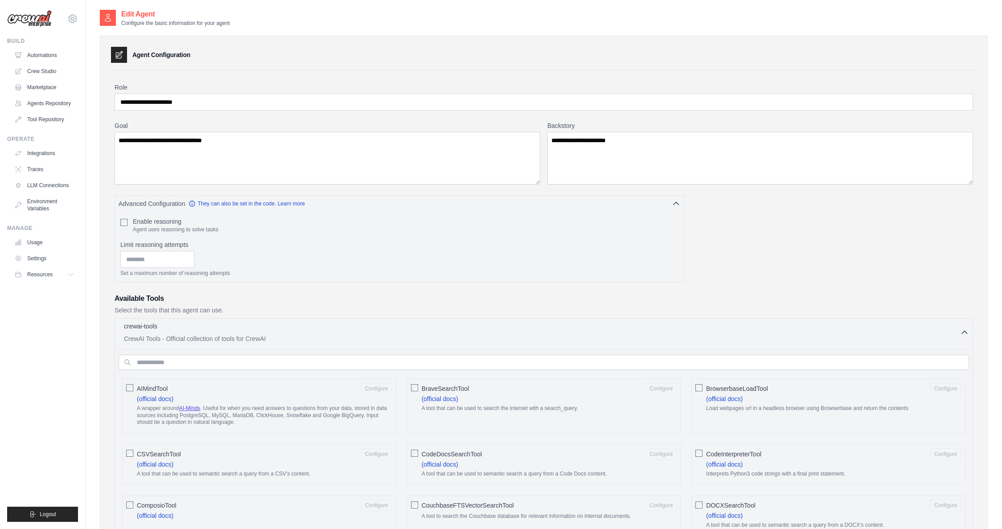
click at [695, 330] on div "crewai-tools 0 selected" at bounding box center [542, 327] width 836 height 11
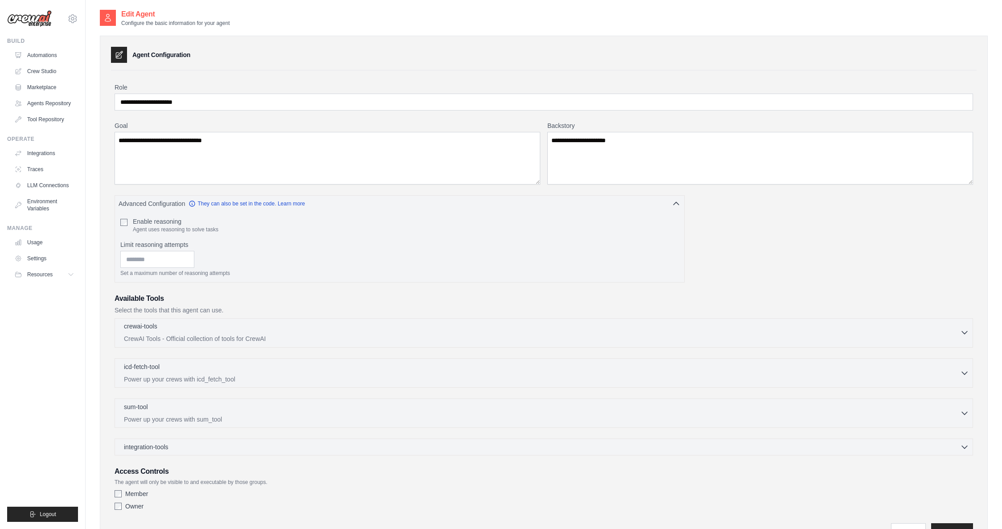
click at [695, 330] on div "crewai-tools 0 selected" at bounding box center [542, 327] width 836 height 11
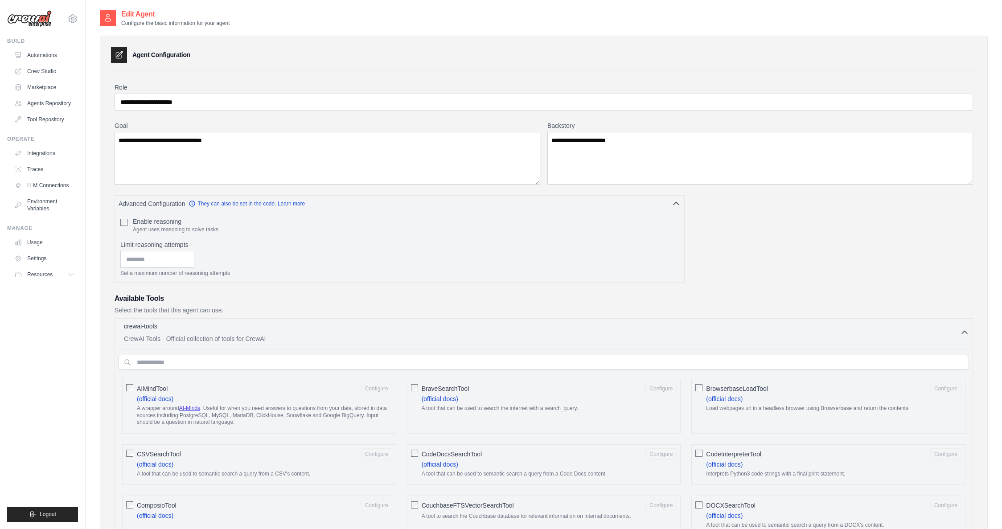
click at [693, 331] on div "crewai-tools 0 selected" at bounding box center [542, 327] width 836 height 11
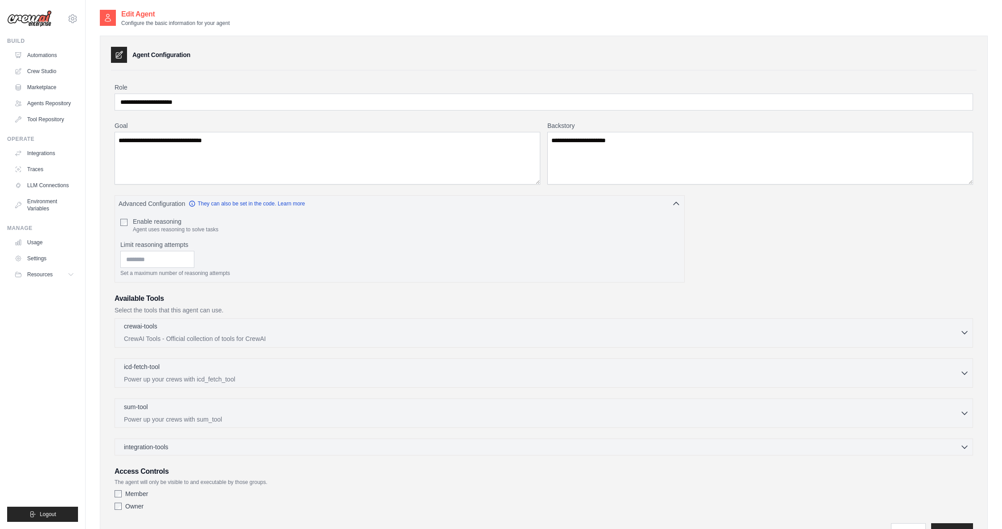
click at [693, 331] on div "crewai-tools 0 selected" at bounding box center [542, 327] width 836 height 11
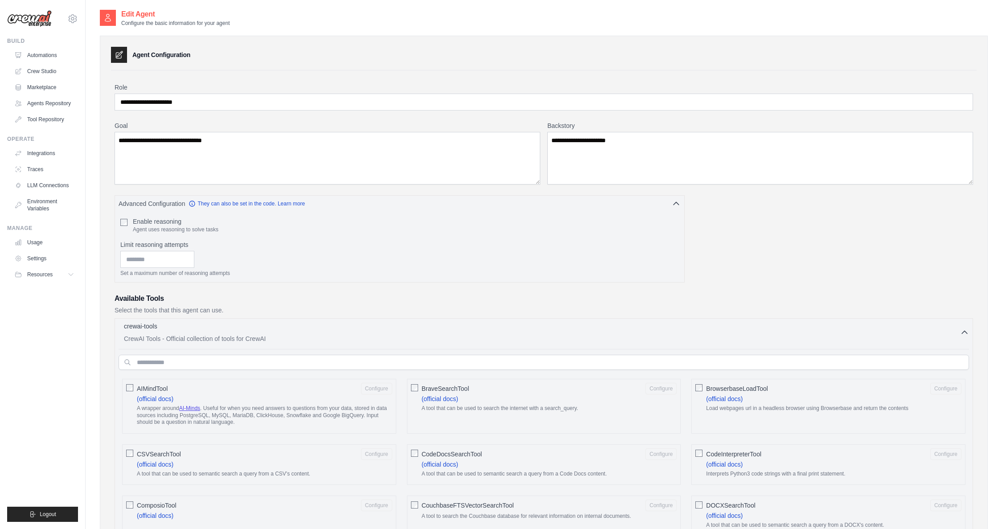
click at [693, 331] on div "crewai-tools 0 selected" at bounding box center [542, 327] width 836 height 11
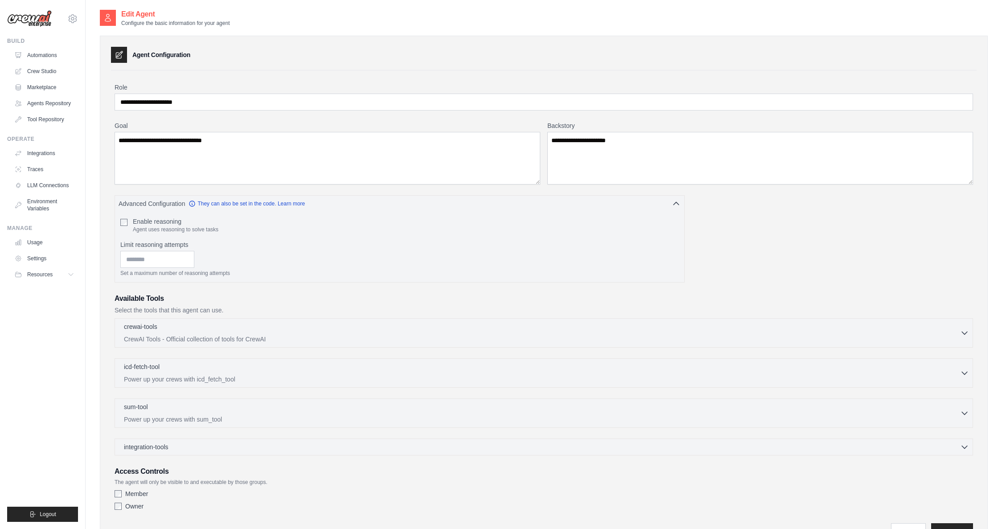
click at [86, 140] on div "**********" at bounding box center [544, 288] width 917 height 559
click at [46, 57] on link "Automations" at bounding box center [45, 55] width 67 height 14
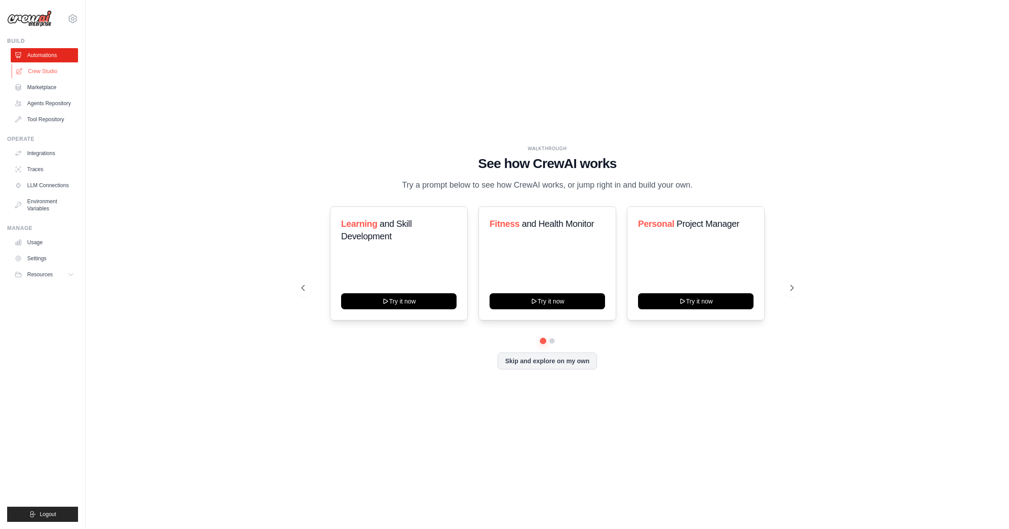
click at [45, 72] on link "Crew Studio" at bounding box center [45, 71] width 67 height 14
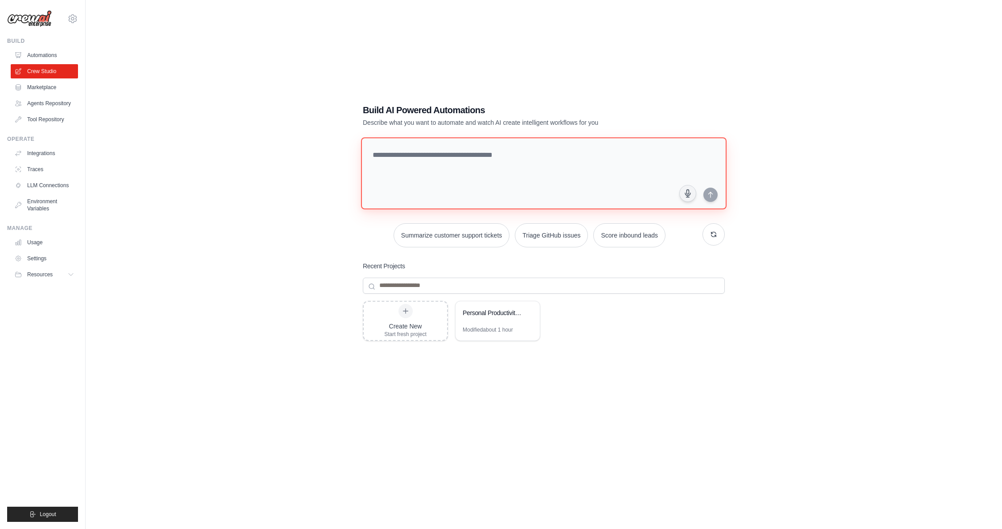
click at [541, 181] on textarea at bounding box center [544, 173] width 366 height 72
click at [541, 180] on textarea at bounding box center [544, 173] width 366 height 72
click at [539, 177] on textarea at bounding box center [544, 173] width 366 height 72
drag, startPoint x: 539, startPoint y: 177, endPoint x: 530, endPoint y: 183, distance: 11.4
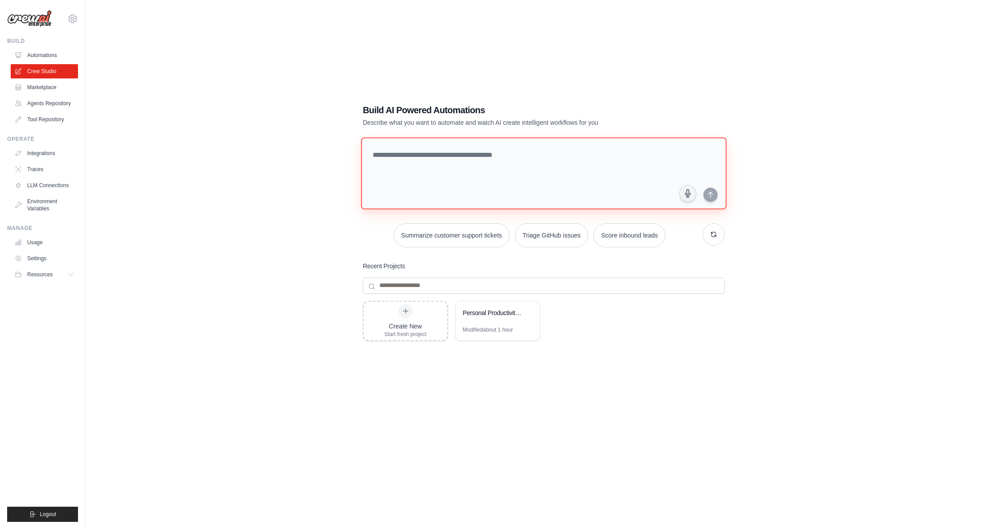
click at [539, 177] on textarea at bounding box center [544, 173] width 366 height 72
click at [40, 258] on link "Settings" at bounding box center [45, 258] width 67 height 14
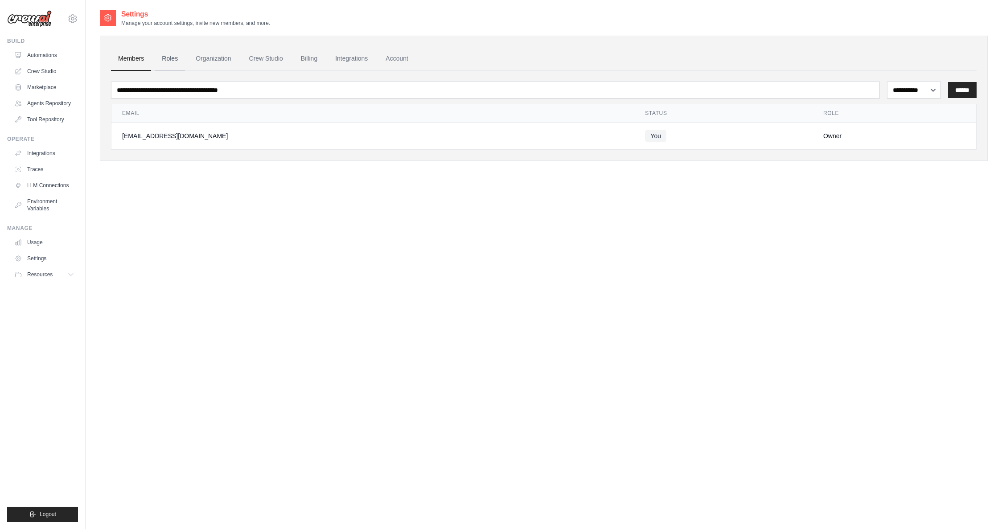
click at [173, 62] on link "Roles" at bounding box center [170, 59] width 30 height 24
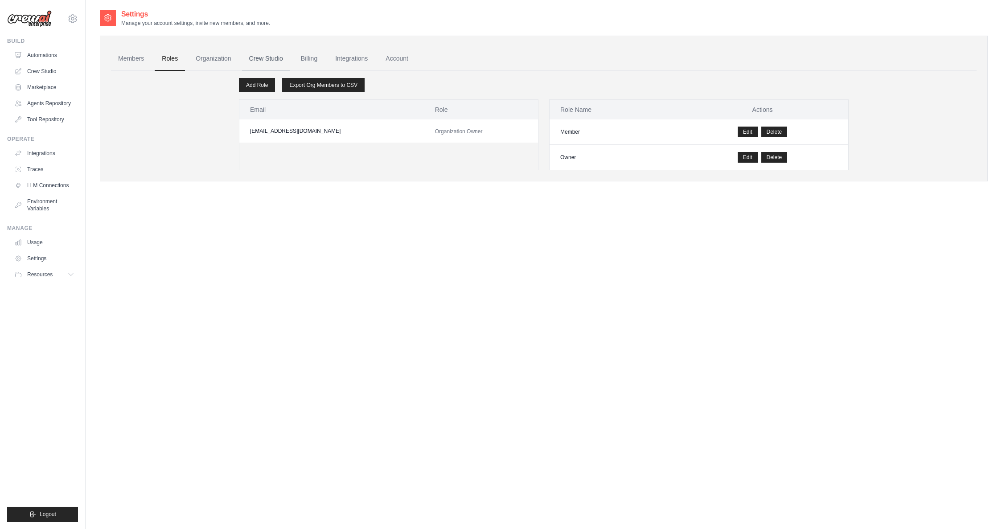
click at [254, 60] on link "Crew Studio" at bounding box center [266, 59] width 48 height 24
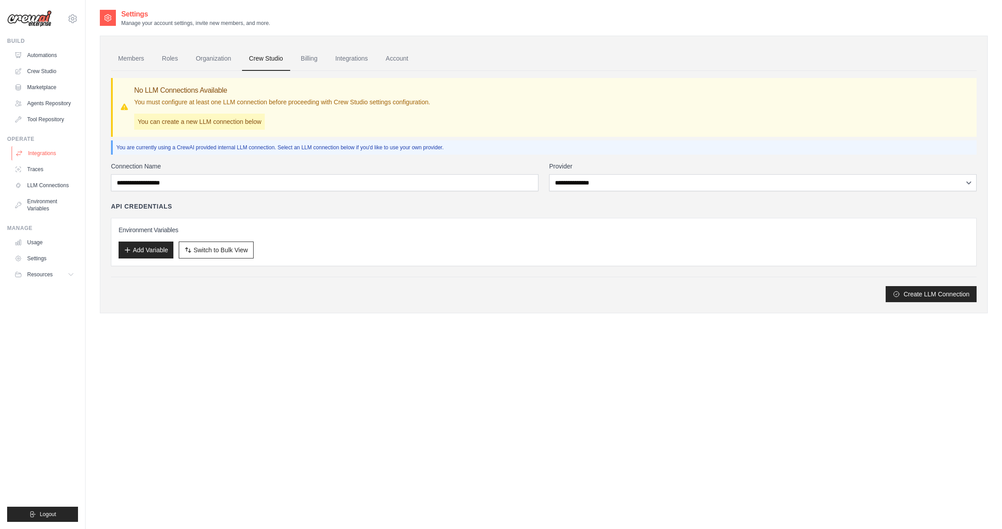
click at [54, 155] on link "Integrations" at bounding box center [45, 153] width 67 height 14
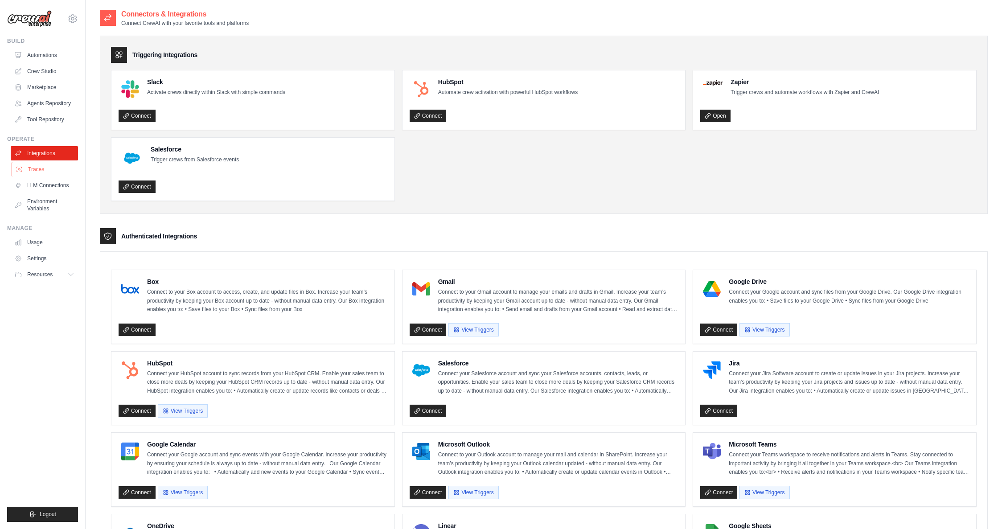
click at [41, 171] on link "Traces" at bounding box center [45, 169] width 67 height 14
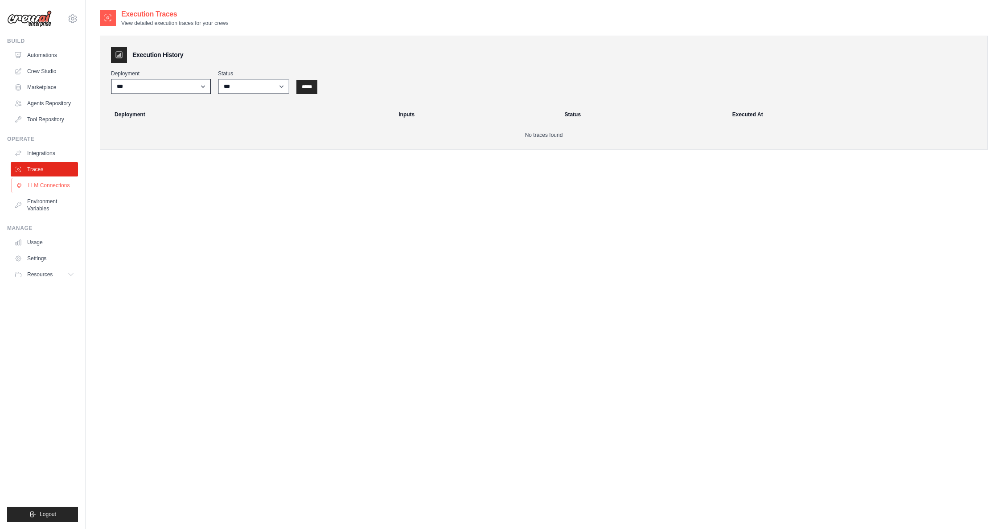
click at [38, 185] on link "LLM Connections" at bounding box center [45, 185] width 67 height 14
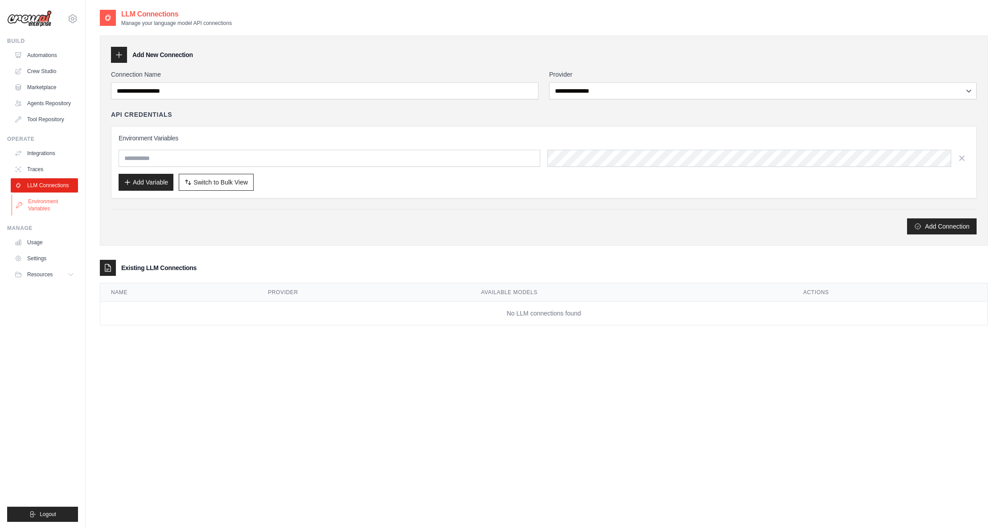
click at [38, 197] on link "Environment Variables" at bounding box center [45, 204] width 67 height 21
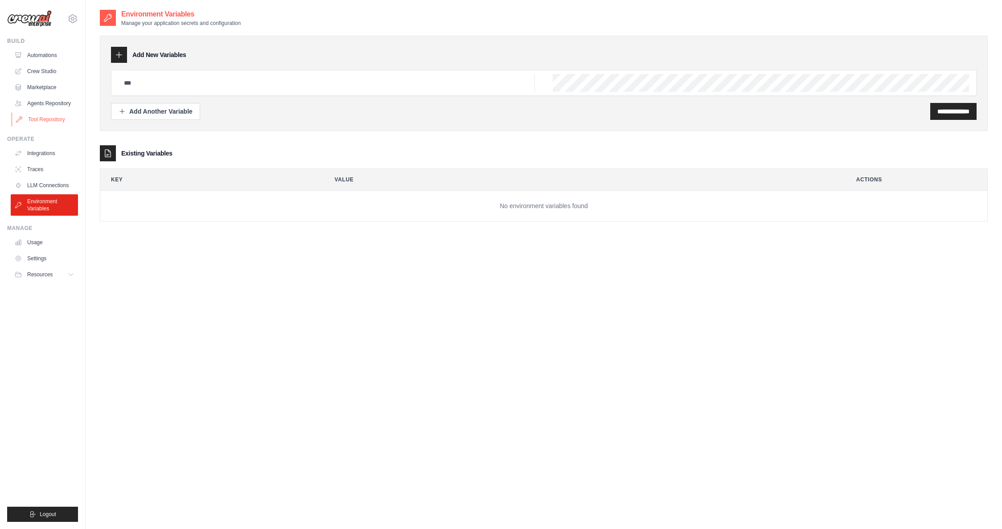
click at [42, 121] on link "Tool Repository" at bounding box center [45, 119] width 67 height 14
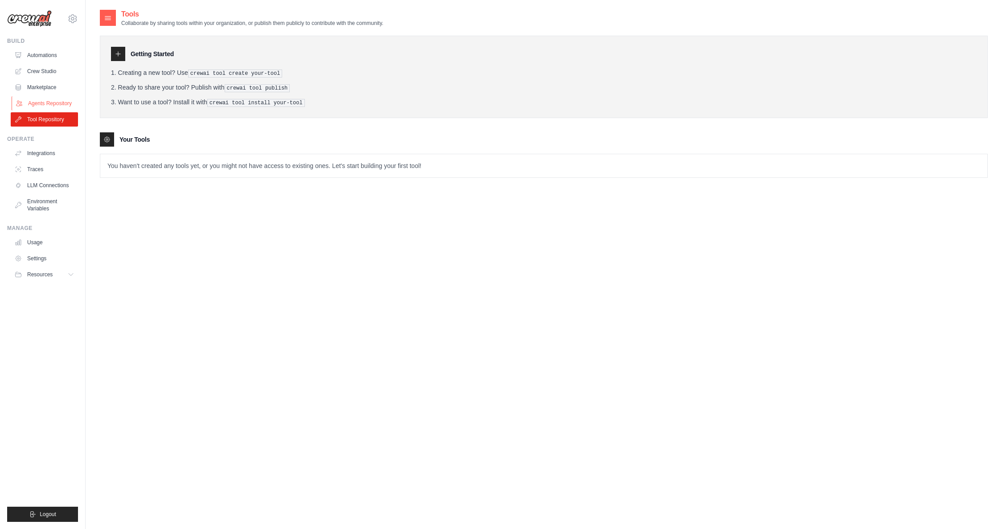
click at [48, 100] on link "Agents Repository" at bounding box center [45, 103] width 67 height 14
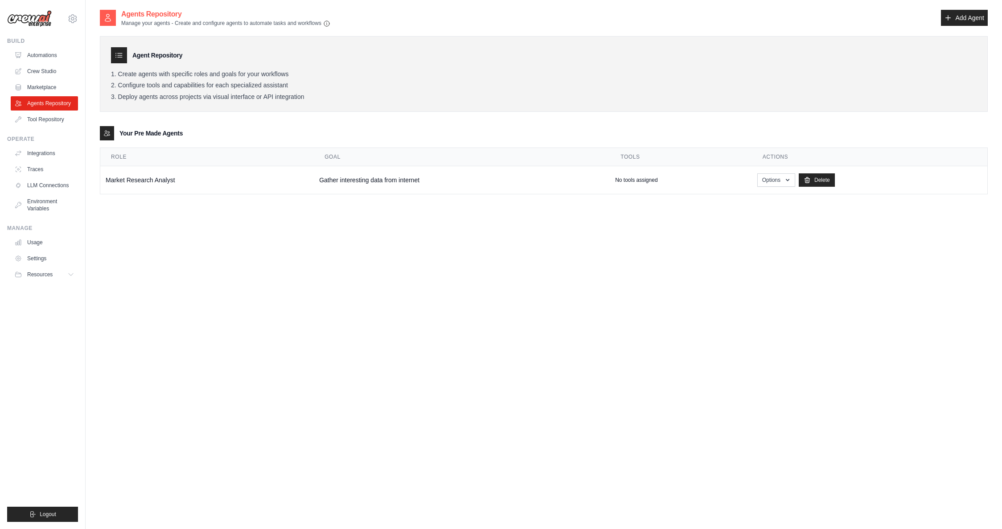
click at [39, 79] on ul "Automations Crew Studio Marketplace Agents Repository Tool Repository" at bounding box center [44, 87] width 67 height 78
click at [35, 117] on link "Tool Repository" at bounding box center [45, 119] width 67 height 14
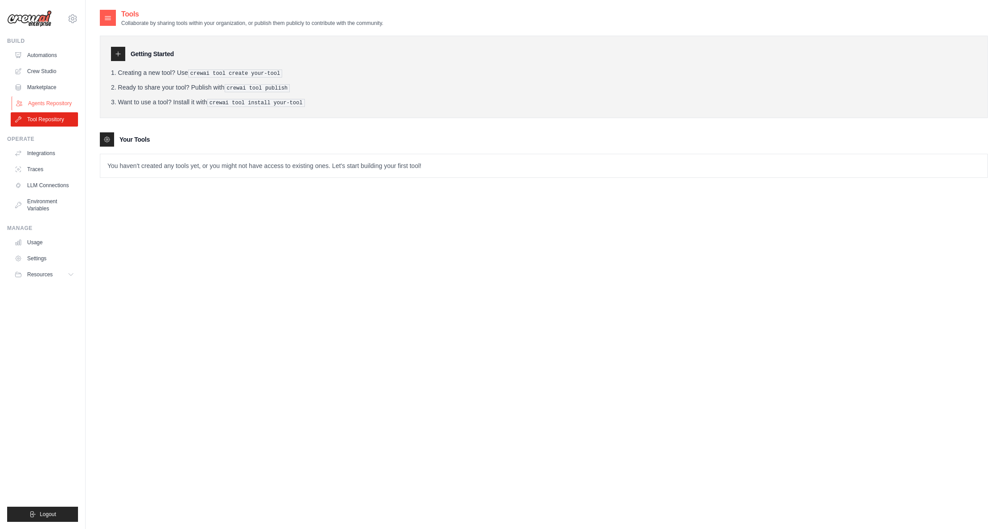
click at [38, 100] on link "Agents Repository" at bounding box center [45, 103] width 67 height 14
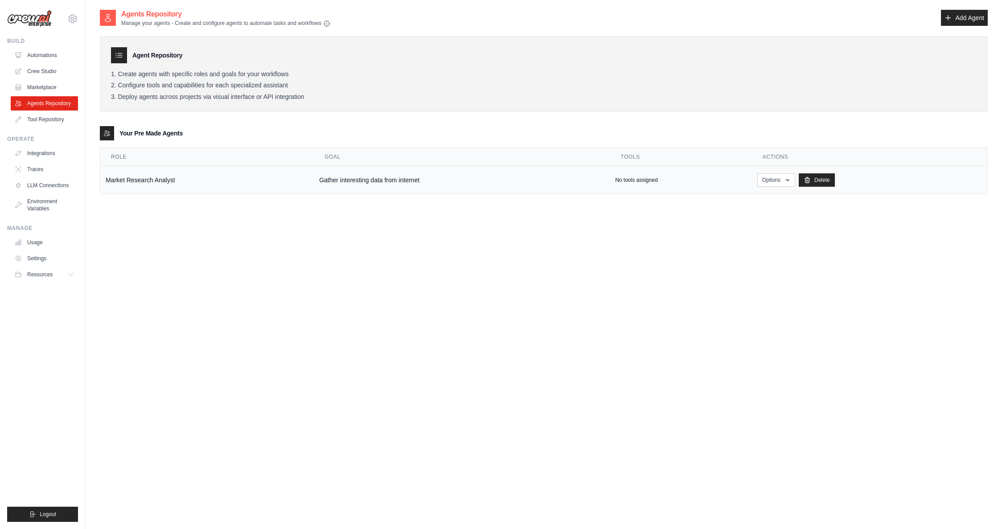
click at [120, 180] on td "Market Research Analyst" at bounding box center [207, 180] width 214 height 28
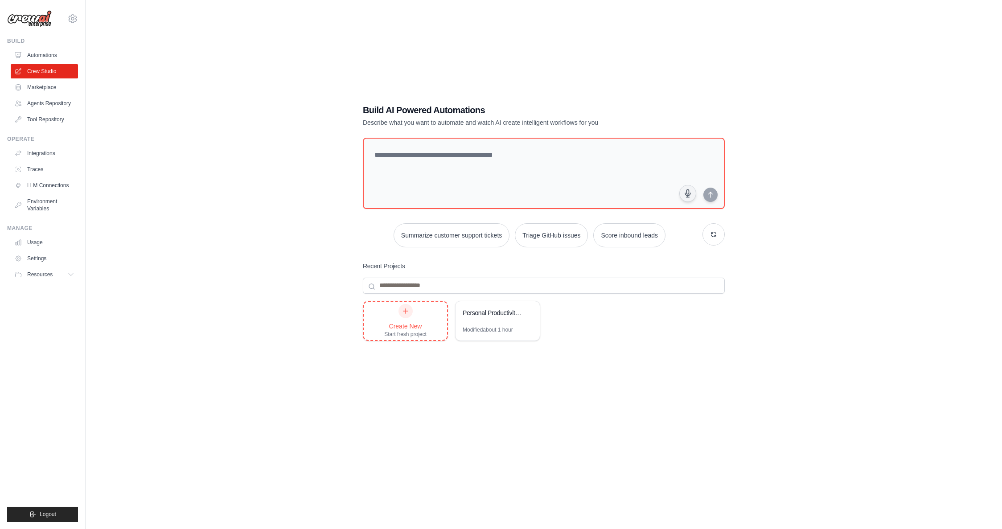
click at [412, 311] on div at bounding box center [406, 311] width 14 height 14
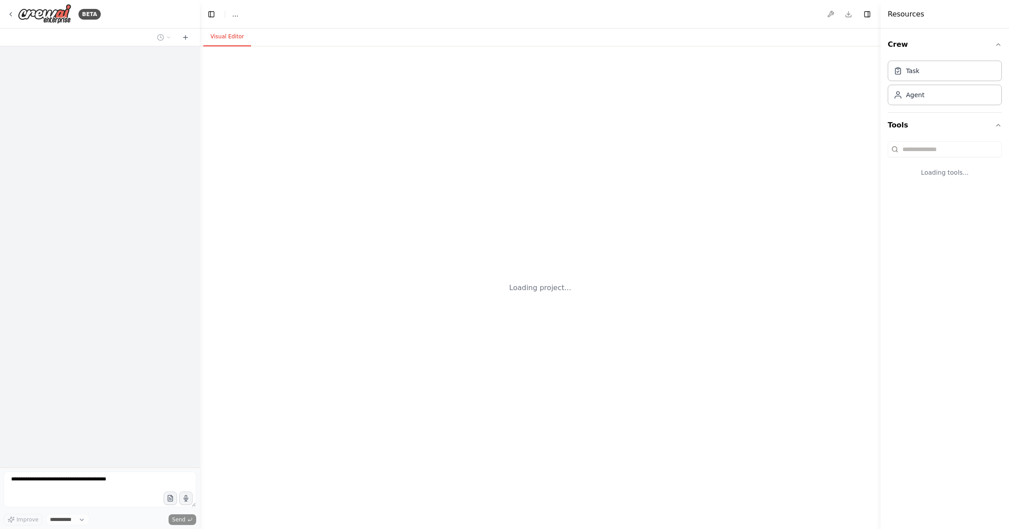
select select "****"
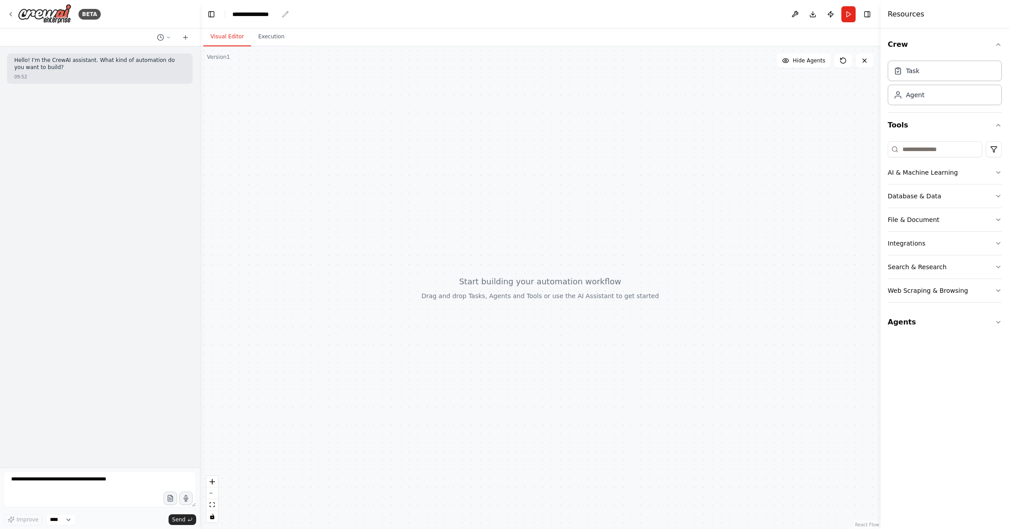
click at [248, 17] on div "**********" at bounding box center [255, 14] width 46 height 9
click at [285, 14] on div "**********" at bounding box center [265, 14] width 67 height 9
drag, startPoint x: 273, startPoint y: 15, endPoint x: 279, endPoint y: 15, distance: 6.2
click at [273, 15] on div "**********" at bounding box center [265, 14] width 67 height 9
drag, startPoint x: 281, startPoint y: 15, endPoint x: 247, endPoint y: 15, distance: 34.3
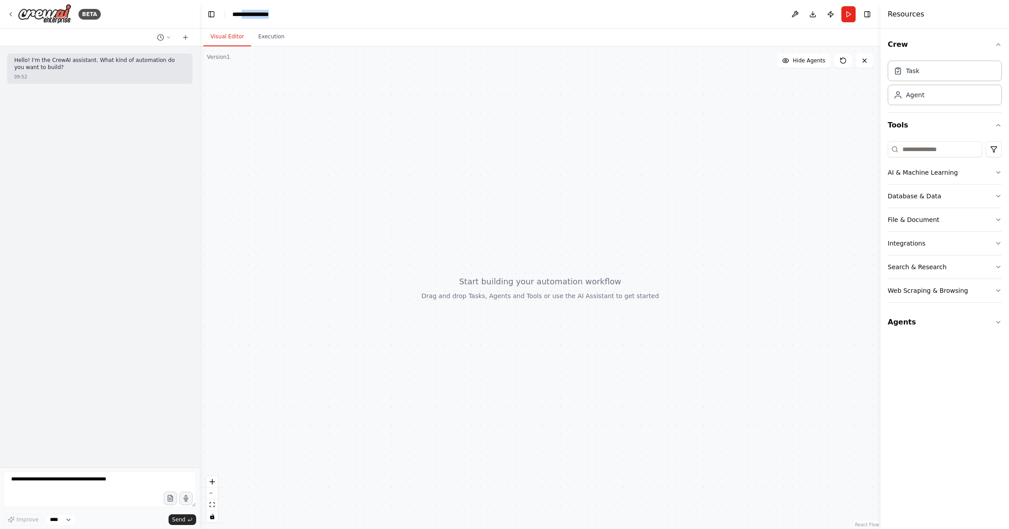
click at [245, 16] on div "**********" at bounding box center [265, 14] width 67 height 9
click at [1000, 323] on icon "button" at bounding box center [998, 322] width 7 height 7
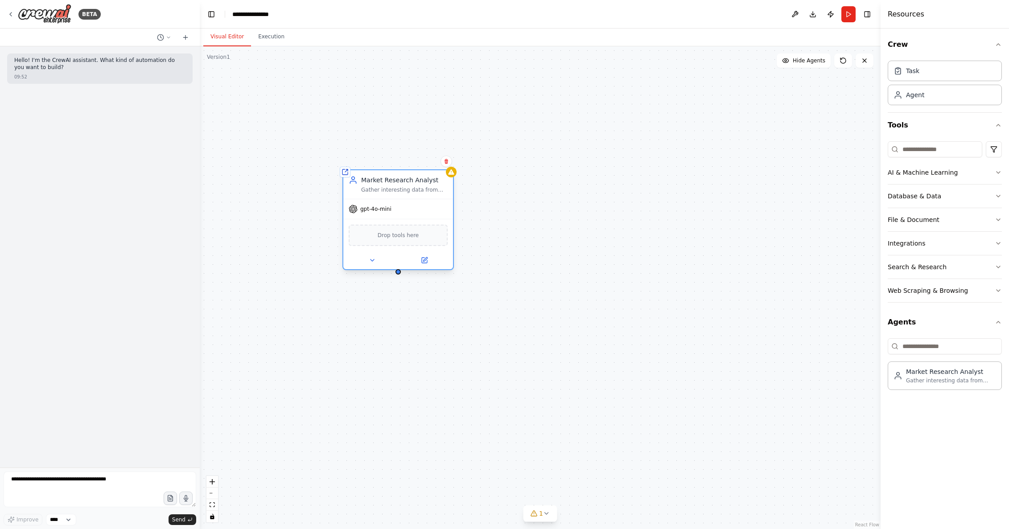
drag, startPoint x: 633, startPoint y: 241, endPoint x: 410, endPoint y: 183, distance: 230.4
click at [410, 186] on div "Gather interesting data from internet" at bounding box center [404, 189] width 86 height 7
click at [401, 180] on div "Gather interesting data from internet" at bounding box center [395, 180] width 86 height 7
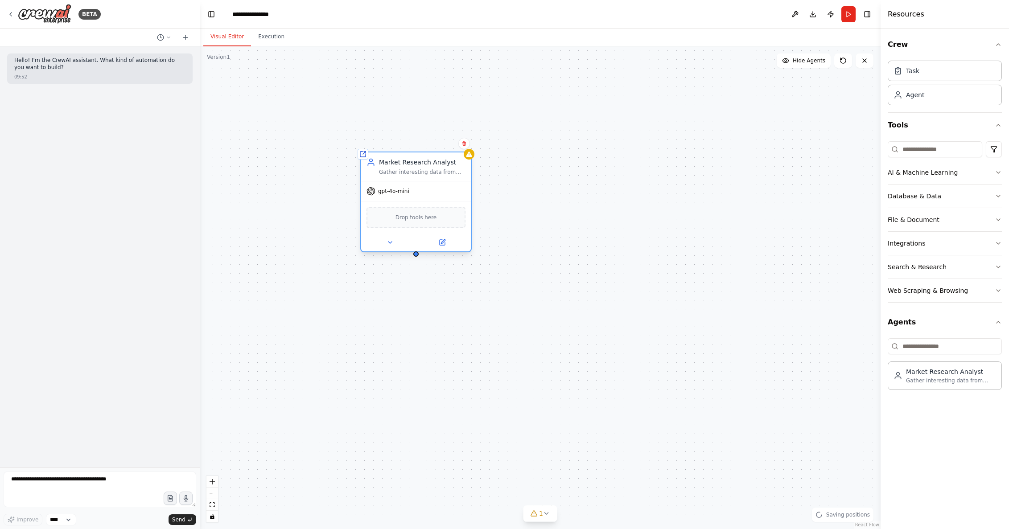
drag, startPoint x: 444, startPoint y: 217, endPoint x: 457, endPoint y: 213, distance: 13.3
click at [463, 213] on div "Drop tools here" at bounding box center [415, 217] width 99 height 21
click at [407, 241] on icon at bounding box center [407, 242] width 7 height 7
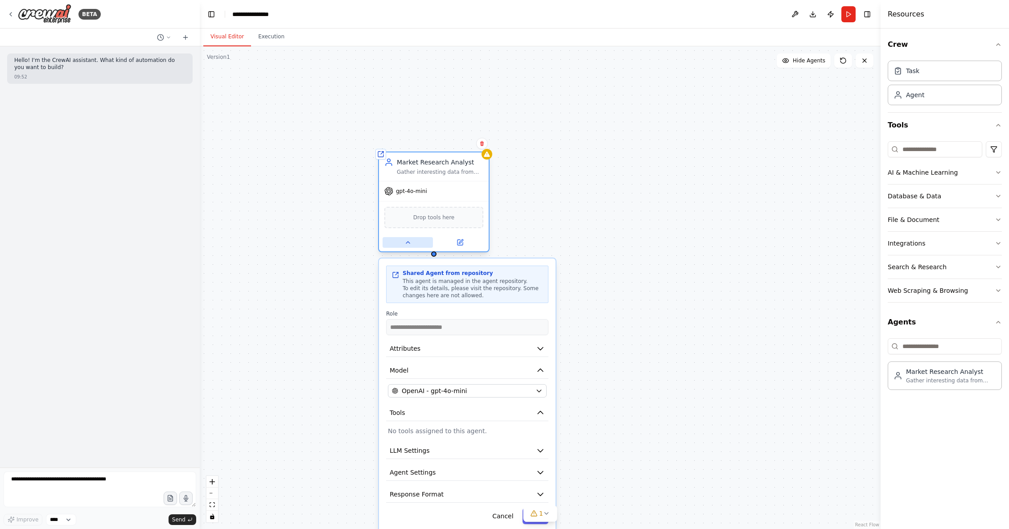
click at [407, 240] on icon at bounding box center [407, 242] width 7 height 7
click at [475, 246] on button at bounding box center [460, 242] width 50 height 11
drag, startPoint x: 579, startPoint y: 251, endPoint x: 561, endPoint y: 251, distance: 17.8
click at [579, 251] on div "**********" at bounding box center [540, 287] width 681 height 483
click at [409, 244] on icon at bounding box center [407, 242] width 7 height 7
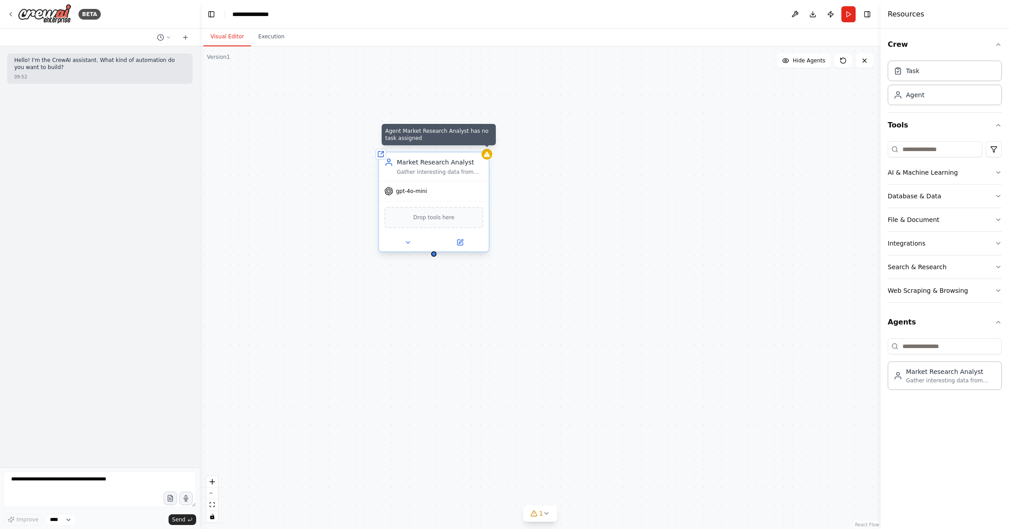
click at [490, 158] on div at bounding box center [486, 154] width 11 height 11
click at [850, 13] on button "Run" at bounding box center [848, 14] width 14 height 16
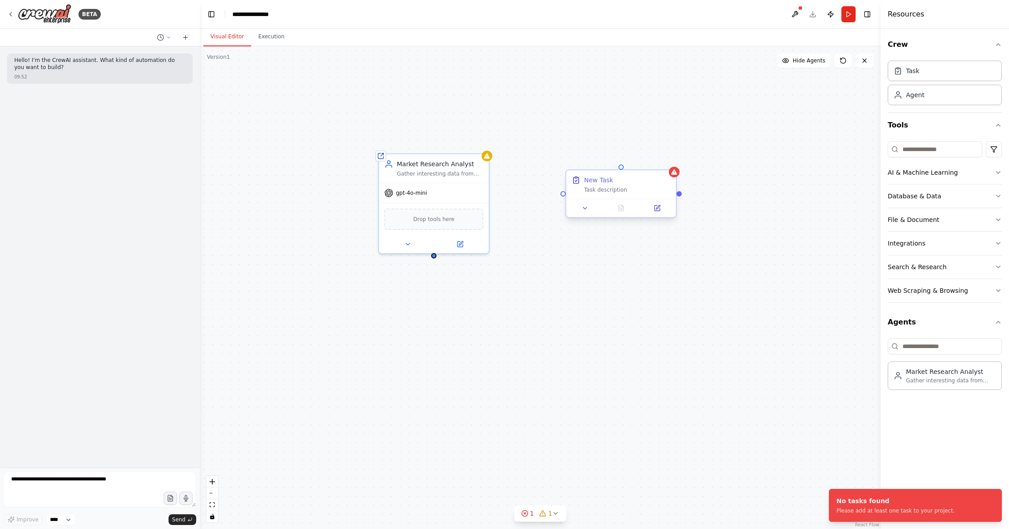
click at [619, 188] on div "Task description" at bounding box center [627, 189] width 86 height 7
click at [618, 196] on div "New Task Task description" at bounding box center [621, 184] width 110 height 29
click at [617, 196] on div "New Task Task description" at bounding box center [621, 184] width 110 height 29
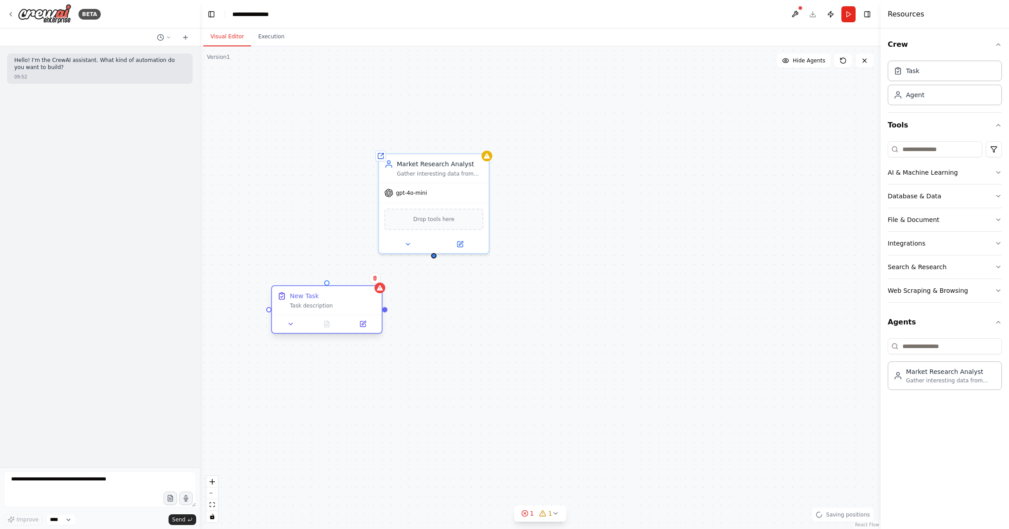
drag, startPoint x: 629, startPoint y: 180, endPoint x: 289, endPoint y: 290, distance: 357.0
click at [290, 292] on div "New Task" at bounding box center [333, 296] width 86 height 9
drag, startPoint x: 441, startPoint y: 166, endPoint x: 568, endPoint y: 162, distance: 126.7
click at [483, 162] on div "Market Research Analyst" at bounding box center [440, 162] width 86 height 9
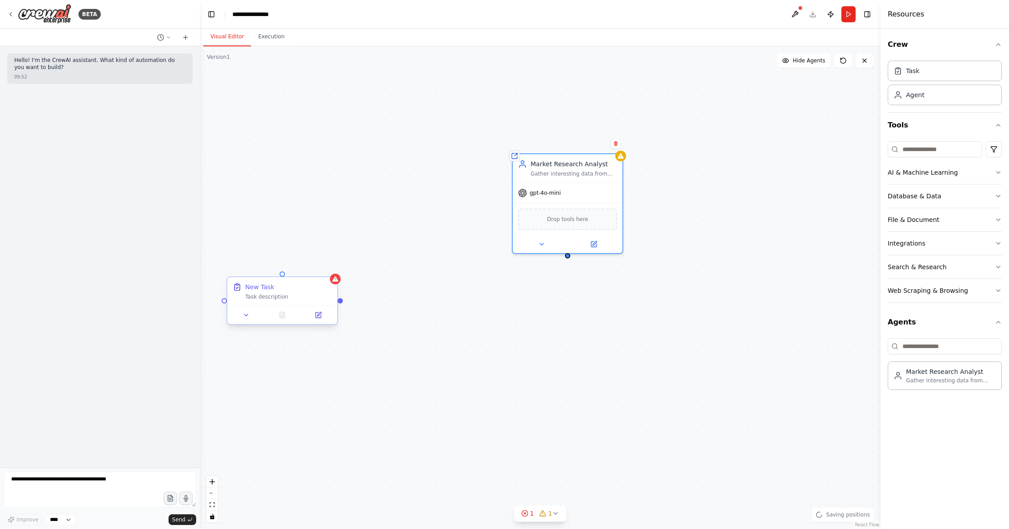
drag, startPoint x: 335, startPoint y: 255, endPoint x: 372, endPoint y: 228, distance: 45.7
click at [332, 283] on div "New Task Task description" at bounding box center [288, 292] width 86 height 18
click at [341, 255] on icon at bounding box center [344, 252] width 7 height 7
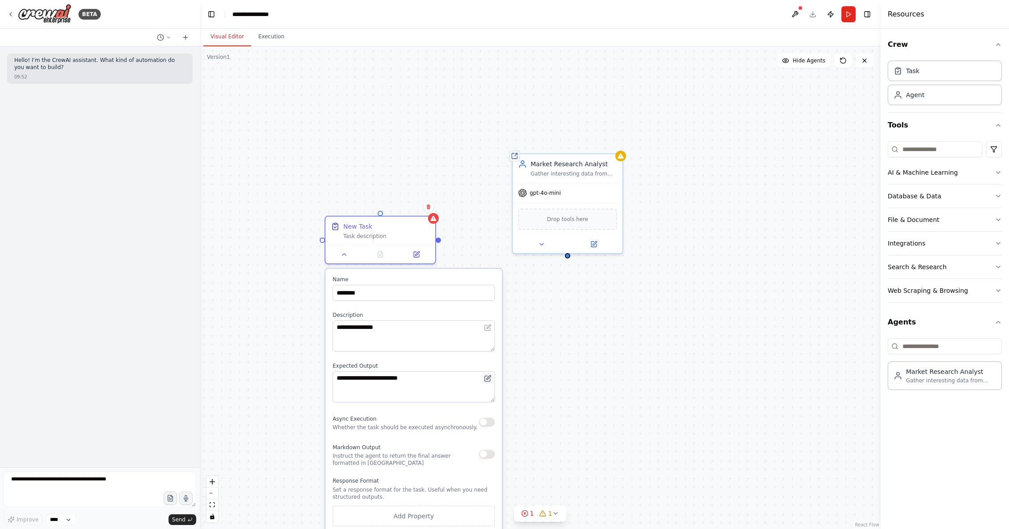
click at [489, 379] on button at bounding box center [487, 378] width 11 height 11
click at [489, 378] on icon at bounding box center [488, 377] width 4 height 4
click at [489, 377] on icon at bounding box center [488, 377] width 4 height 4
click at [480, 427] on div "Async Execution Whether the task should be executed asynchronously." at bounding box center [414, 422] width 162 height 18
click at [486, 426] on button "button" at bounding box center [487, 422] width 16 height 9
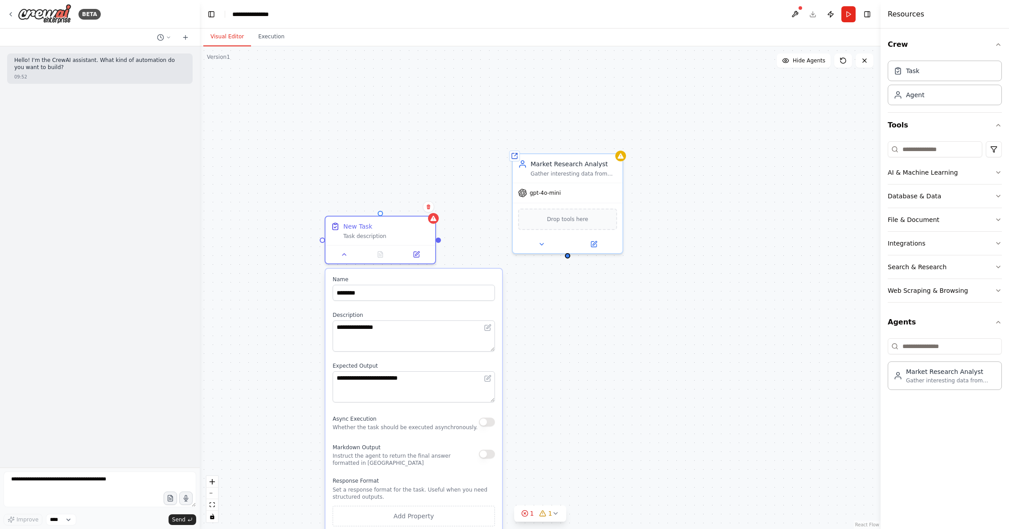
click at [487, 423] on button "button" at bounding box center [487, 422] width 16 height 9
click at [466, 512] on button "Add Property" at bounding box center [414, 516] width 162 height 21
click at [486, 514] on icon "button" at bounding box center [486, 513] width 7 height 7
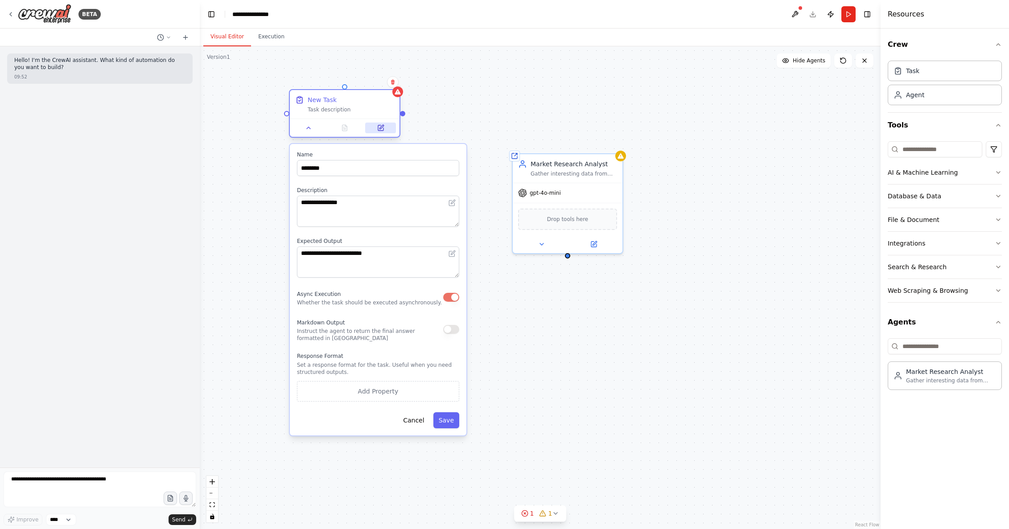
drag, startPoint x: 392, startPoint y: 214, endPoint x: 367, endPoint y: 123, distance: 94.7
click at [363, 118] on div "New Task Task description" at bounding box center [344, 113] width 111 height 49
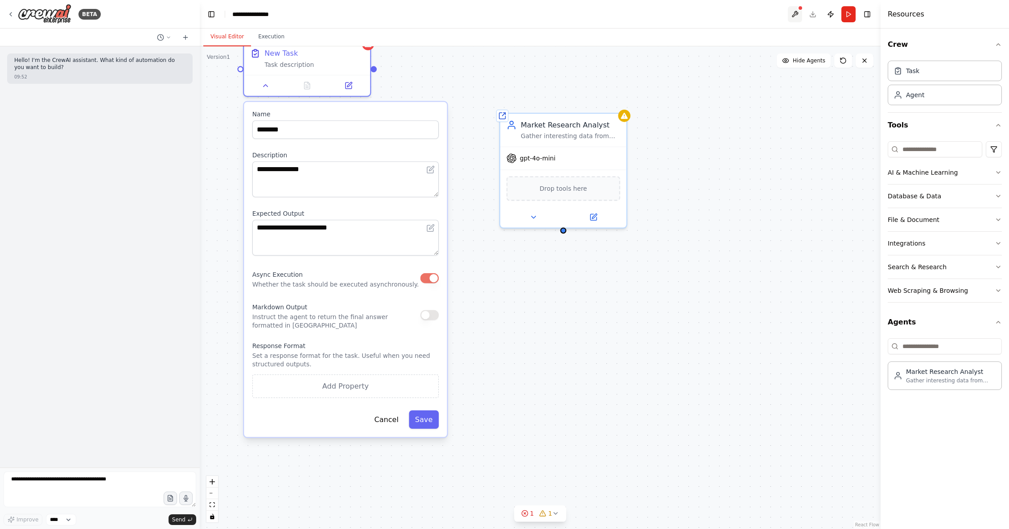
click at [790, 18] on button at bounding box center [795, 14] width 14 height 16
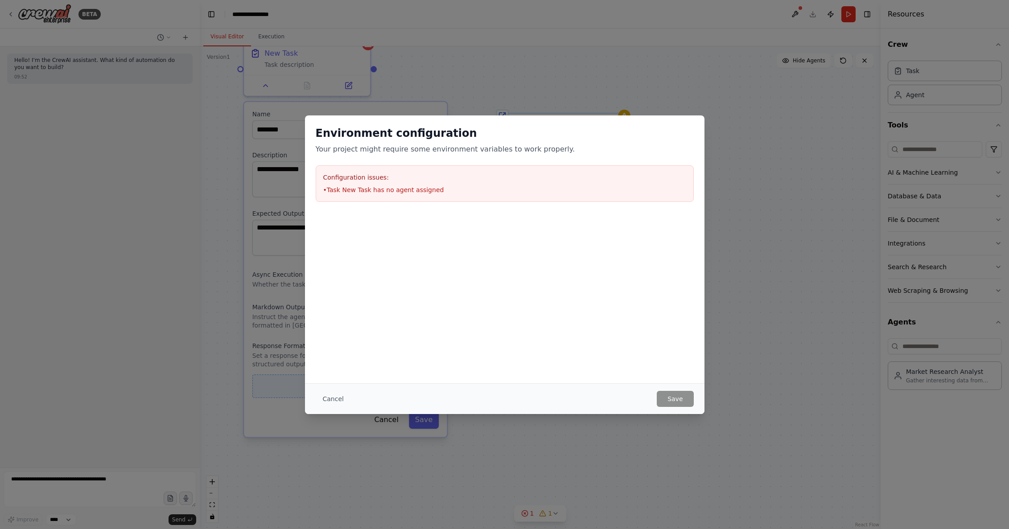
click at [327, 399] on button "Cancel" at bounding box center [333, 399] width 35 height 16
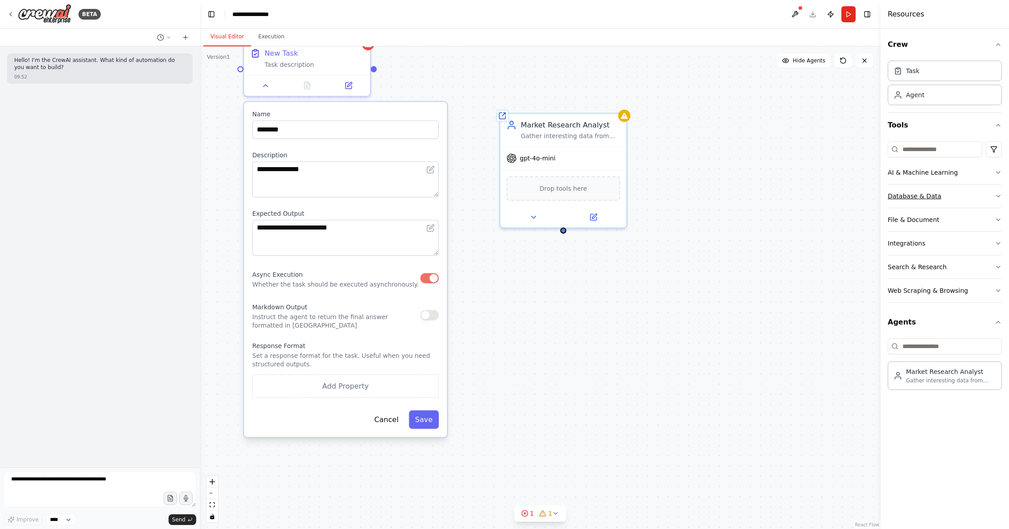
click at [933, 202] on button "Database & Data" at bounding box center [945, 196] width 114 height 23
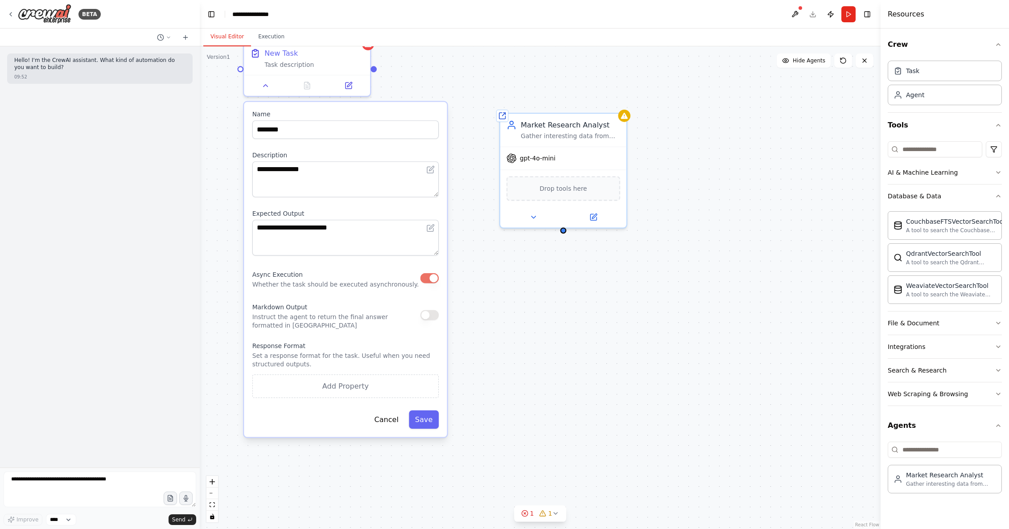
click at [1003, 177] on div "Crew Task Agent Tools AI & Machine Learning Database & Data CouchbaseFTSVectorS…" at bounding box center [944, 279] width 128 height 501
click at [1000, 171] on icon "button" at bounding box center [998, 172] width 7 height 7
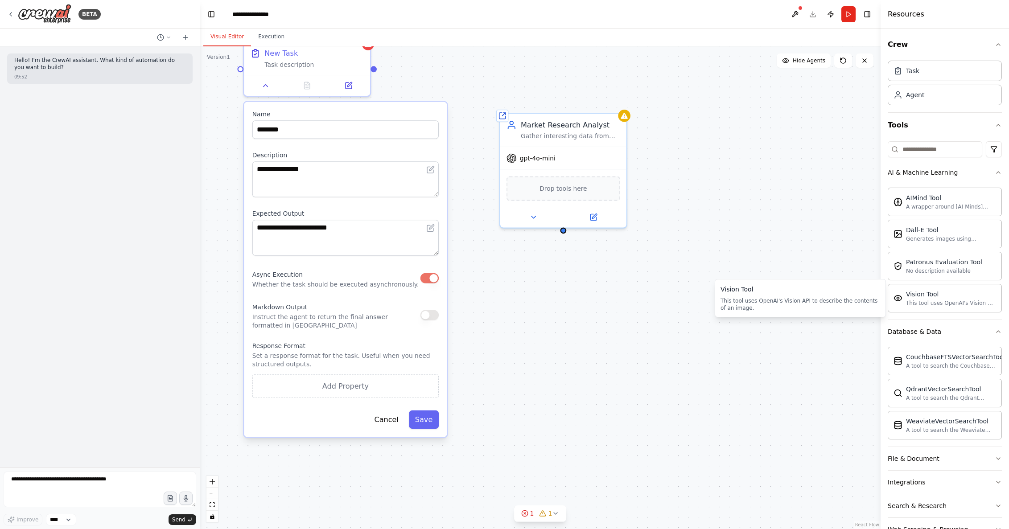
click at [782, 300] on div "This tool uses OpenAI's Vision API to describe the contents of an image." at bounding box center [800, 304] width 160 height 14
click at [678, 358] on div "**********" at bounding box center [540, 287] width 681 height 483
drag, startPoint x: 917, startPoint y: 482, endPoint x: 911, endPoint y: 481, distance: 6.7
click at [911, 482] on div "Integrations" at bounding box center [906, 482] width 37 height 9
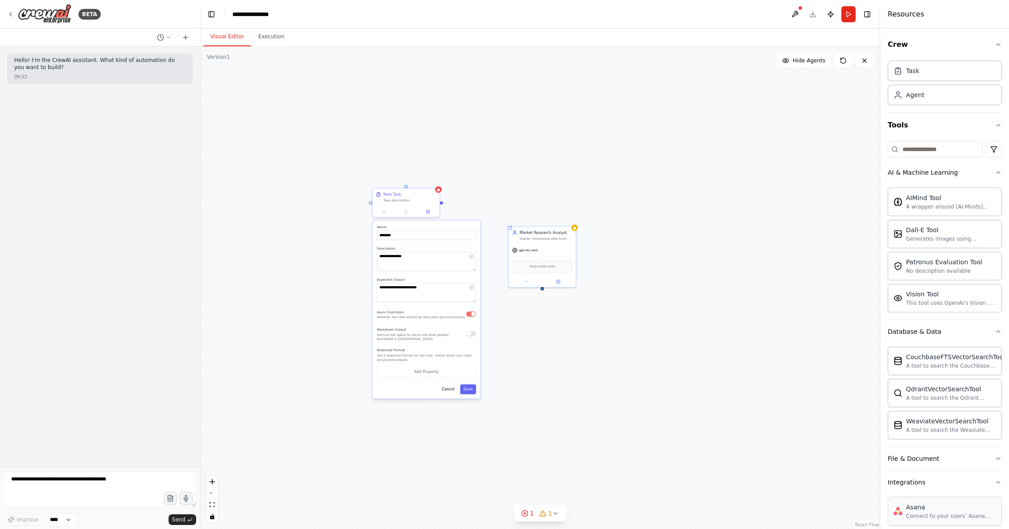
click at [964, 514] on div "Connect to your users’ Asana accounts" at bounding box center [951, 516] width 90 height 7
click at [427, 199] on div "Task description" at bounding box center [409, 199] width 53 height 4
click at [431, 179] on icon at bounding box center [433, 179] width 4 height 5
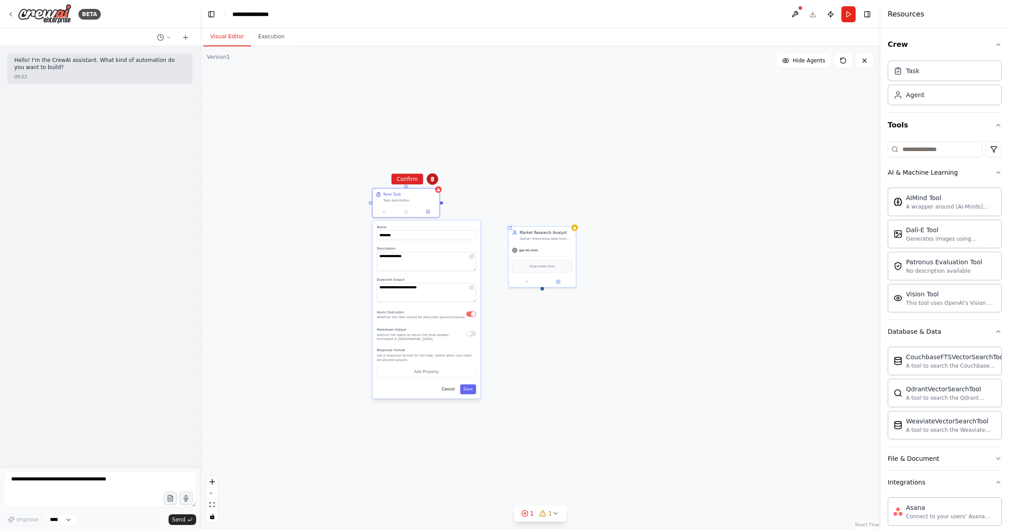
click at [428, 179] on button at bounding box center [433, 179] width 12 height 12
click at [437, 181] on div "Confirm" at bounding box center [433, 179] width 12 height 12
click at [432, 178] on icon at bounding box center [433, 179] width 4 height 5
click at [410, 180] on button "Confirm" at bounding box center [407, 179] width 32 height 11
click at [410, 179] on button "Confirm" at bounding box center [407, 178] width 32 height 11
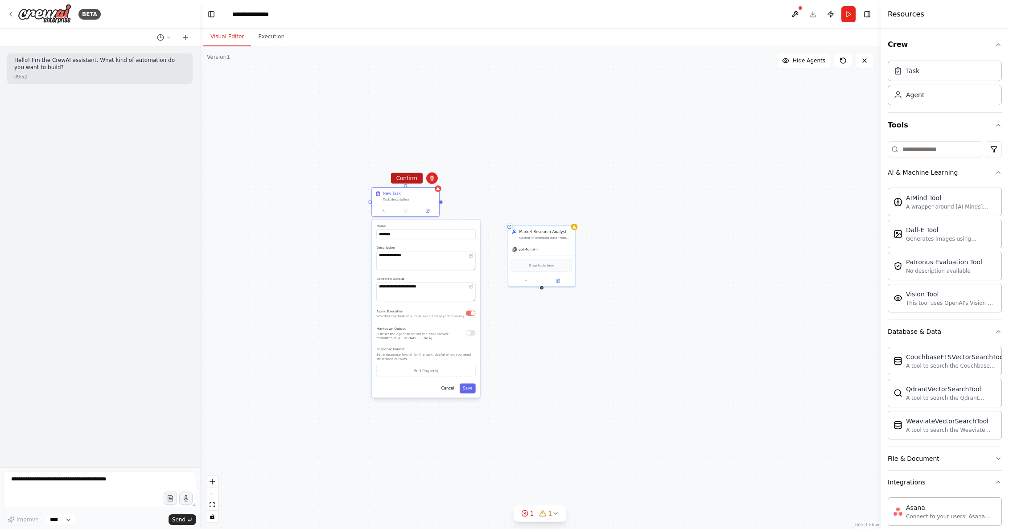
click at [409, 175] on button "Confirm" at bounding box center [407, 178] width 32 height 11
drag, startPoint x: 548, startPoint y: 252, endPoint x: 414, endPoint y: 202, distance: 143.8
click at [508, 242] on div "gpt-4o-mini Drop tools here" at bounding box center [541, 263] width 67 height 43
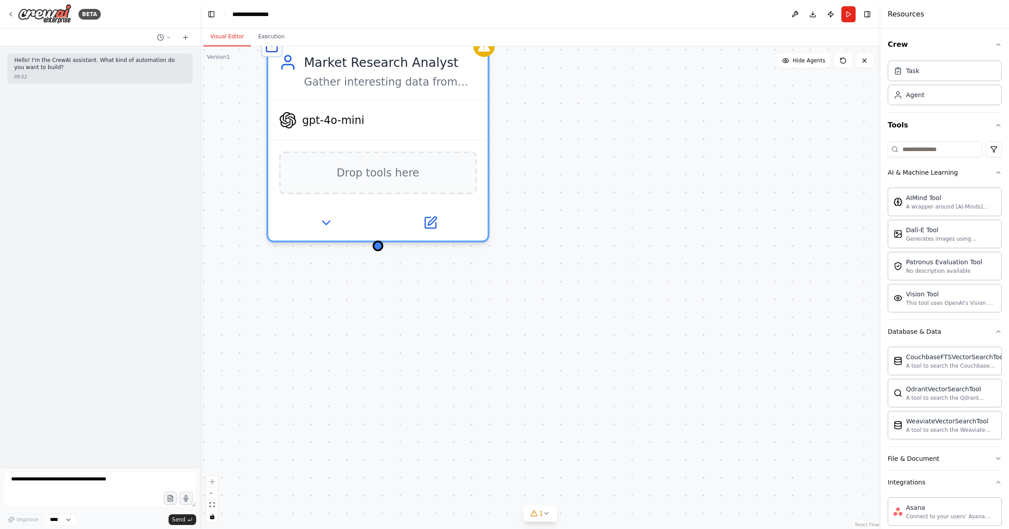
drag, startPoint x: 481, startPoint y: 254, endPoint x: 676, endPoint y: 394, distance: 240.3
click at [676, 394] on div "Shared agent from repository Market Research Analyst Gather interesting data fr…" at bounding box center [540, 287] width 681 height 483
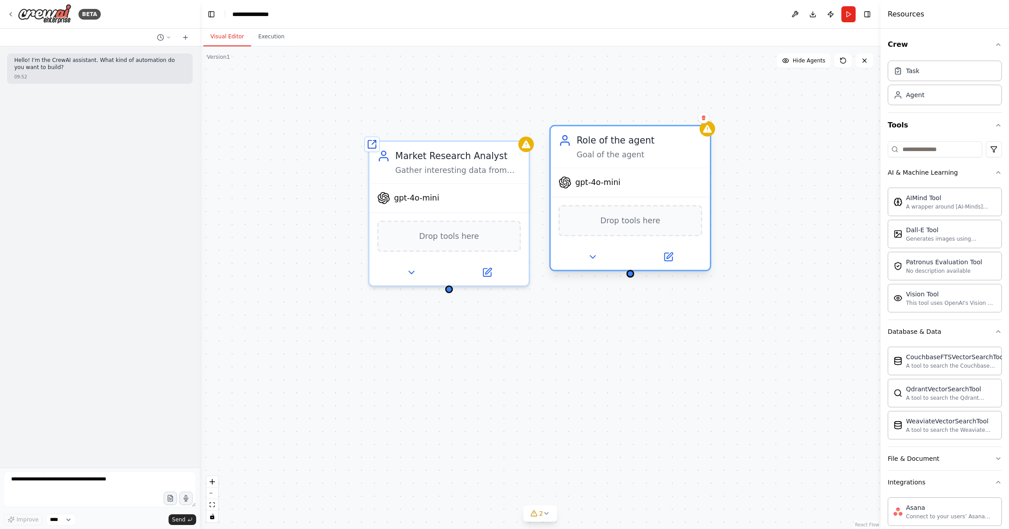
drag, startPoint x: 708, startPoint y: 152, endPoint x: 591, endPoint y: 144, distance: 117.1
click at [591, 141] on div "Role of the agent" at bounding box center [639, 140] width 126 height 13
click at [594, 143] on div "Role of the agent" at bounding box center [639, 140] width 126 height 13
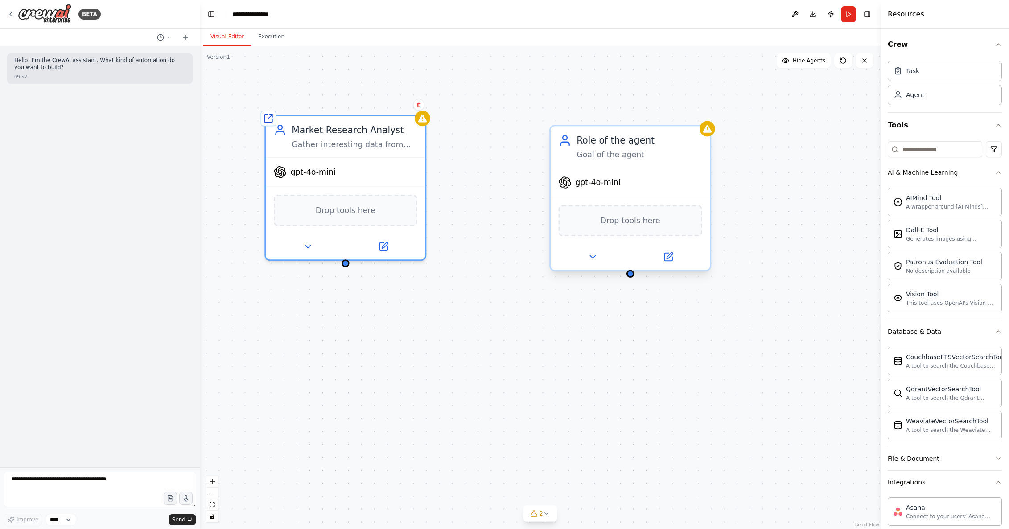
drag, startPoint x: 436, startPoint y: 153, endPoint x: 576, endPoint y: 156, distance: 140.5
click at [338, 129] on div "Market Research Analyst" at bounding box center [355, 129] width 126 height 13
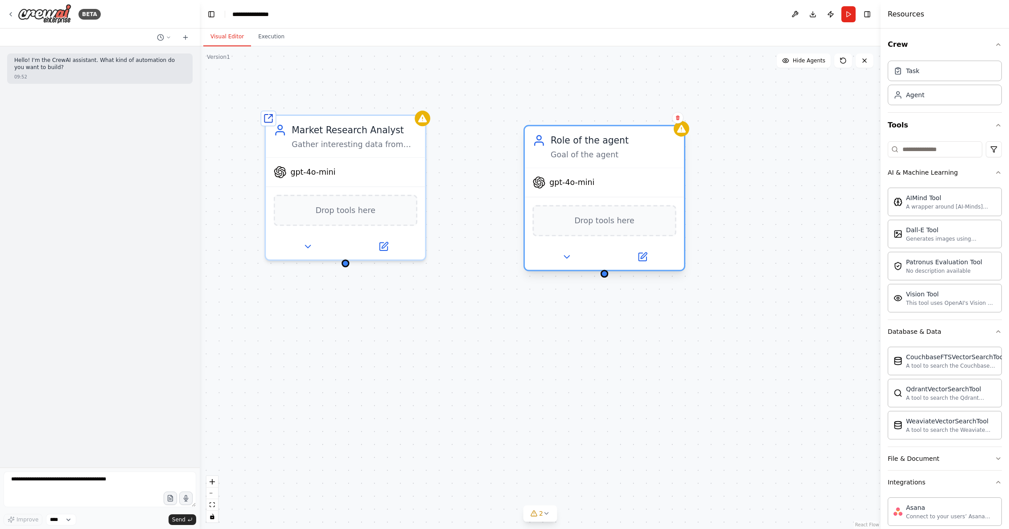
drag, startPoint x: 595, startPoint y: 144, endPoint x: 580, endPoint y: 211, distance: 69.0
click at [589, 145] on div "Role of the agent" at bounding box center [614, 140] width 126 height 13
click at [566, 258] on icon at bounding box center [566, 257] width 5 height 3
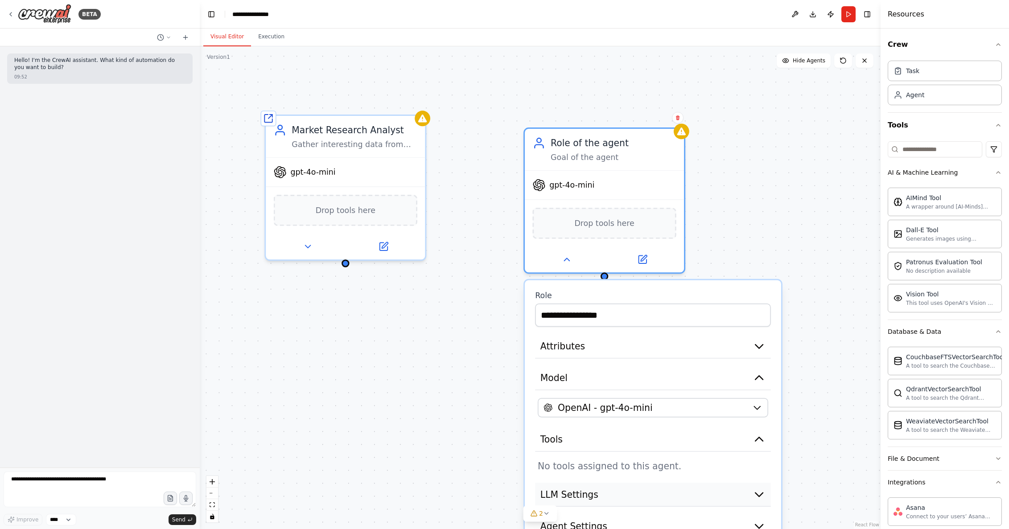
click at [693, 491] on button "LLM Settings" at bounding box center [652, 495] width 235 height 24
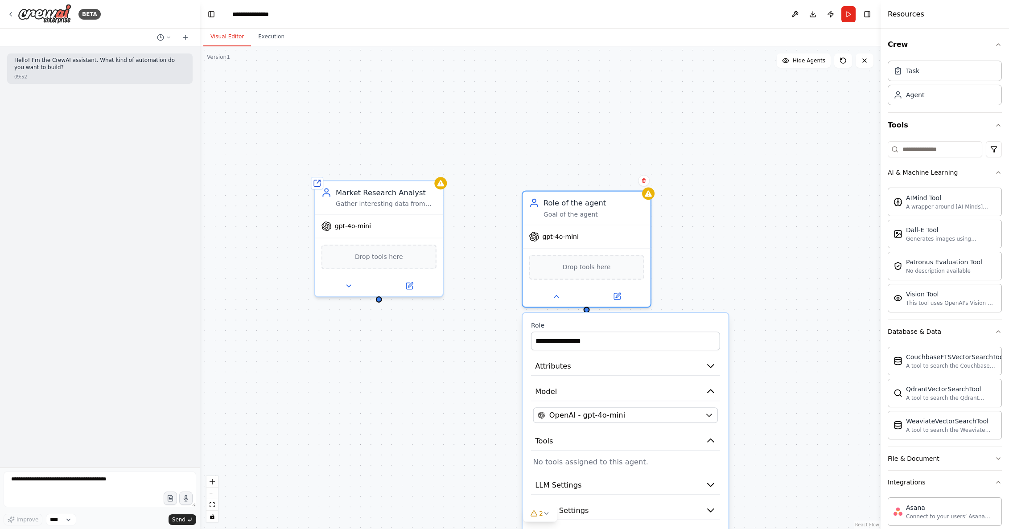
drag, startPoint x: 547, startPoint y: 188, endPoint x: 337, endPoint y: 63, distance: 243.3
click at [492, 122] on div "**********" at bounding box center [540, 287] width 681 height 483
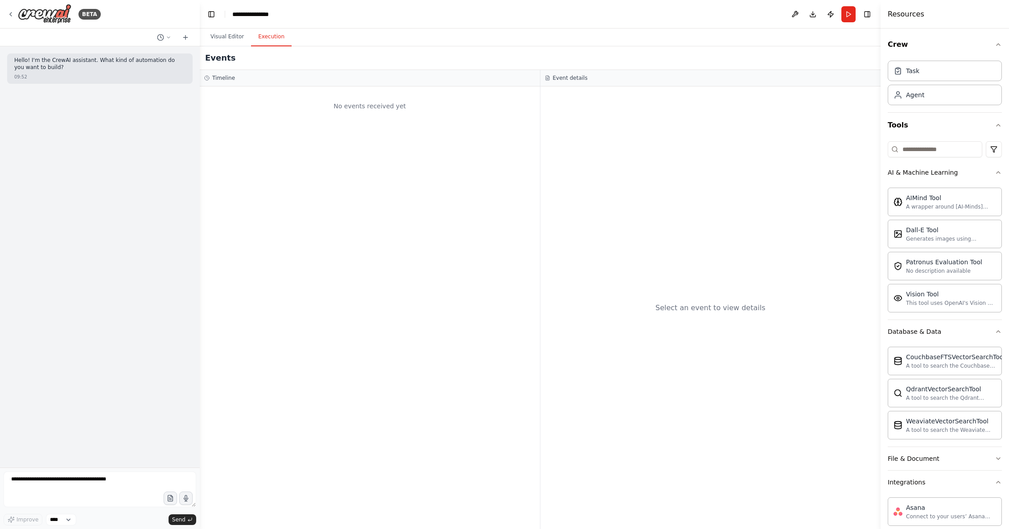
click at [280, 37] on button "Execution" at bounding box center [271, 37] width 41 height 19
click at [228, 35] on button "Visual Editor" at bounding box center [227, 37] width 48 height 19
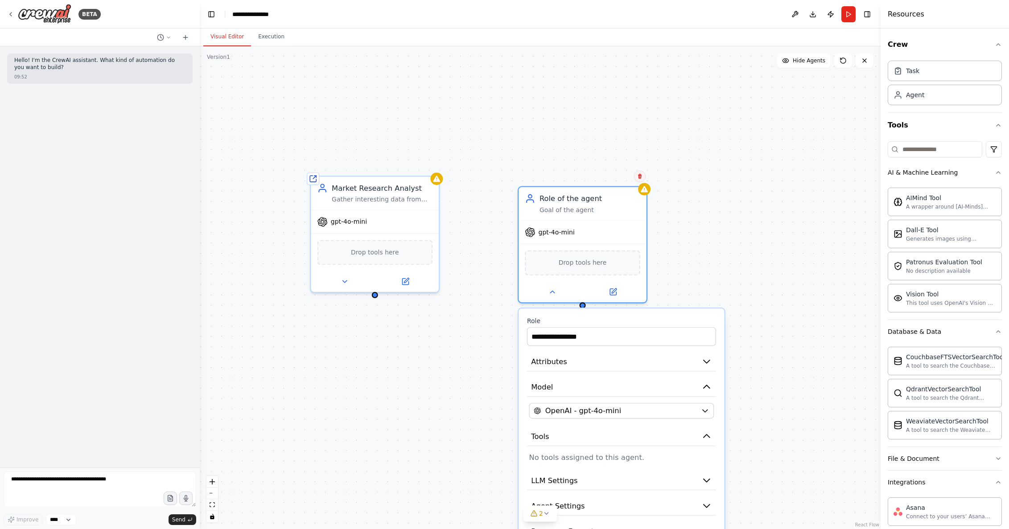
click at [641, 178] on icon at bounding box center [640, 176] width 4 height 5
click at [621, 177] on button "Confirm" at bounding box center [615, 176] width 32 height 11
click at [621, 177] on button "Confirm" at bounding box center [614, 176] width 32 height 11
click at [621, 176] on div "**********" at bounding box center [540, 287] width 681 height 483
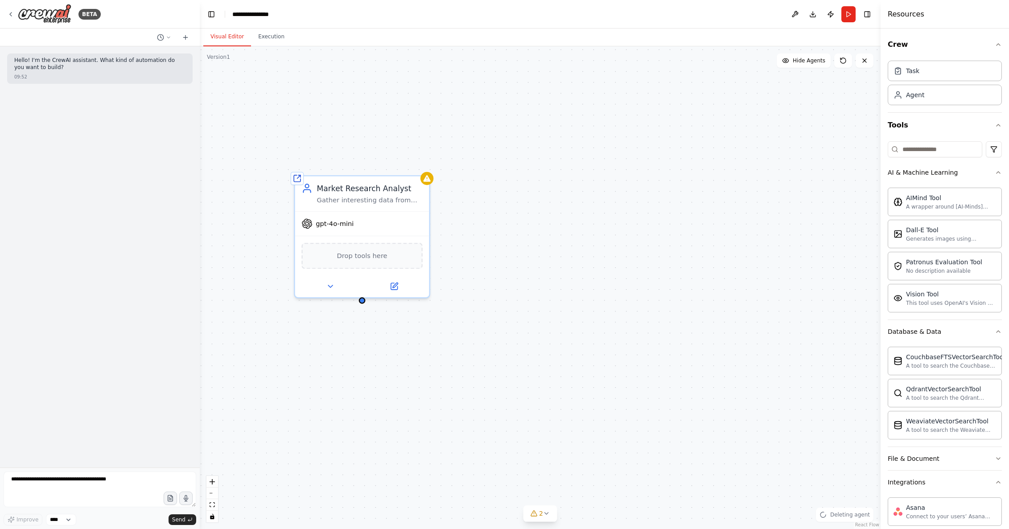
click at [620, 175] on div "Shared agent from repository Market Research Analyst Gather interesting data fr…" at bounding box center [540, 287] width 681 height 483
click at [923, 74] on div "Task" at bounding box center [945, 70] width 114 height 21
click at [664, 167] on div "Task description" at bounding box center [697, 164] width 106 height 9
click at [736, 189] on icon at bounding box center [733, 187] width 7 height 7
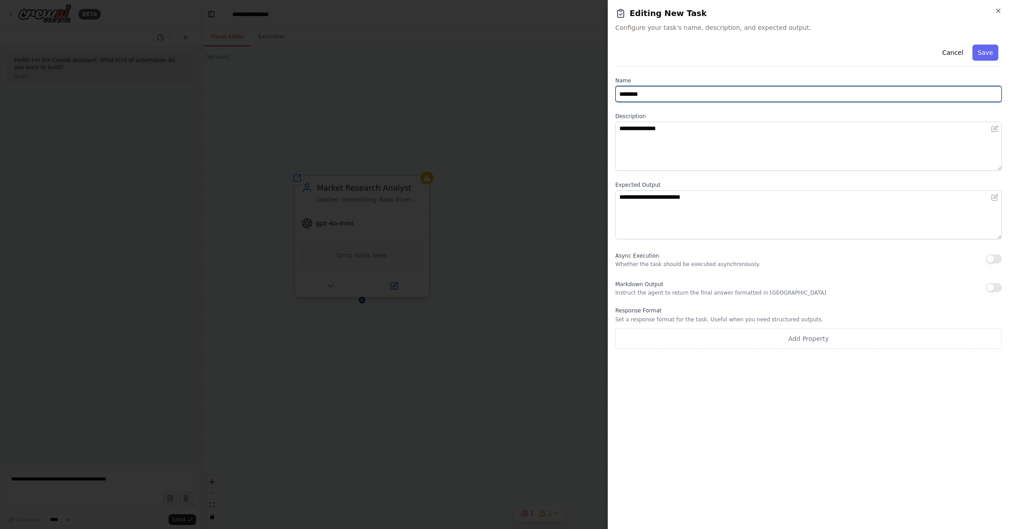
drag, startPoint x: 663, startPoint y: 95, endPoint x: 508, endPoint y: 103, distance: 155.0
click at [508, 103] on body "**********" at bounding box center [504, 264] width 1009 height 529
drag, startPoint x: 599, startPoint y: 103, endPoint x: 486, endPoint y: 108, distance: 112.5
click at [483, 107] on body "**********" at bounding box center [504, 264] width 1009 height 529
drag, startPoint x: 635, startPoint y: 95, endPoint x: 569, endPoint y: 94, distance: 66.0
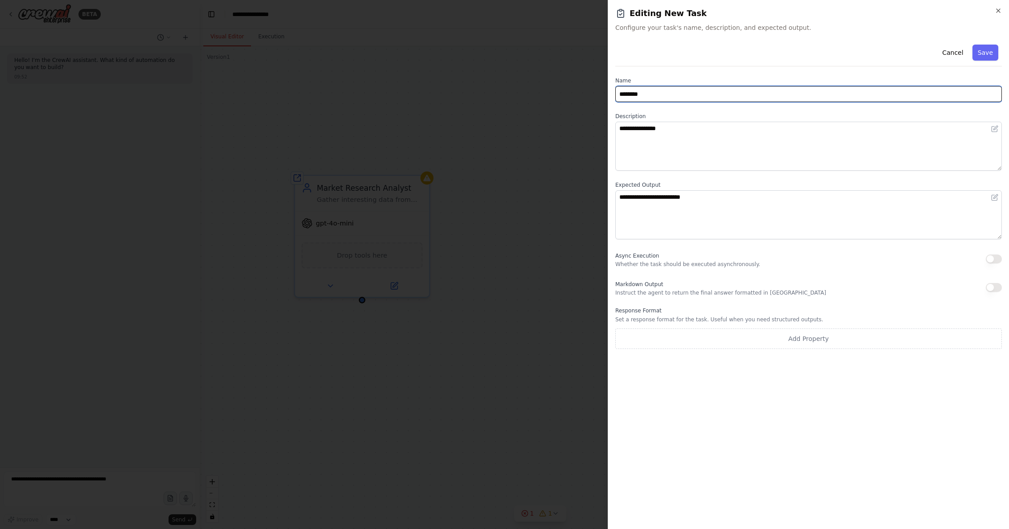
click at [569, 94] on body "**********" at bounding box center [504, 264] width 1009 height 529
type input "**********"
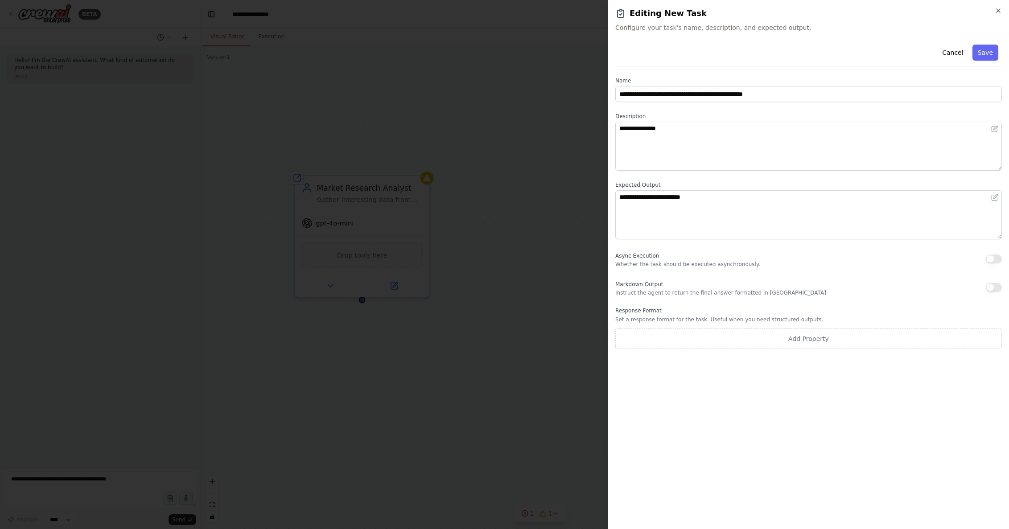
click at [986, 50] on button "Save" at bounding box center [985, 53] width 26 height 16
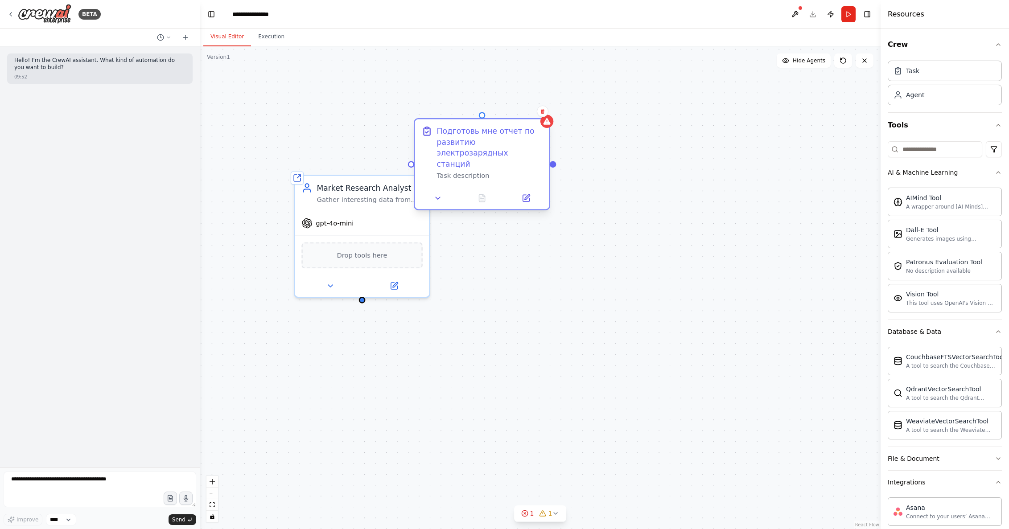
drag, startPoint x: 670, startPoint y: 168, endPoint x: 484, endPoint y: 145, distance: 187.7
click at [485, 146] on div "Подготовь мне отчет по развитию электрозарядных станций" at bounding box center [490, 148] width 106 height 44
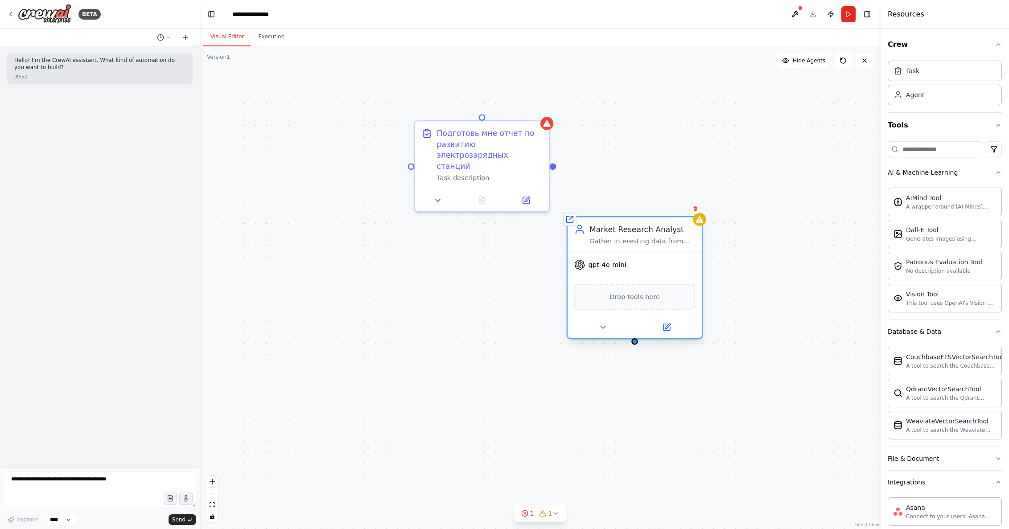
drag, startPoint x: 438, startPoint y: 207, endPoint x: 650, endPoint y: 227, distance: 213.6
click at [651, 231] on div "Market Research Analyst" at bounding box center [642, 229] width 106 height 11
click at [847, 14] on button "Run" at bounding box center [848, 14] width 14 height 16
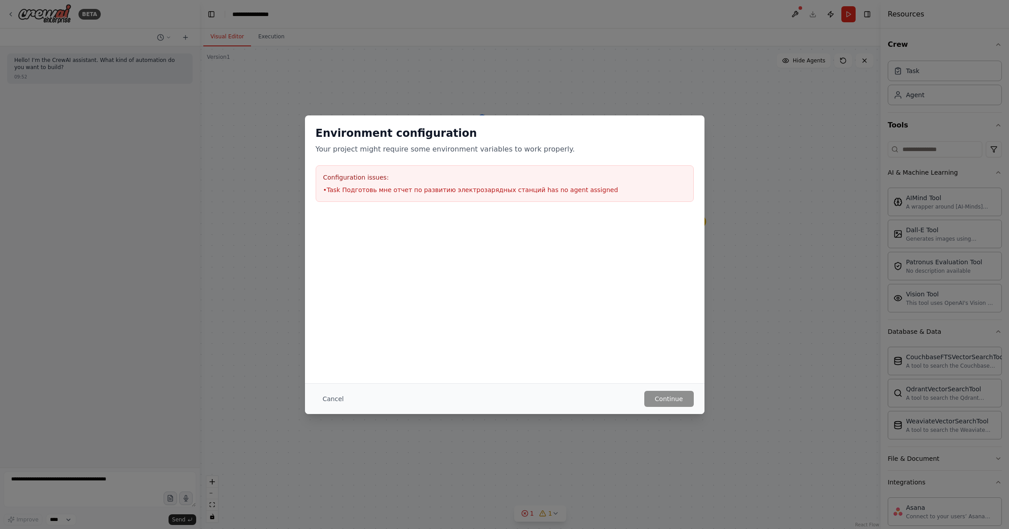
click at [333, 399] on button "Cancel" at bounding box center [333, 399] width 35 height 16
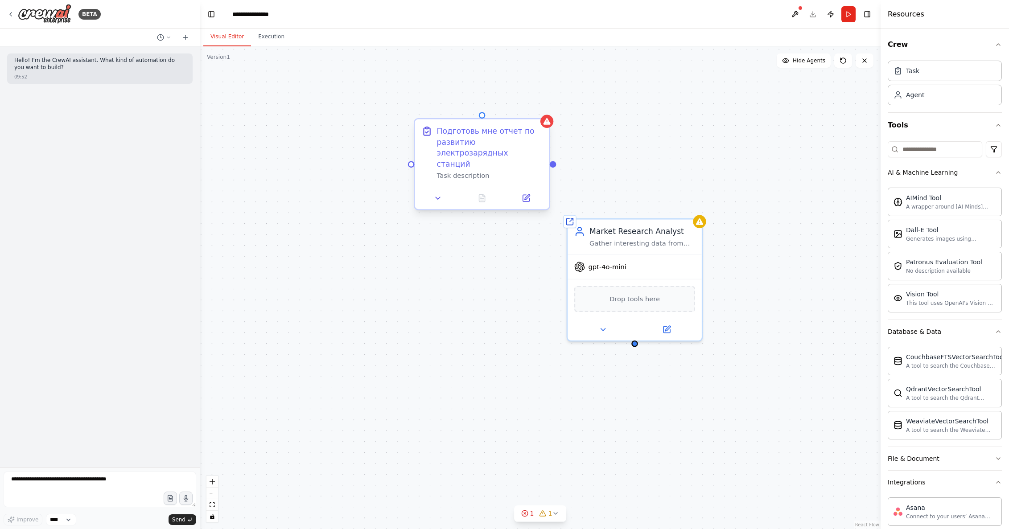
click at [514, 172] on div "Task description" at bounding box center [490, 176] width 106 height 9
click at [436, 194] on icon at bounding box center [438, 198] width 9 height 9
click at [438, 194] on icon at bounding box center [438, 198] width 9 height 9
click at [534, 192] on button at bounding box center [525, 198] width 37 height 13
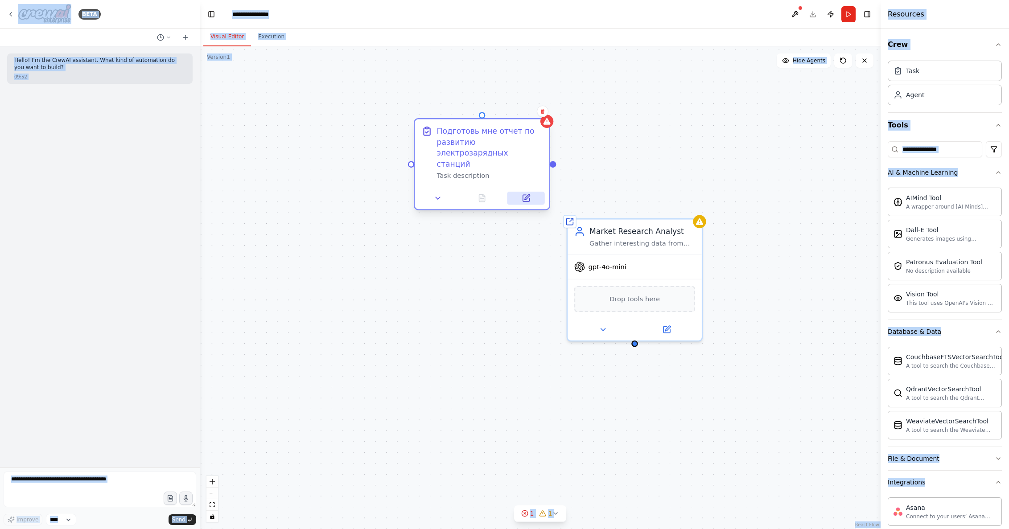
click at [531, 192] on button at bounding box center [525, 198] width 37 height 13
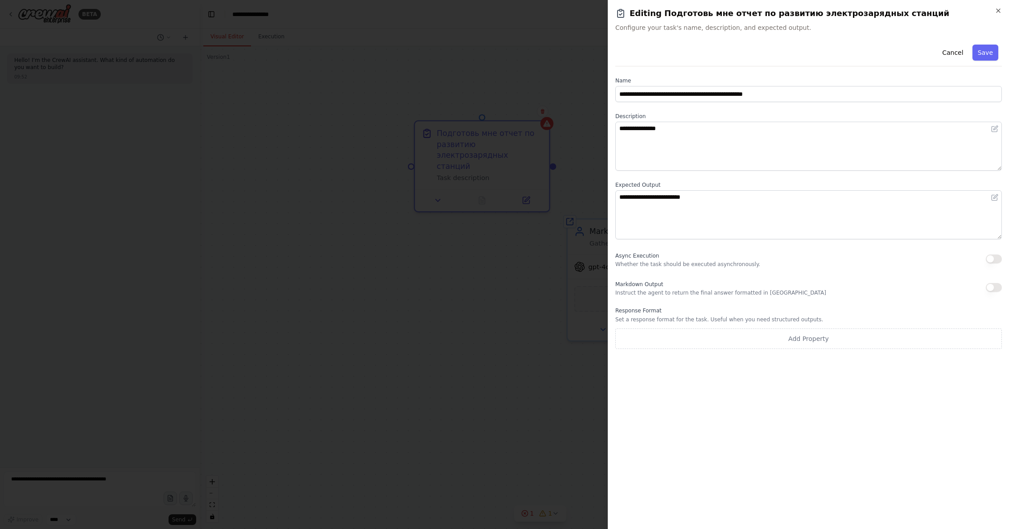
click at [525, 249] on div at bounding box center [504, 264] width 1009 height 529
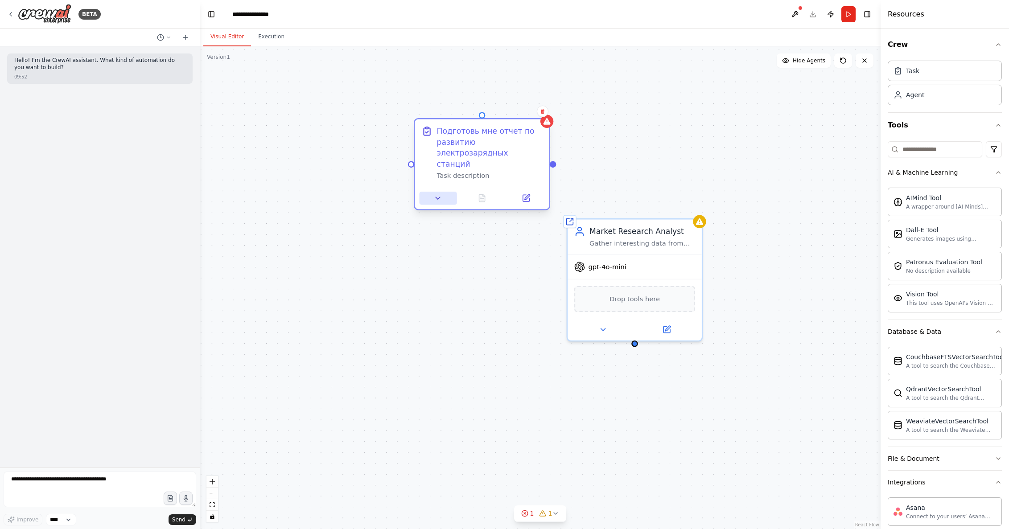
click at [438, 194] on icon at bounding box center [438, 198] width 9 height 9
drag, startPoint x: 475, startPoint y: 130, endPoint x: 419, endPoint y: 133, distance: 55.8
click at [419, 133] on div "Подготовь мне отчет по развитию электрозарядных станций Task description" at bounding box center [460, 153] width 134 height 68
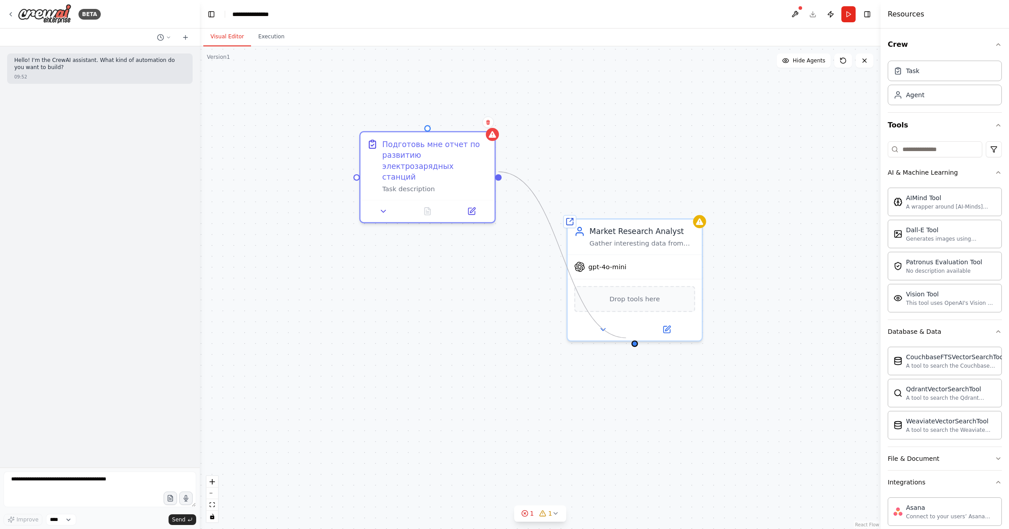
drag, startPoint x: 499, startPoint y: 174, endPoint x: 640, endPoint y: 346, distance: 221.8
click at [640, 346] on div "Shared agent from repository Market Research Analyst Gather interesting data fr…" at bounding box center [540, 287] width 681 height 483
click at [636, 347] on div "Shared agent from repository Market Research Analyst Gather interesting data fr…" at bounding box center [540, 287] width 681 height 483
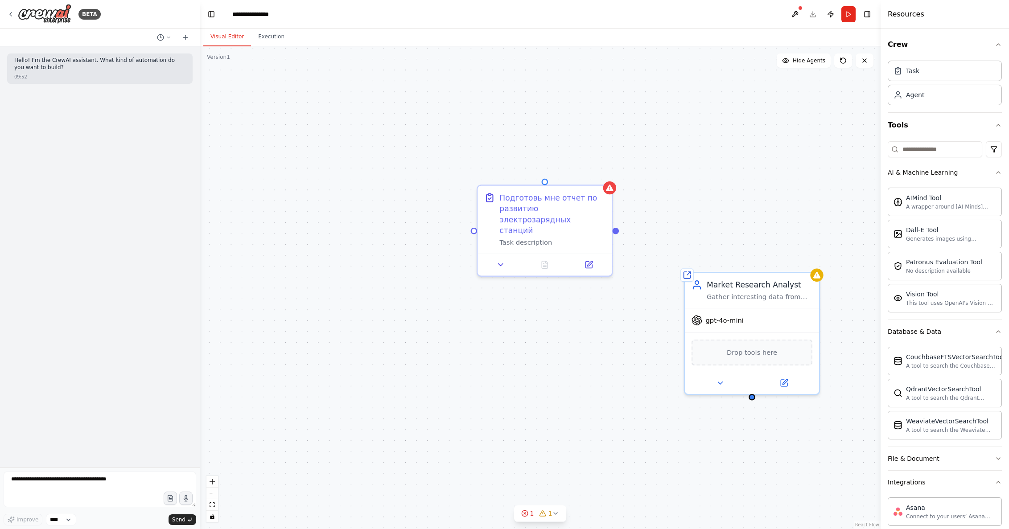
drag, startPoint x: 635, startPoint y: 345, endPoint x: 606, endPoint y: 297, distance: 56.2
click at [742, 404] on div "Shared agent from repository Market Research Analyst Gather interesting data fr…" at bounding box center [540, 287] width 681 height 483
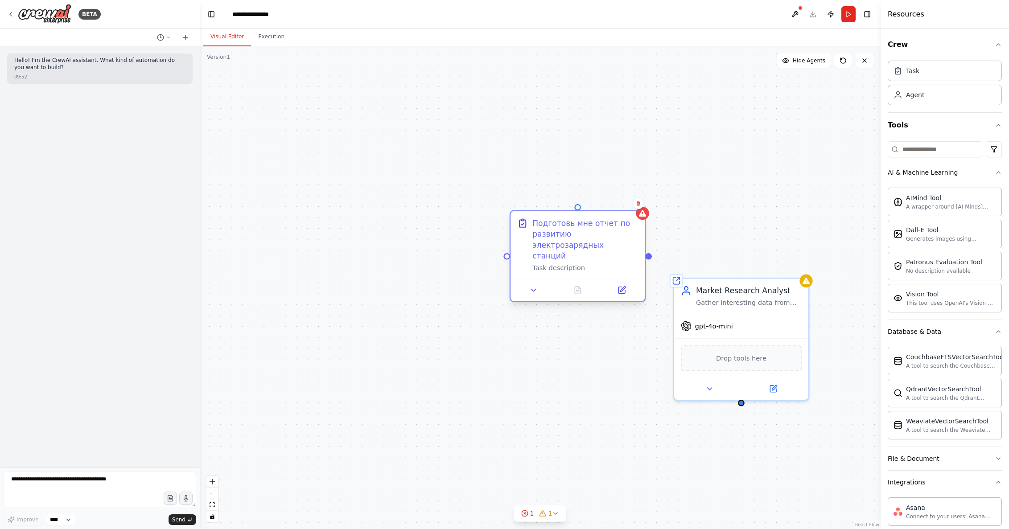
drag, startPoint x: 535, startPoint y: 189, endPoint x: 499, endPoint y: 206, distance: 40.7
click at [507, 206] on div "Shared agent from repository Market Research Analyst Gather interesting data fr…" at bounding box center [540, 287] width 681 height 483
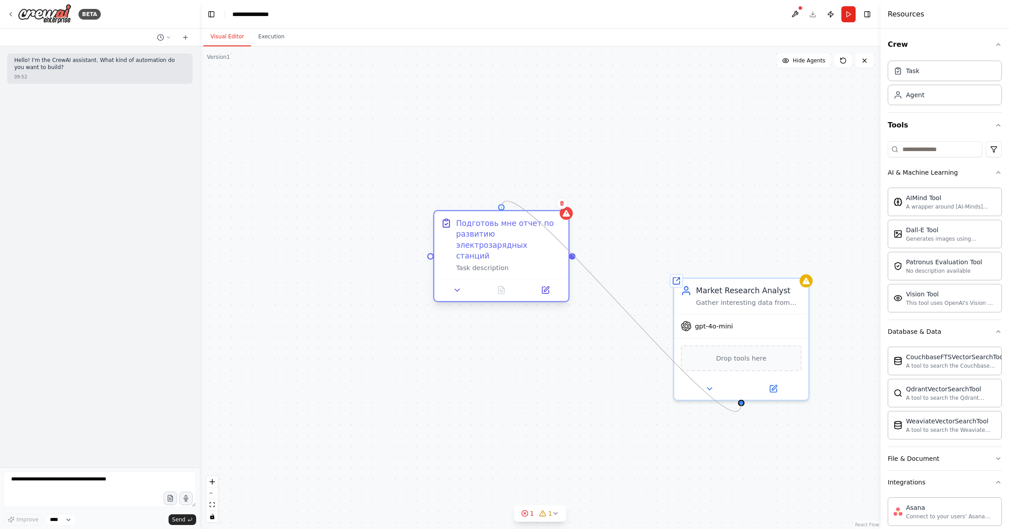
drag, startPoint x: 741, startPoint y: 403, endPoint x: 503, endPoint y: 211, distance: 306.0
click at [503, 223] on div "Shared agent from repository Market Research Analyst Gather interesting data fr…" at bounding box center [794, 518] width 832 height 590
drag, startPoint x: 509, startPoint y: 225, endPoint x: 542, endPoint y: 295, distance: 77.2
click at [509, 261] on div "Подготовь мне отчет по развитию электрозарядных станций" at bounding box center [509, 240] width 106 height 44
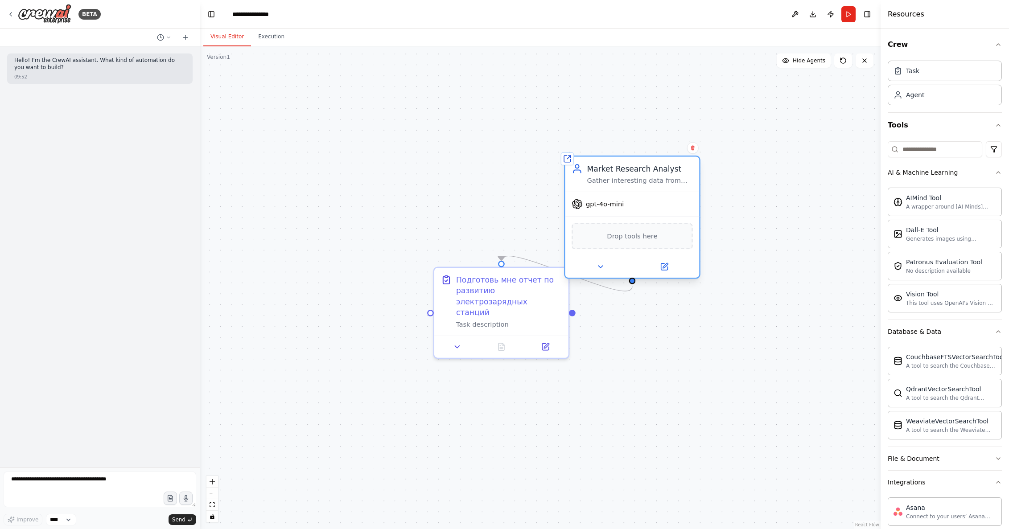
drag, startPoint x: 683, startPoint y: 218, endPoint x: 607, endPoint y: 130, distance: 116.3
click at [608, 156] on div "Market Research Analyst Gather interesting data from internet" at bounding box center [632, 173] width 134 height 35
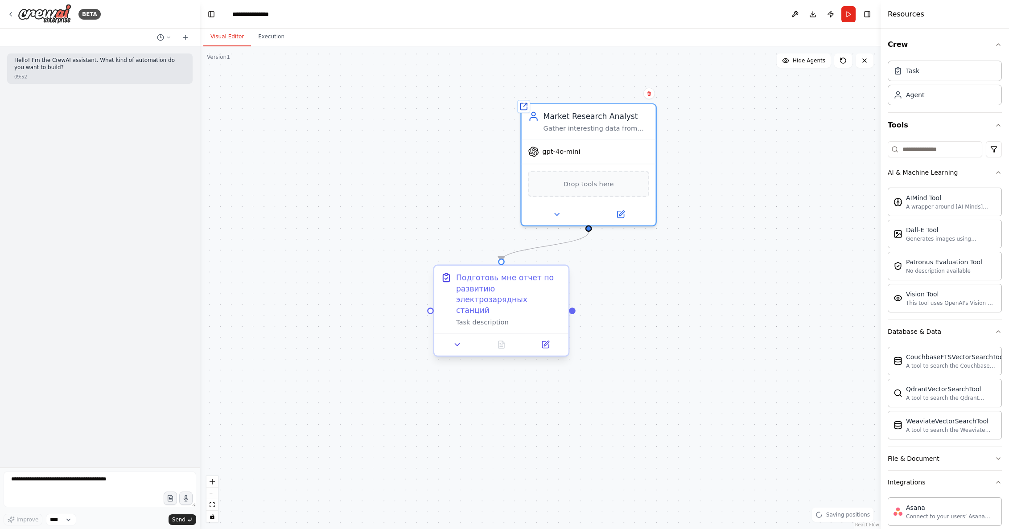
drag, startPoint x: 528, startPoint y: 288, endPoint x: 472, endPoint y: 291, distance: 55.8
click at [484, 293] on div "Подготовь мне отчет по развитию электрозарядных станций" at bounding box center [509, 294] width 106 height 44
click at [851, 17] on button "Run" at bounding box center [848, 14] width 14 height 16
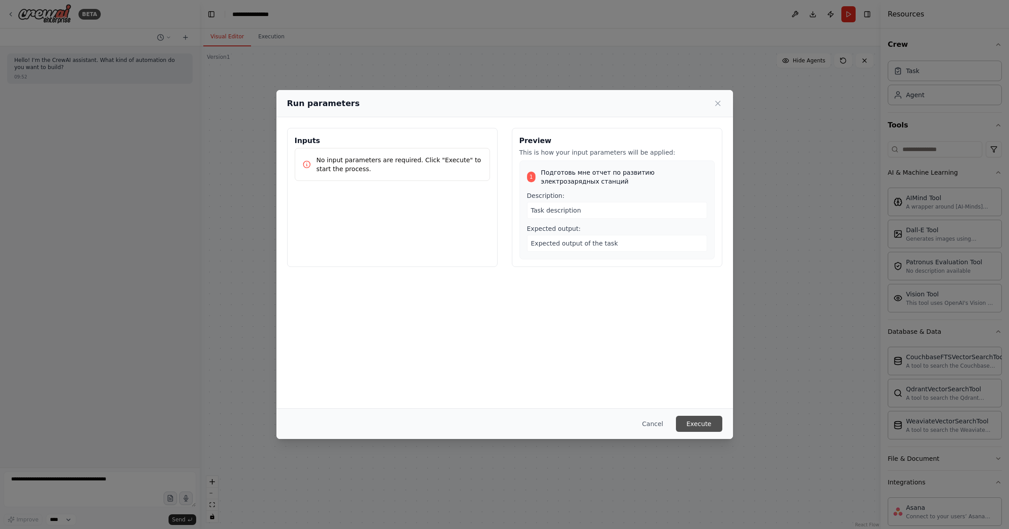
click at [704, 424] on button "Execute" at bounding box center [699, 424] width 46 height 16
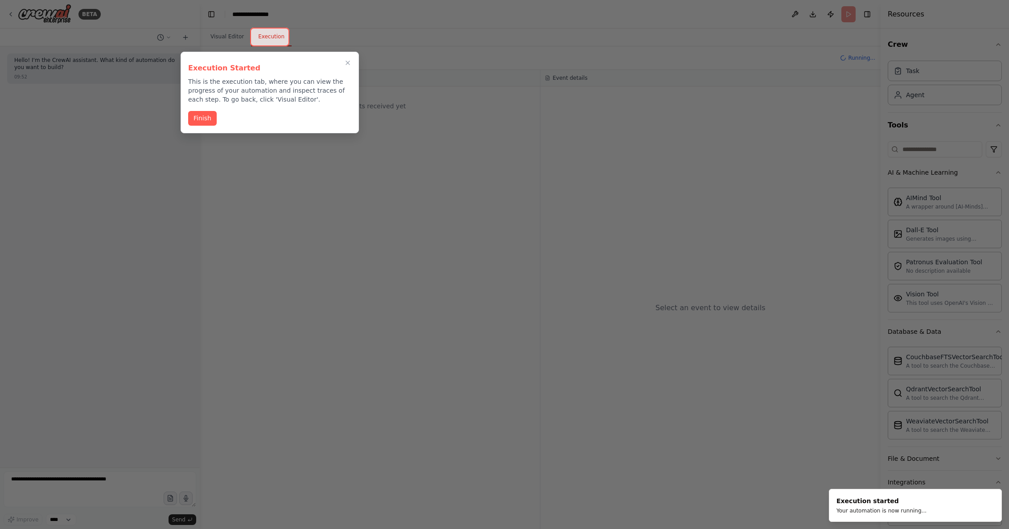
click at [201, 119] on button "Finish" at bounding box center [202, 118] width 29 height 15
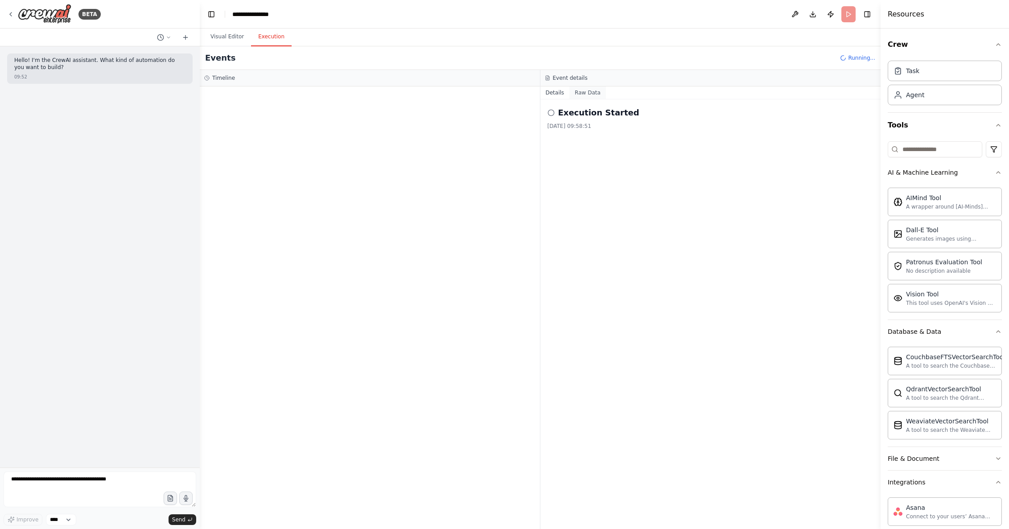
click at [581, 90] on button "Raw Data" at bounding box center [587, 92] width 37 height 12
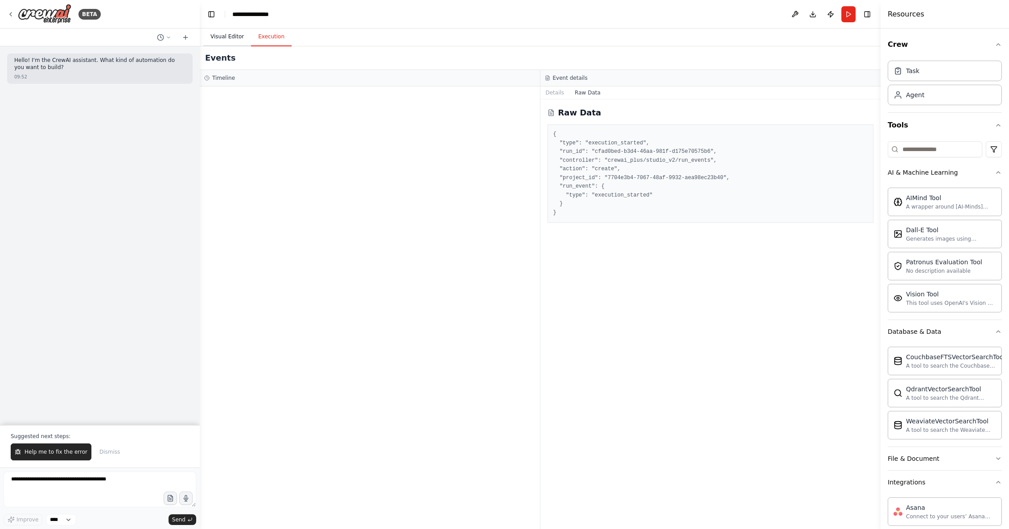
click at [226, 37] on button "Visual Editor" at bounding box center [227, 37] width 48 height 19
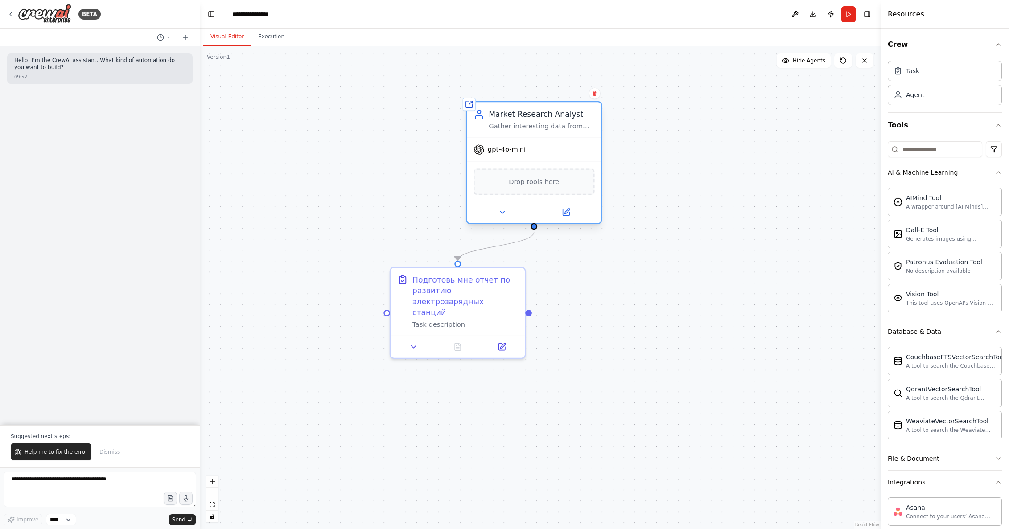
drag, startPoint x: 568, startPoint y: 116, endPoint x: 513, endPoint y: 110, distance: 55.1
click at [517, 111] on div "Market Research Analyst" at bounding box center [542, 114] width 106 height 11
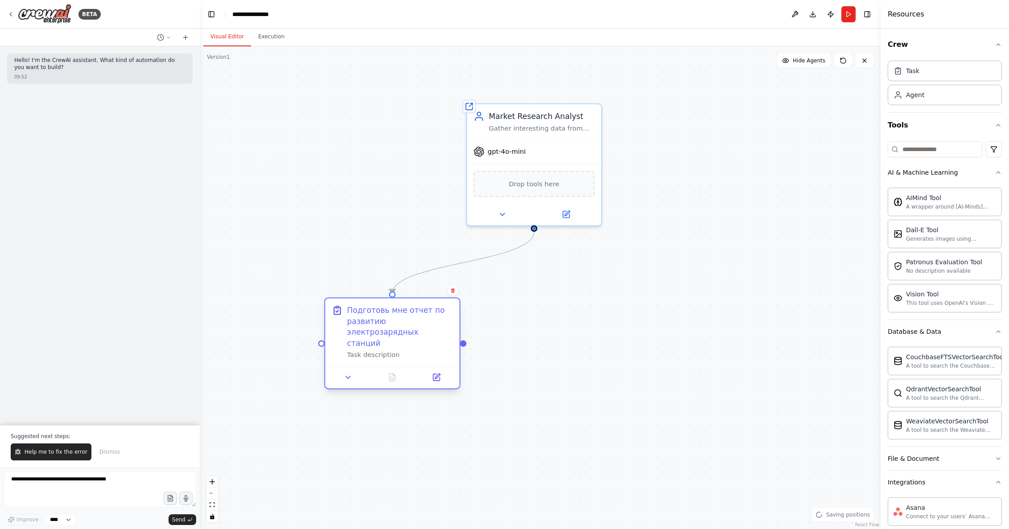
drag, startPoint x: 464, startPoint y: 280, endPoint x: 408, endPoint y: 308, distance: 62.0
click at [408, 309] on div "Подготовь мне отчет по развитию электрозарядных станций" at bounding box center [400, 327] width 106 height 44
click at [873, 19] on header "**********" at bounding box center [540, 14] width 681 height 29
click at [870, 17] on button "Toggle Right Sidebar" at bounding box center [867, 14] width 12 height 12
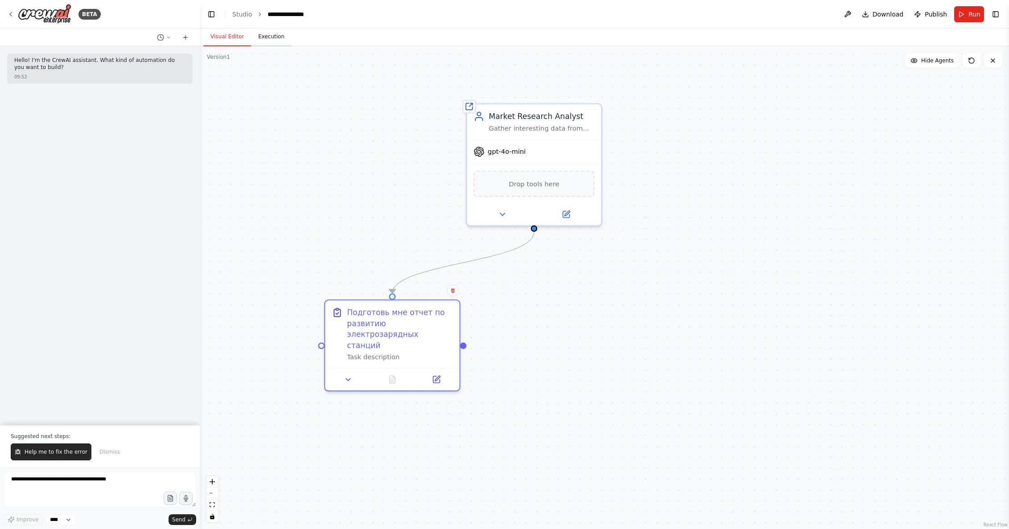
click at [271, 39] on button "Execution" at bounding box center [271, 37] width 41 height 19
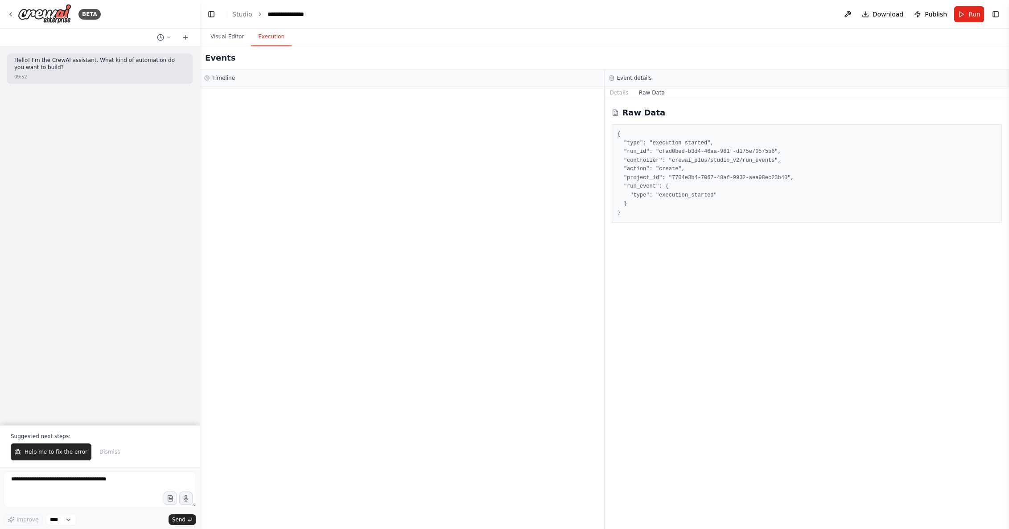
click at [267, 76] on div "Timeline" at bounding box center [401, 77] width 395 height 7
drag, startPoint x: 587, startPoint y: 118, endPoint x: 600, endPoint y: 119, distance: 13.4
click at [597, 121] on div at bounding box center [402, 307] width 404 height 443
click at [603, 110] on div at bounding box center [402, 307] width 404 height 443
click at [621, 91] on button "Details" at bounding box center [619, 92] width 29 height 12
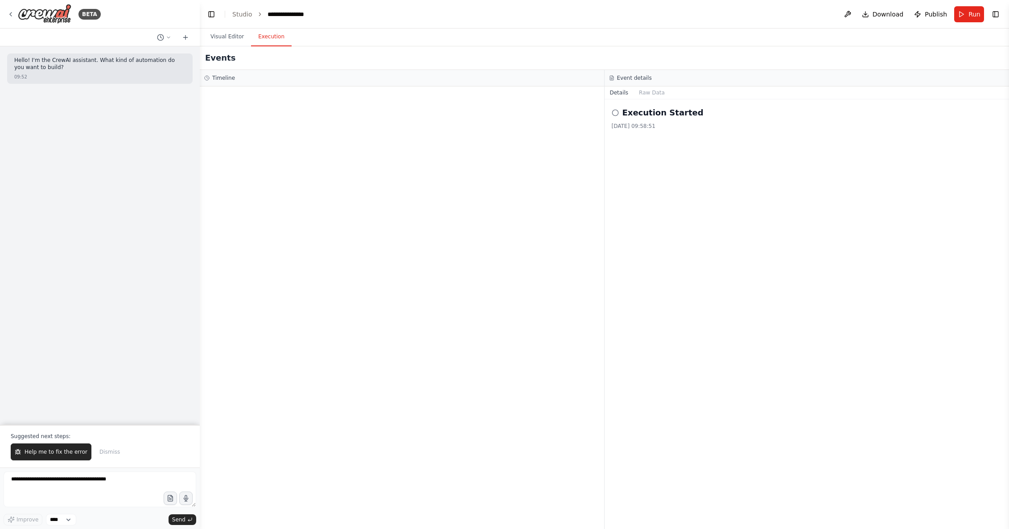
click at [626, 120] on div "Execution Started [DATE] 09:58:51" at bounding box center [807, 118] width 391 height 23
click at [613, 113] on icon at bounding box center [615, 112] width 7 height 7
drag, startPoint x: 654, startPoint y: 118, endPoint x: 684, endPoint y: 118, distance: 30.3
click at [671, 118] on h2 "Execution Started" at bounding box center [662, 113] width 81 height 12
click at [689, 119] on div "Execution Started [DATE] 09:58:51" at bounding box center [807, 118] width 391 height 23
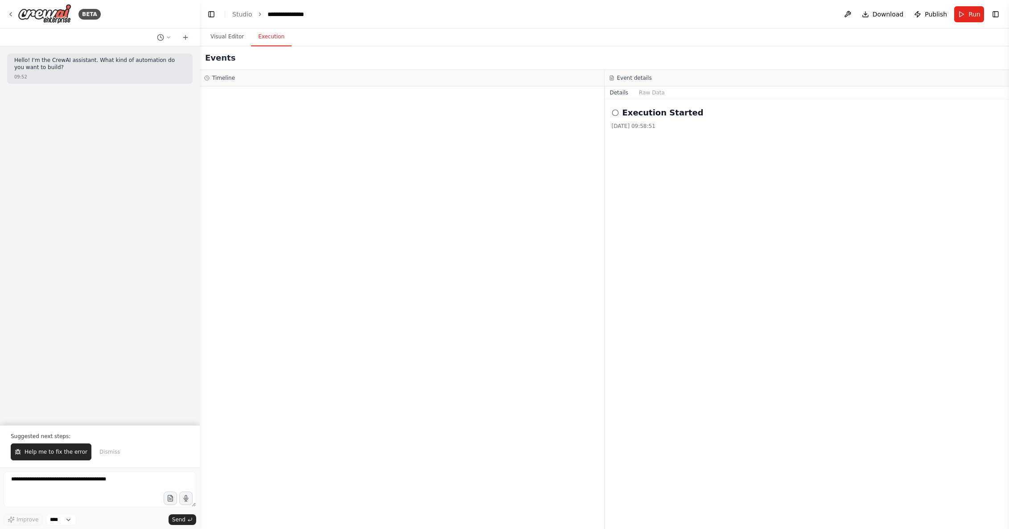
click at [689, 122] on div "Execution Started [DATE] 09:58:51" at bounding box center [807, 118] width 391 height 23
drag, startPoint x: 679, startPoint y: 128, endPoint x: 630, endPoint y: 128, distance: 49.5
click at [633, 129] on div "[DATE] 09:58:51" at bounding box center [807, 126] width 391 height 7
click at [630, 127] on div "[DATE] 09:58:51" at bounding box center [807, 126] width 391 height 7
click at [641, 92] on button "Raw Data" at bounding box center [652, 92] width 37 height 12
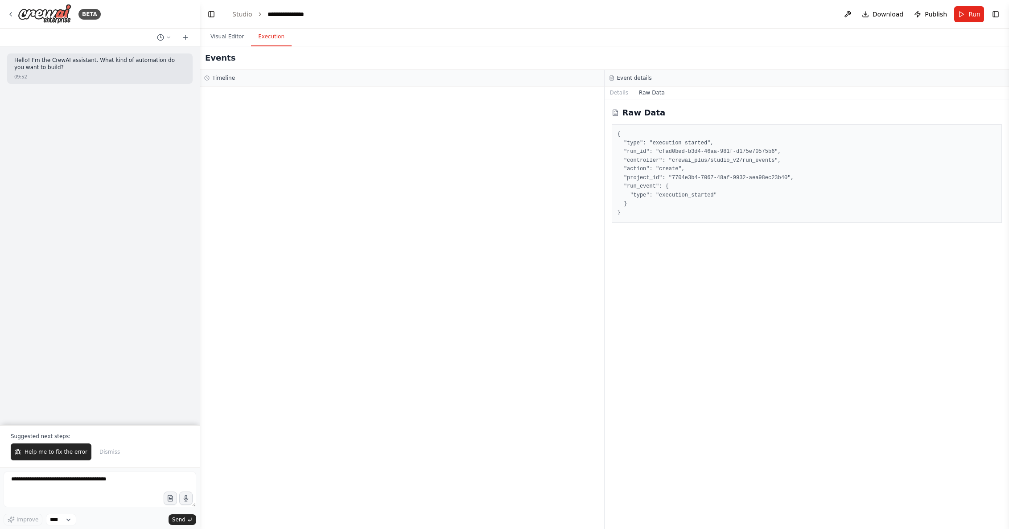
click at [655, 93] on button "Raw Data" at bounding box center [652, 92] width 37 height 12
